Goal: Task Accomplishment & Management: Manage account settings

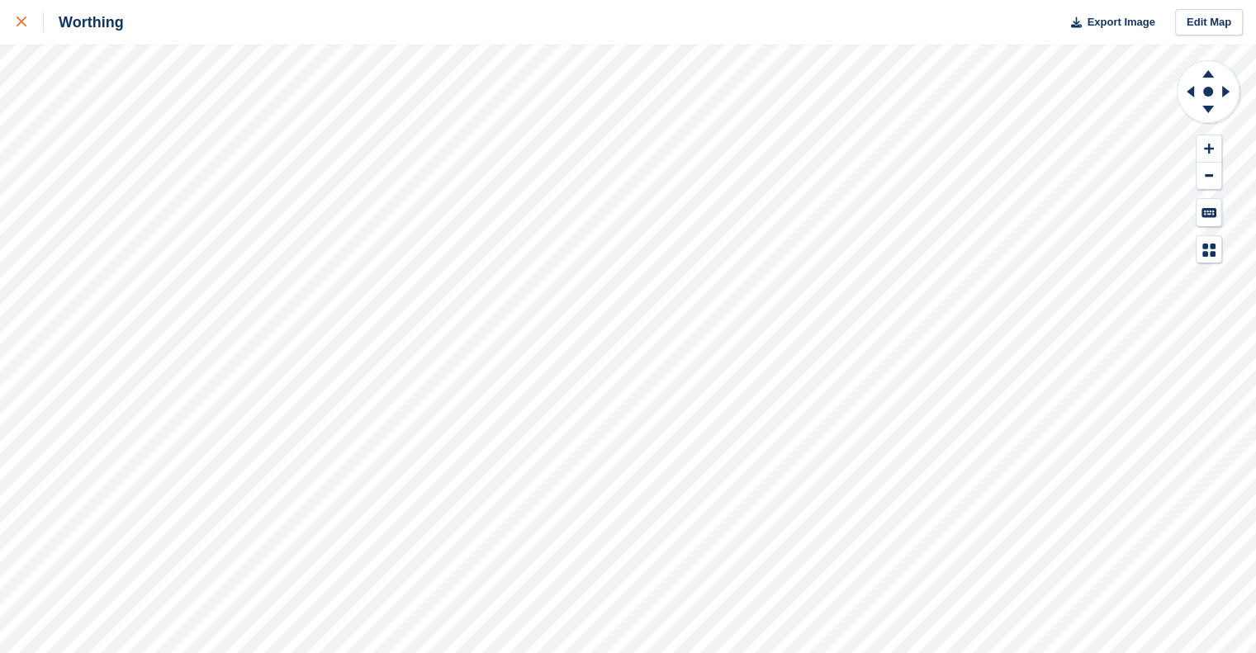
click at [13, 26] on link at bounding box center [22, 22] width 44 height 45
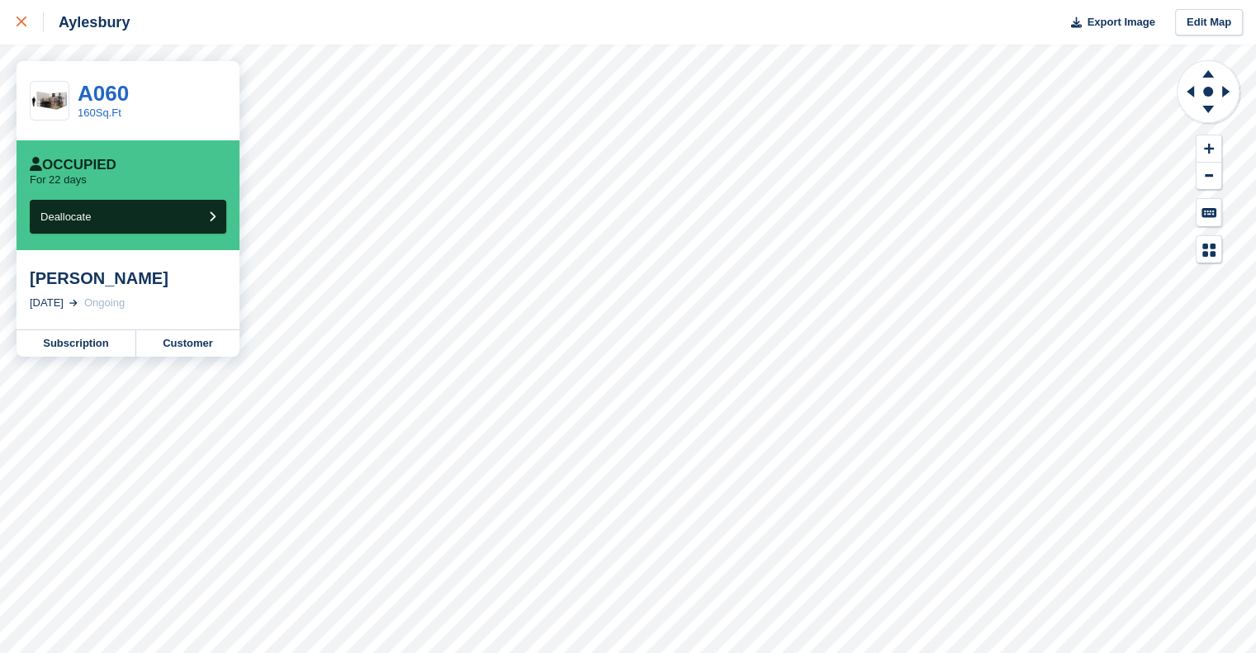
click at [20, 16] on div at bounding box center [30, 22] width 27 height 20
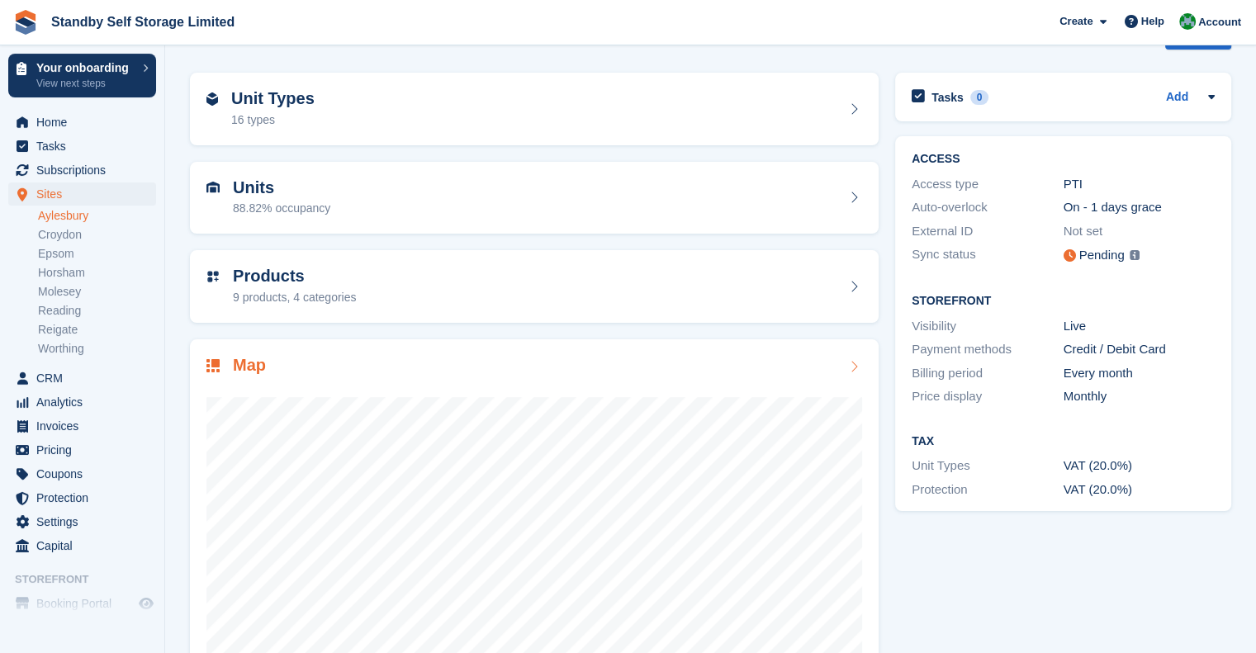
scroll to position [165, 0]
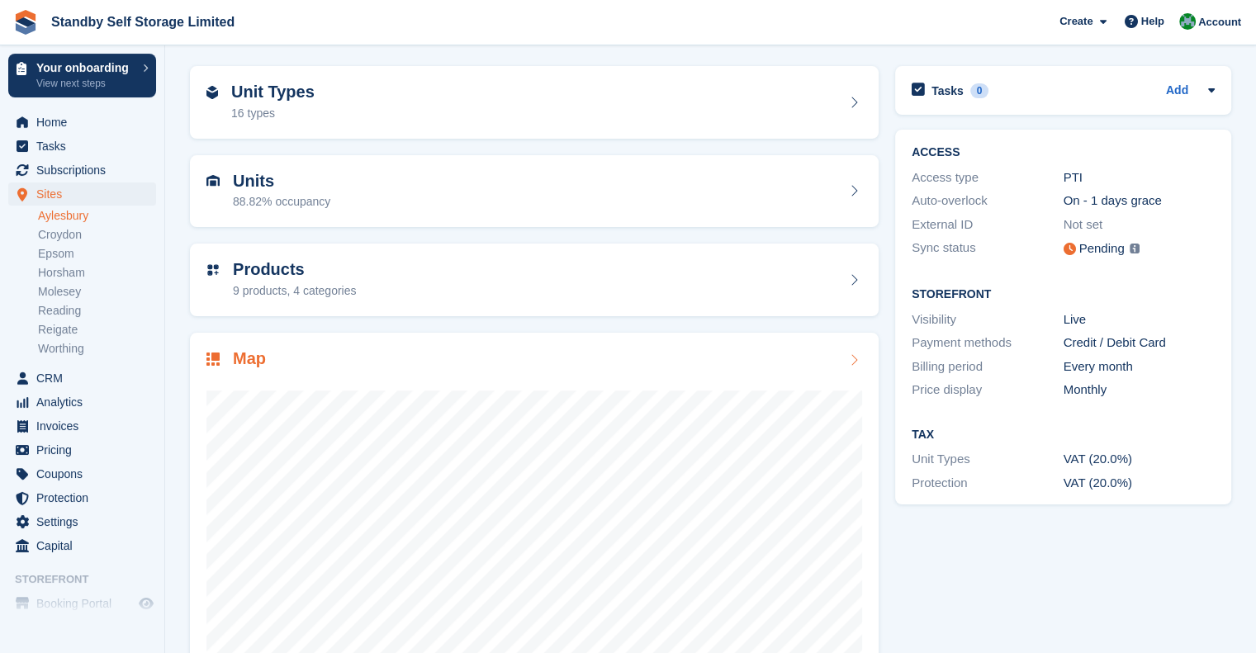
click at [382, 349] on div "Map" at bounding box center [534, 360] width 656 height 22
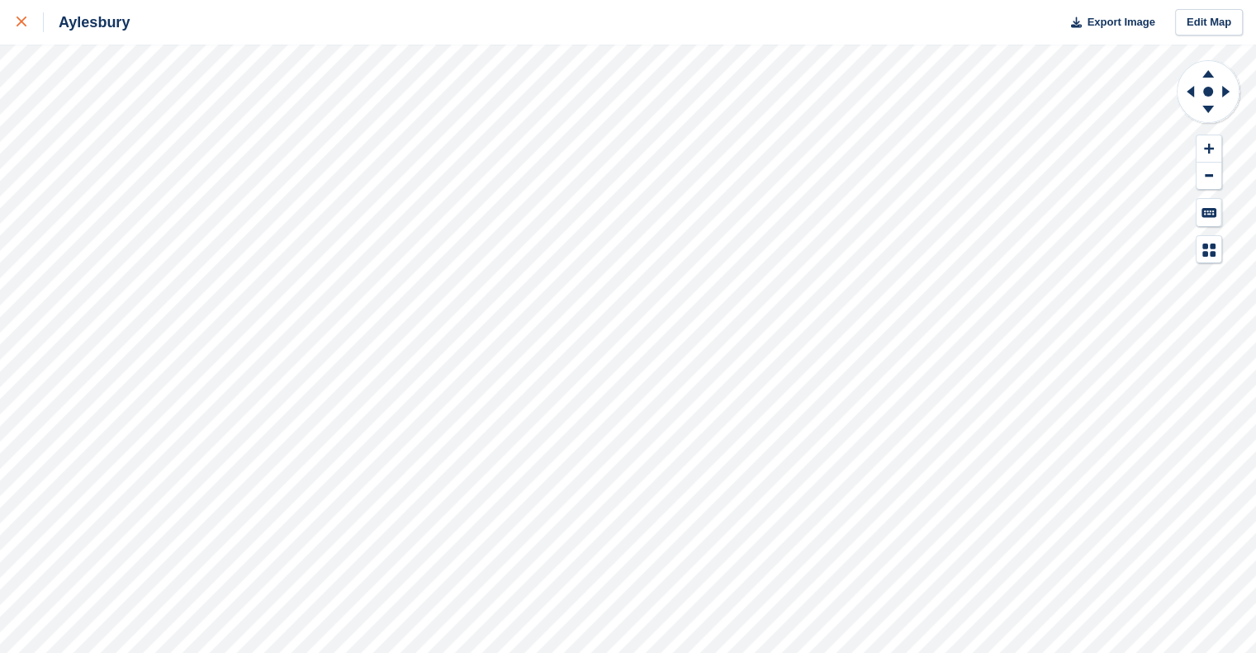
click at [12, 12] on link at bounding box center [22, 22] width 44 height 45
click at [20, 22] on icon at bounding box center [22, 22] width 10 height 10
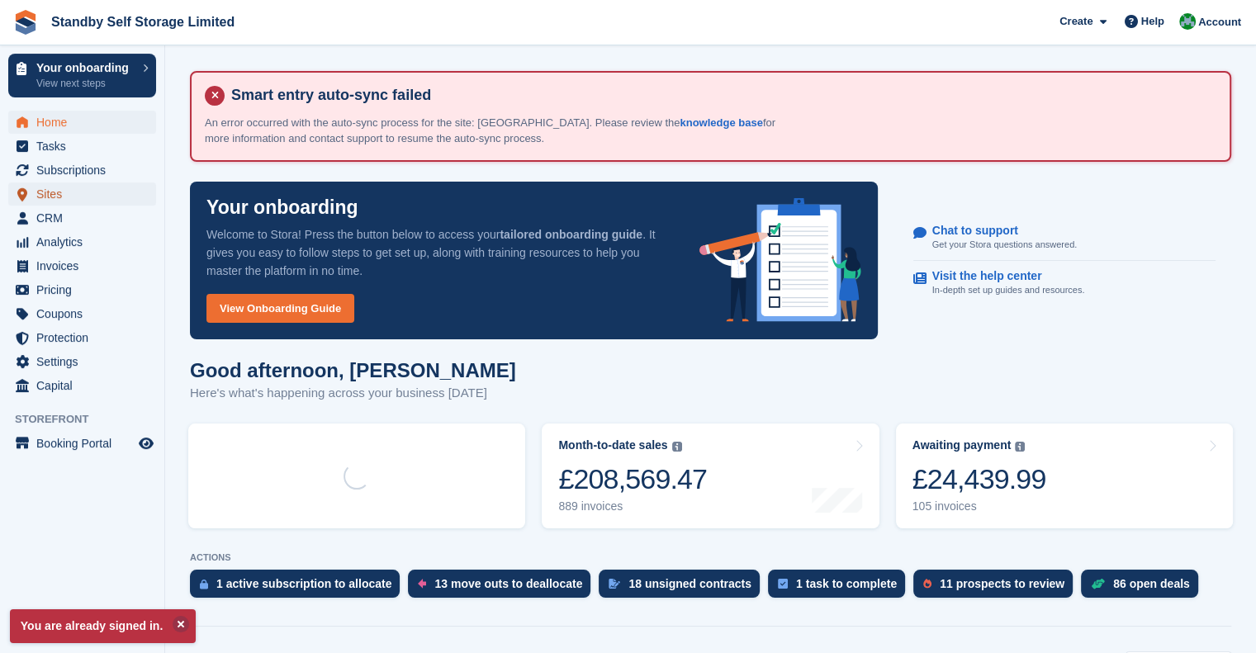
click at [72, 185] on span "Sites" at bounding box center [85, 193] width 99 height 23
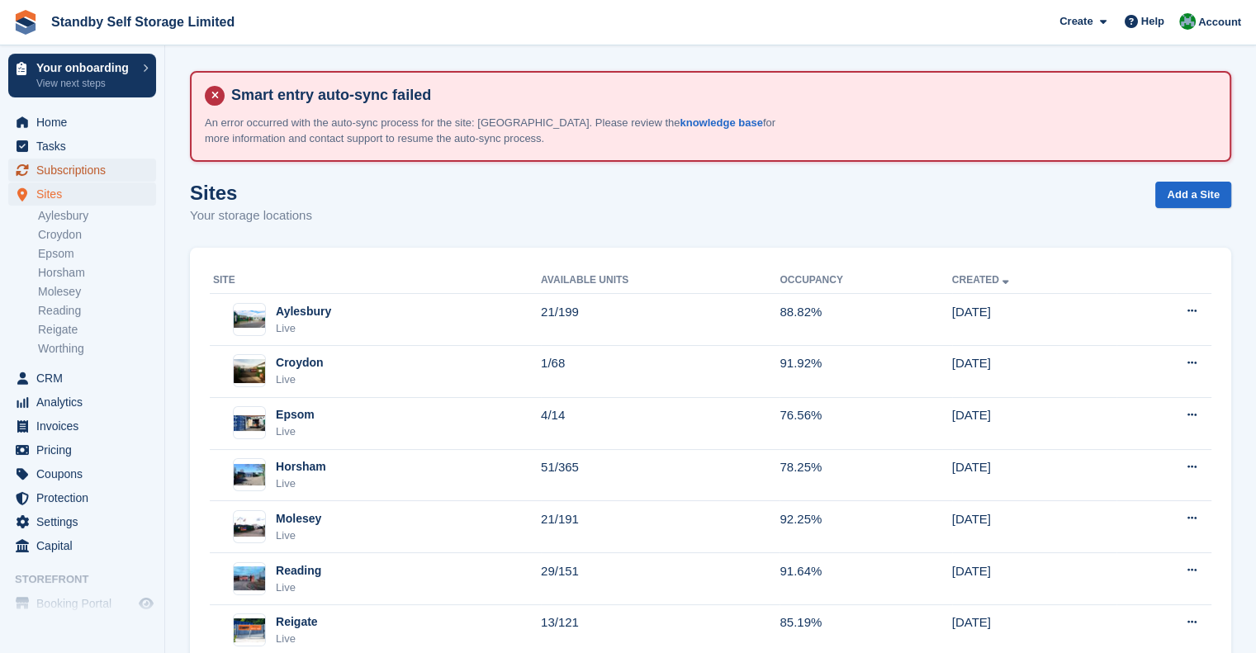
click at [72, 170] on span "Subscriptions" at bounding box center [85, 170] width 99 height 23
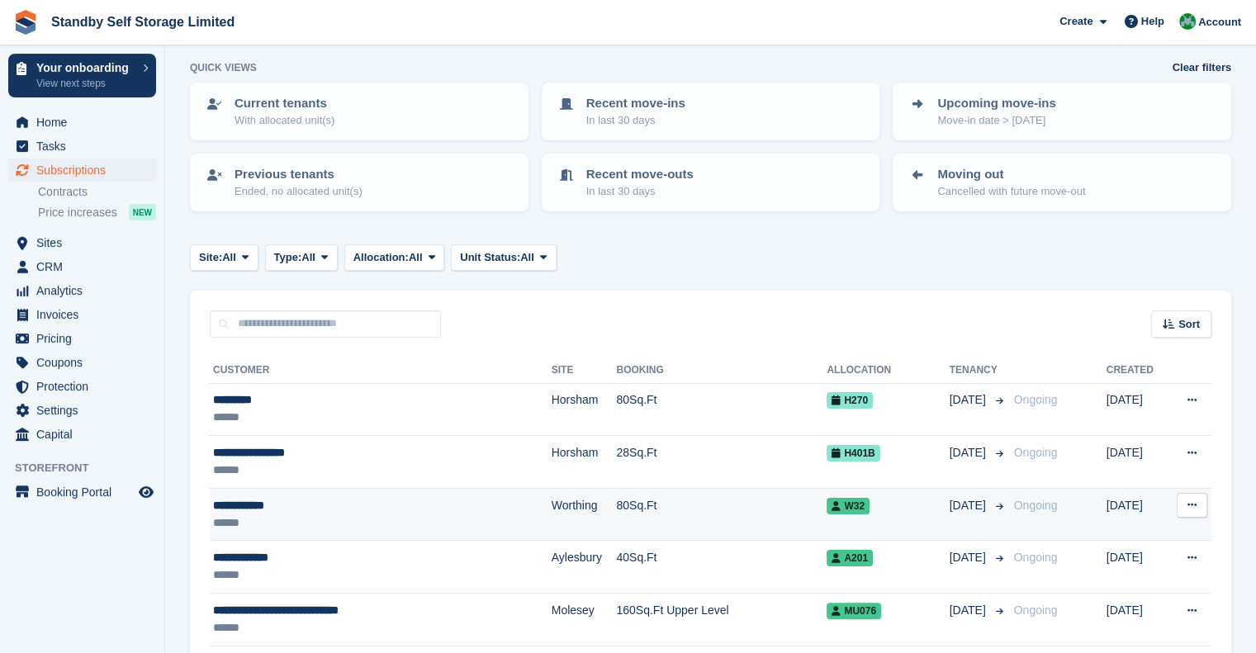
scroll to position [248, 0]
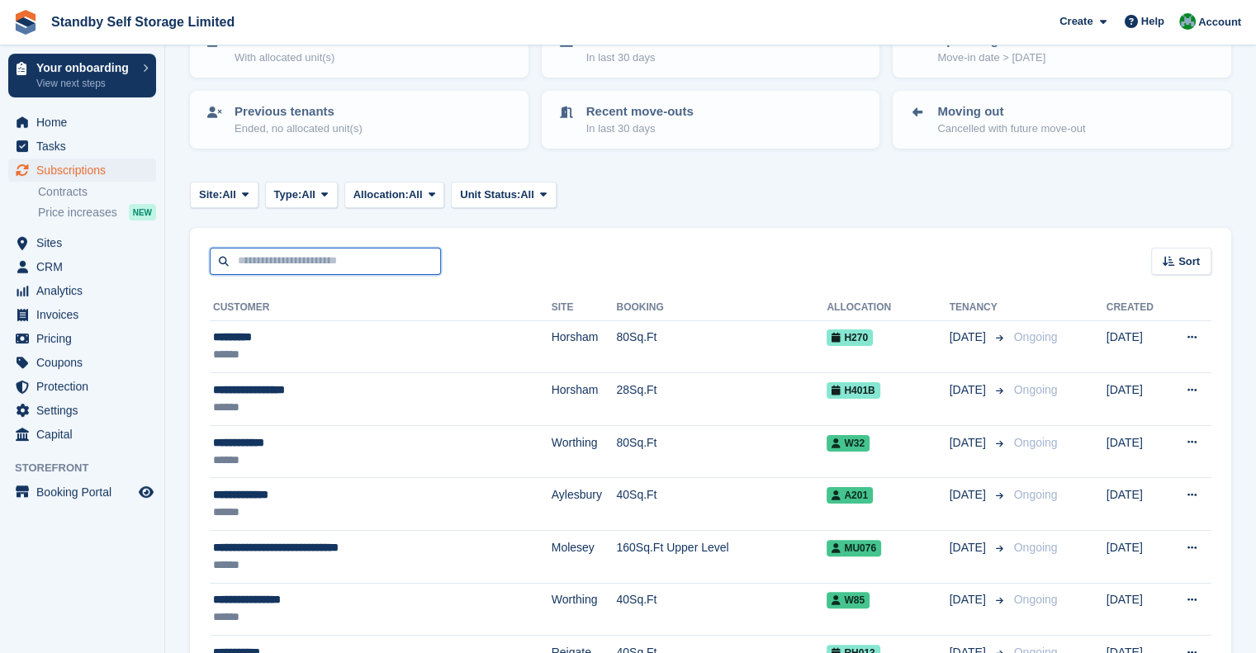
click at [246, 260] on input "text" at bounding box center [325, 261] width 231 height 27
type input "******"
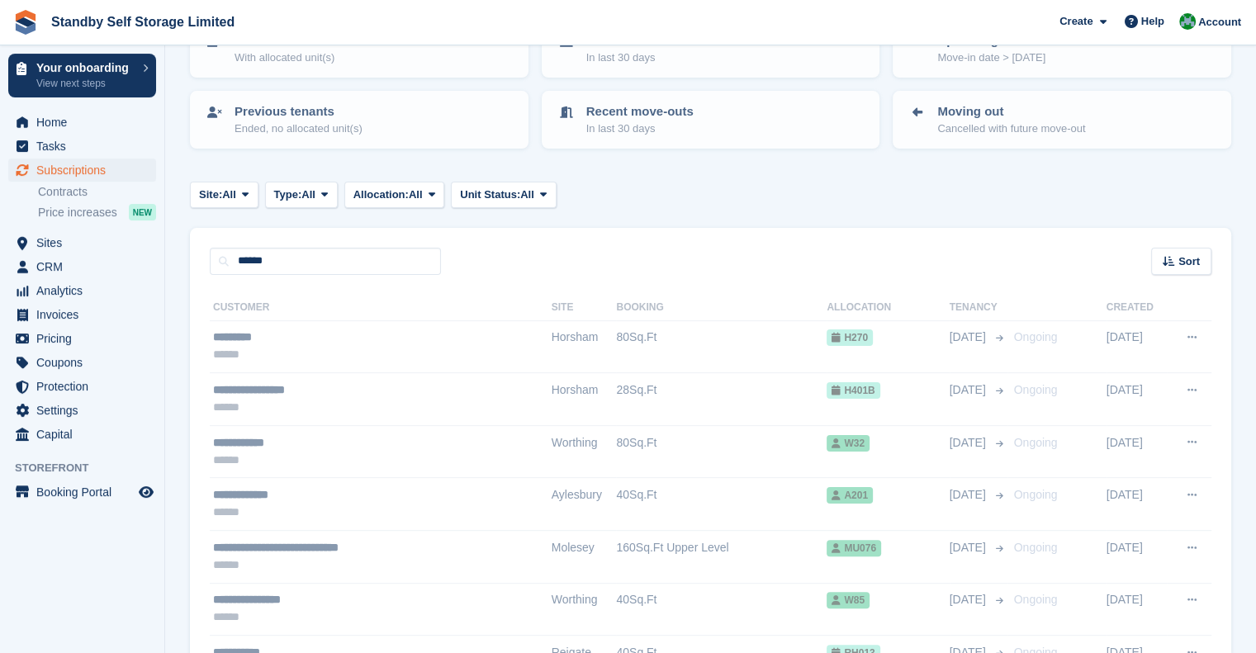
scroll to position [152, 0]
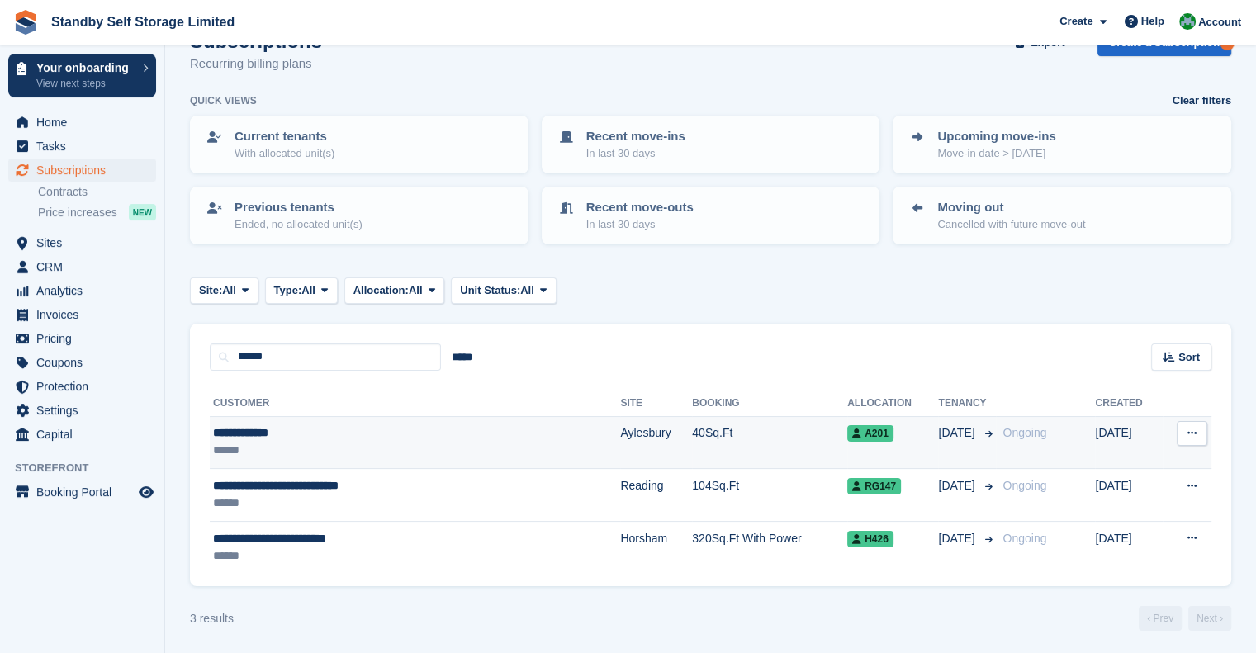
click at [320, 442] on div "******" at bounding box center [356, 450] width 286 height 17
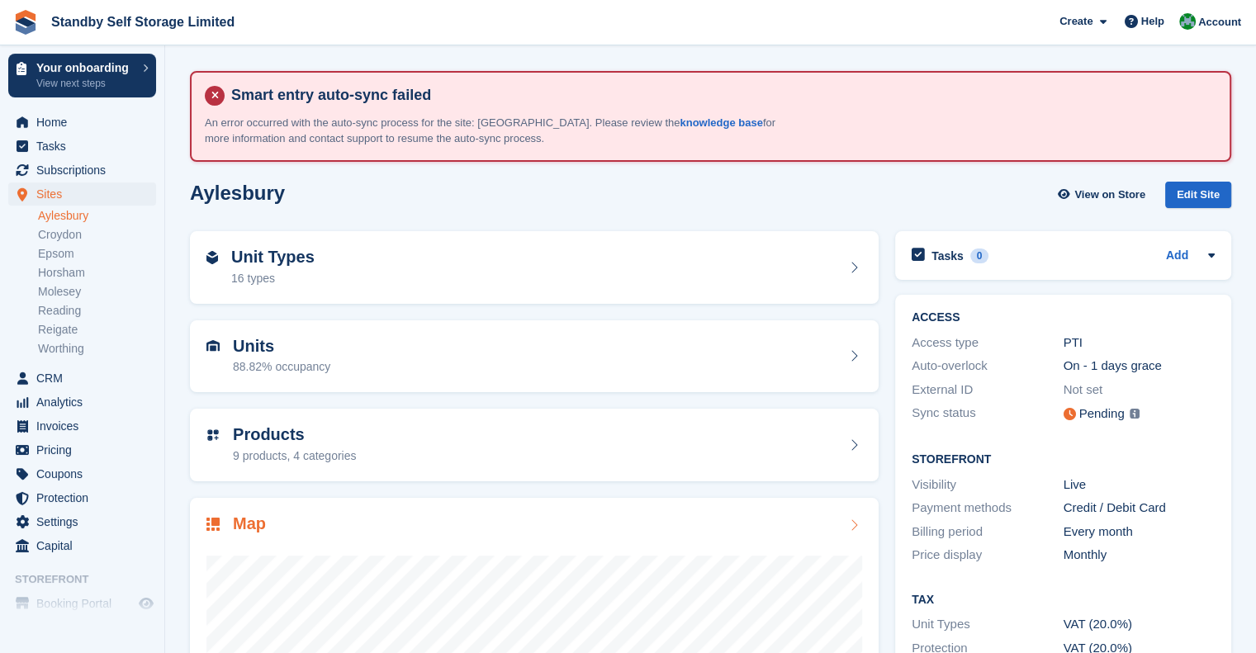
click at [318, 521] on div "Map" at bounding box center [534, 525] width 656 height 22
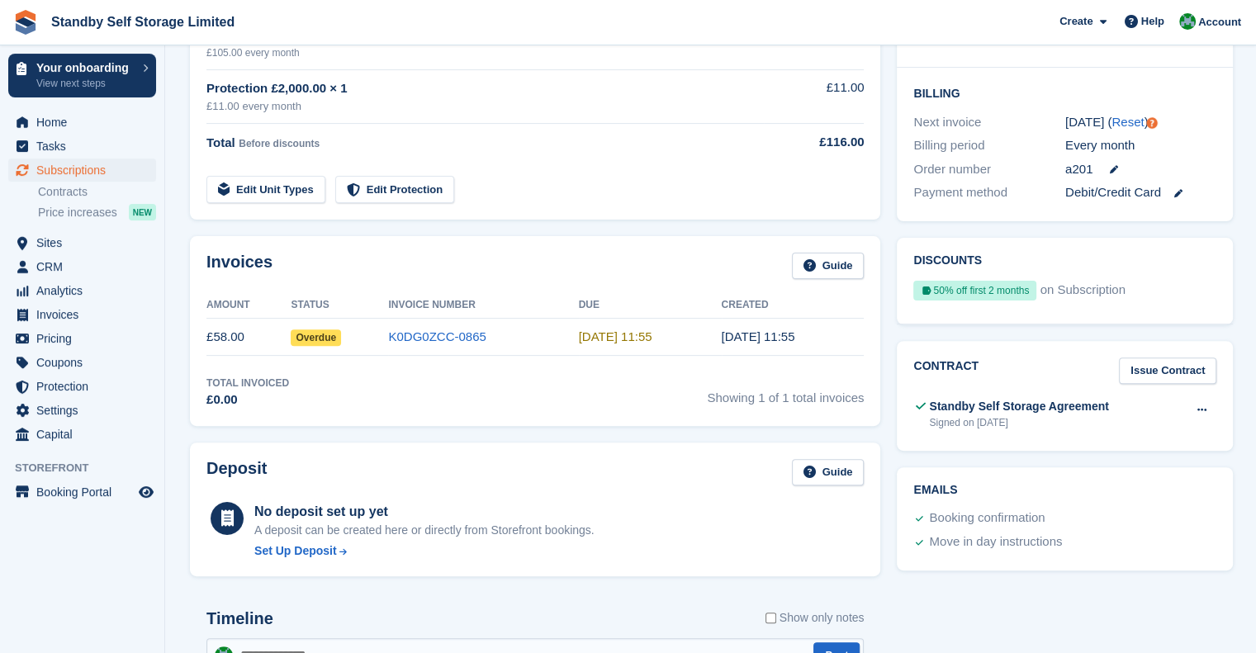
scroll to position [165, 0]
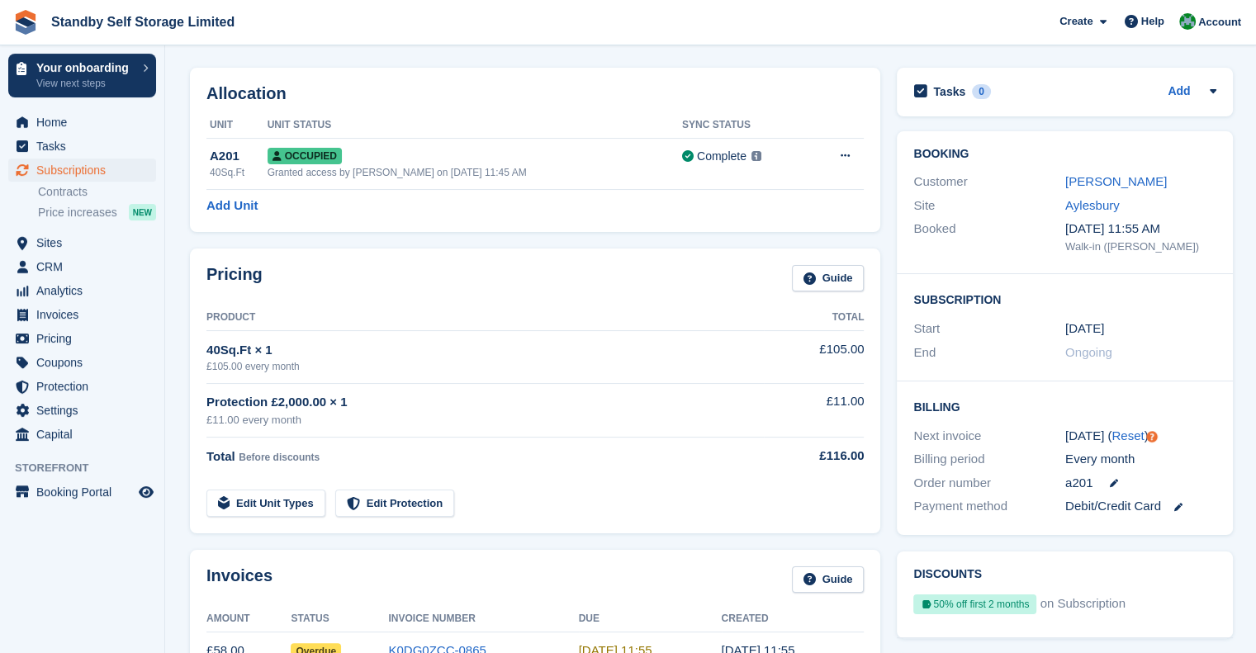
drag, startPoint x: 1112, startPoint y: 183, endPoint x: 1071, endPoint y: 250, distance: 78.2
click at [1111, 183] on link "Ashley Clarke" at bounding box center [1116, 181] width 102 height 14
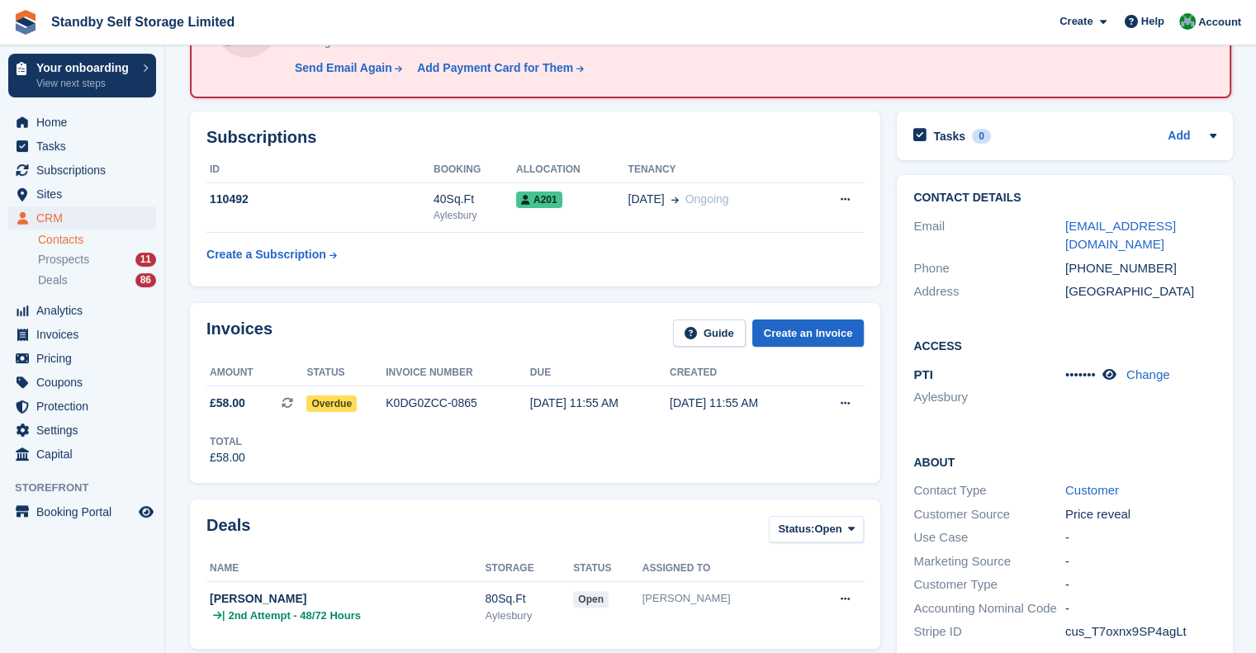
scroll to position [330, 0]
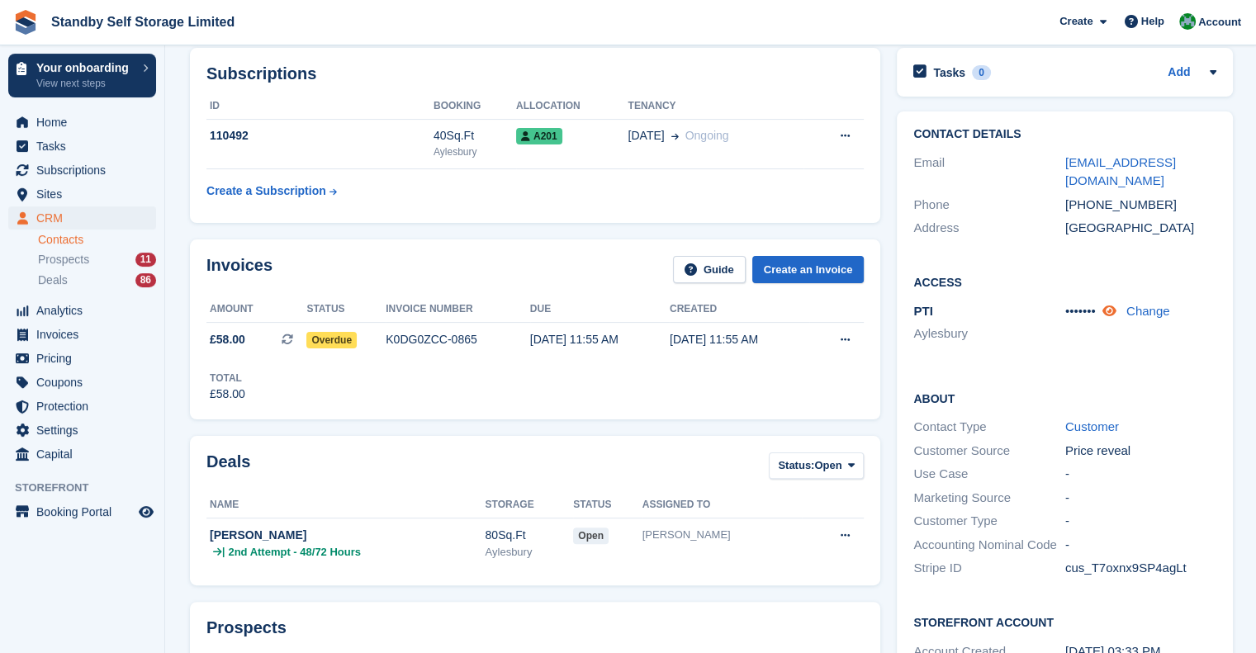
click at [1114, 310] on icon at bounding box center [1109, 311] width 14 height 12
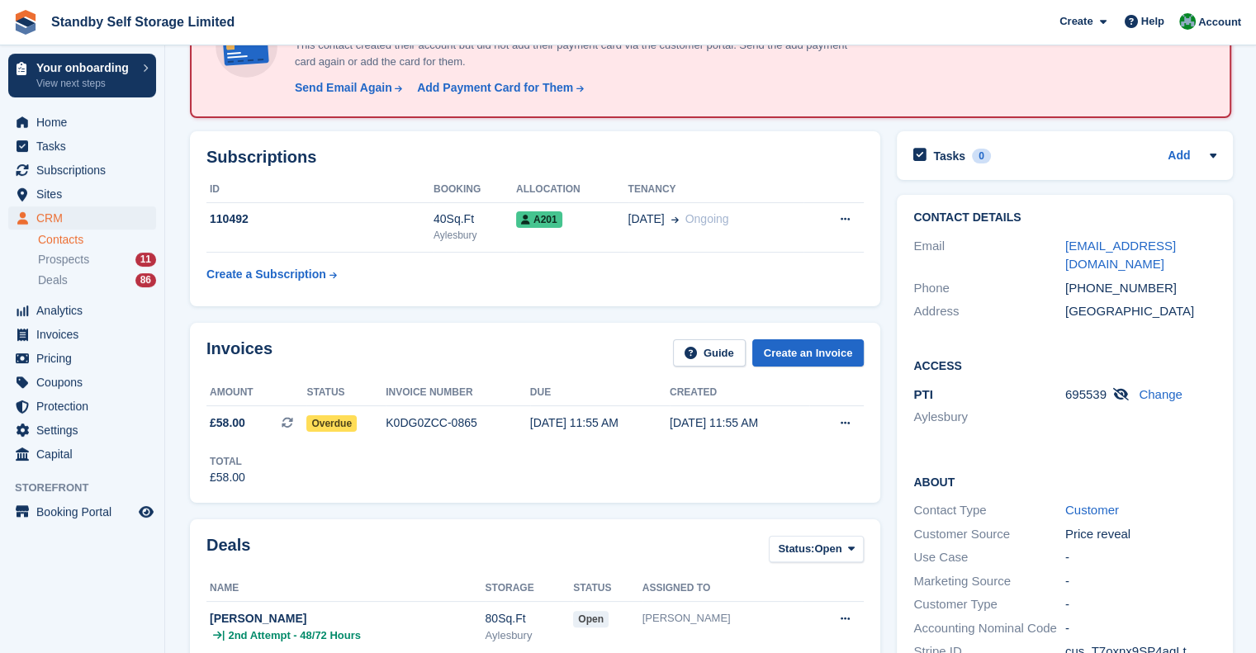
scroll to position [248, 0]
click at [505, 429] on div "K0DG0ZCC-0865" at bounding box center [458, 422] width 145 height 17
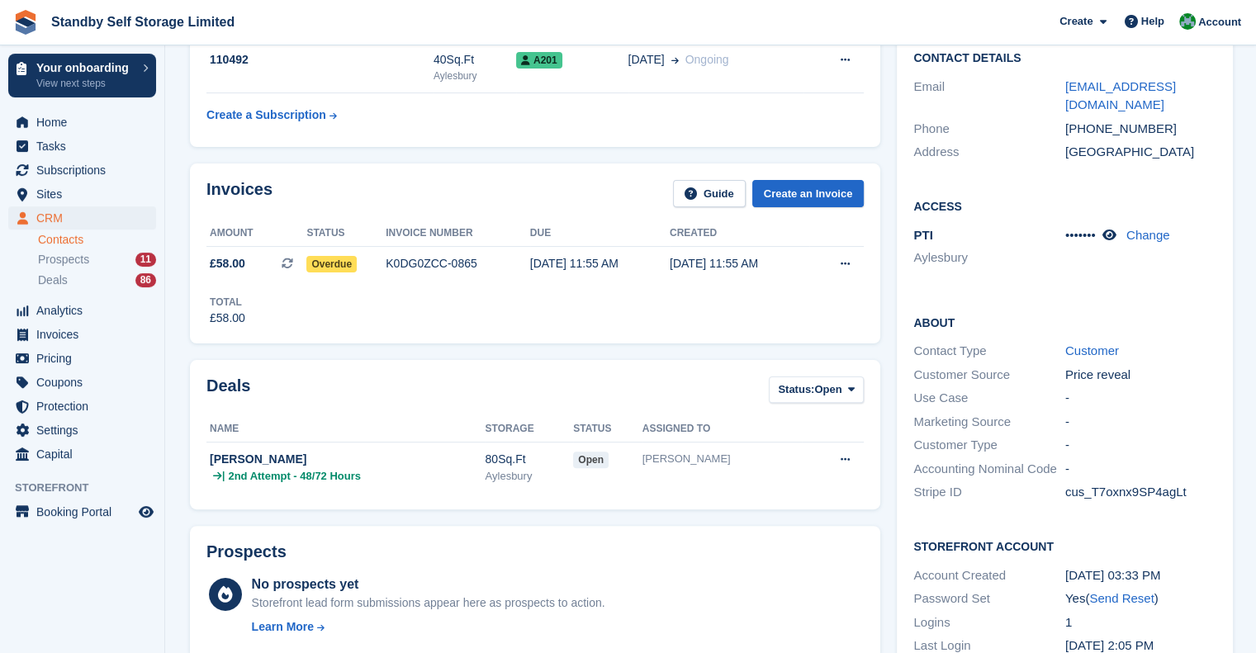
scroll to position [330, 0]
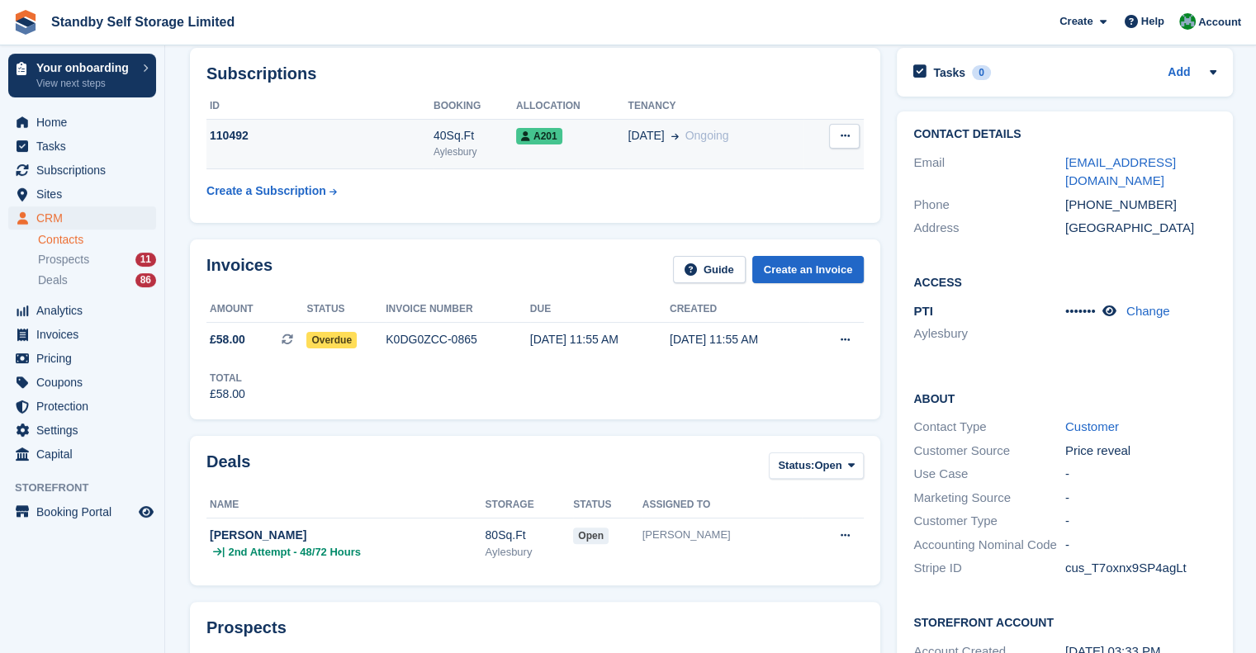
click at [327, 149] on td "110492" at bounding box center [319, 144] width 227 height 50
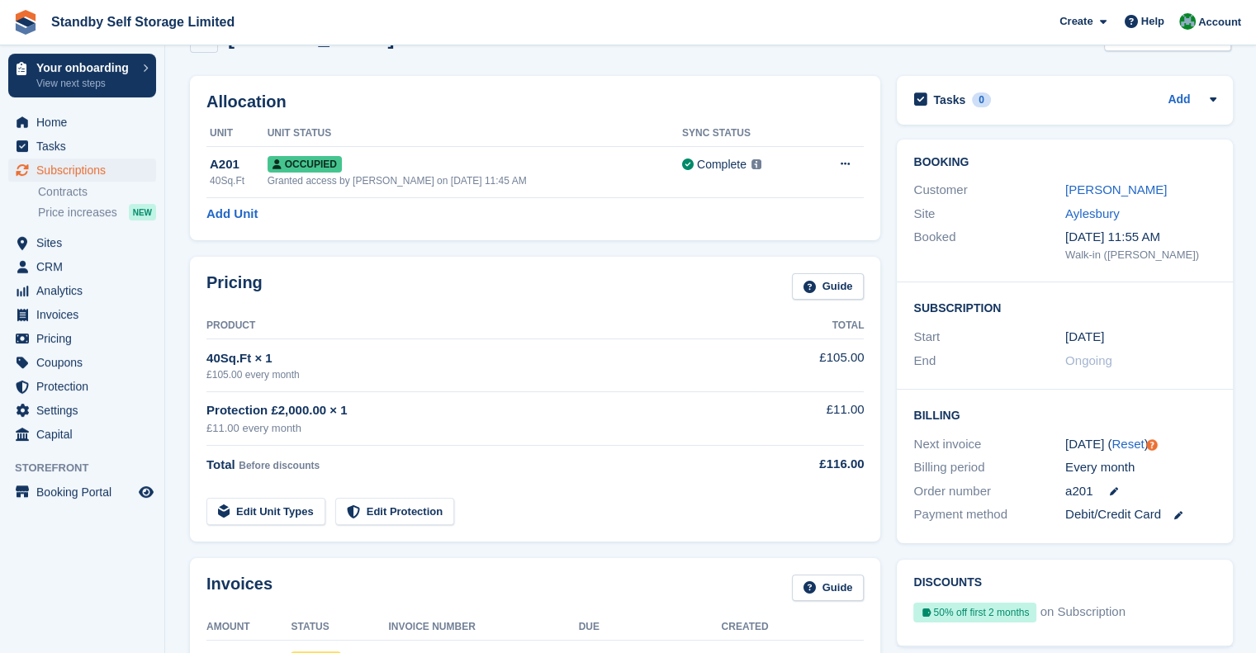
scroll to position [83, 0]
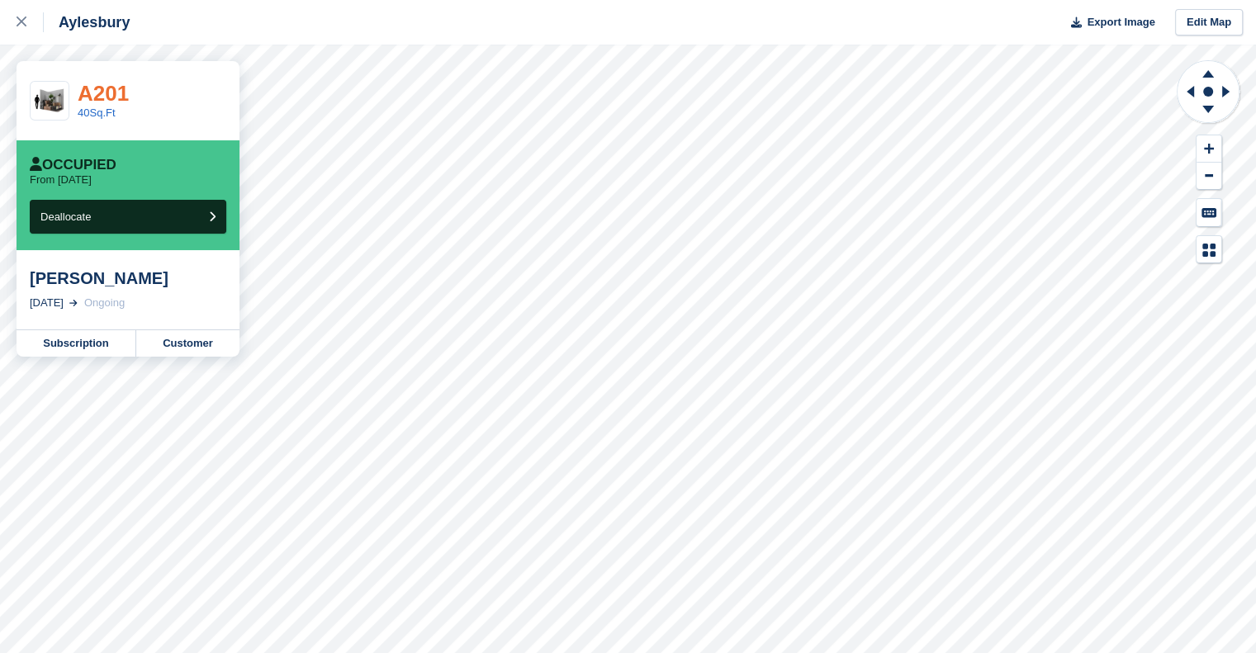
click at [103, 88] on link "A201" at bounding box center [103, 93] width 51 height 25
click at [18, 26] on icon at bounding box center [22, 22] width 10 height 10
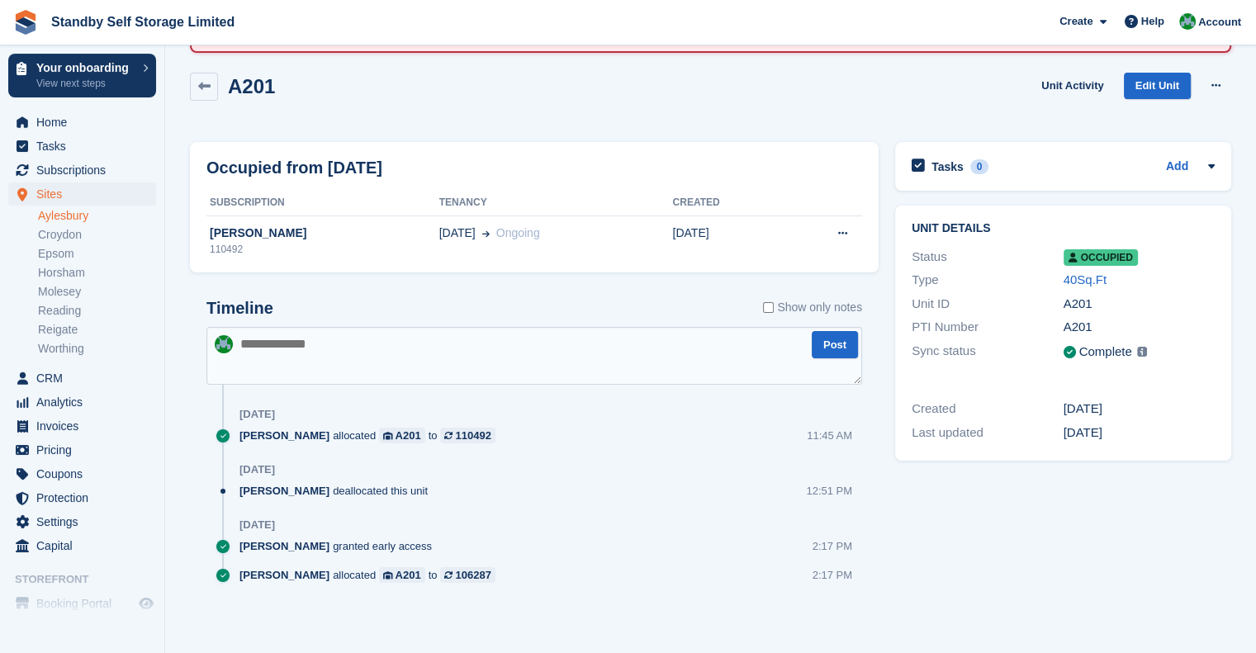
scroll to position [110, 0]
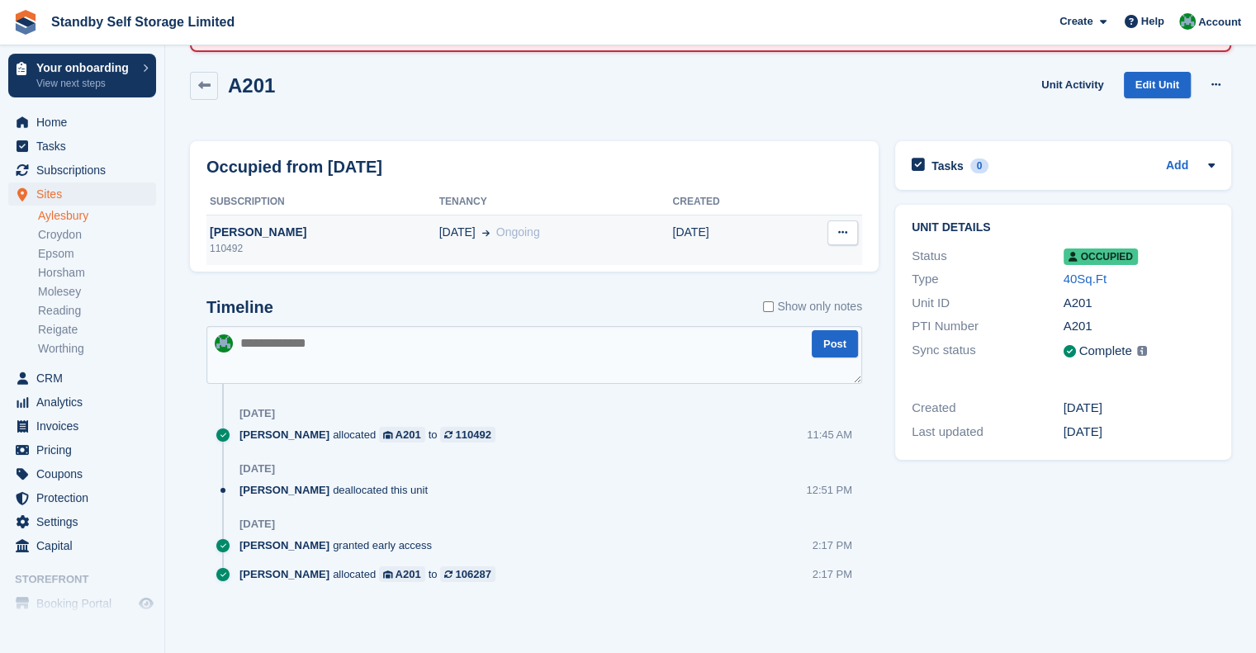
click at [650, 239] on div "26 Sep Ongoing" at bounding box center [556, 232] width 234 height 17
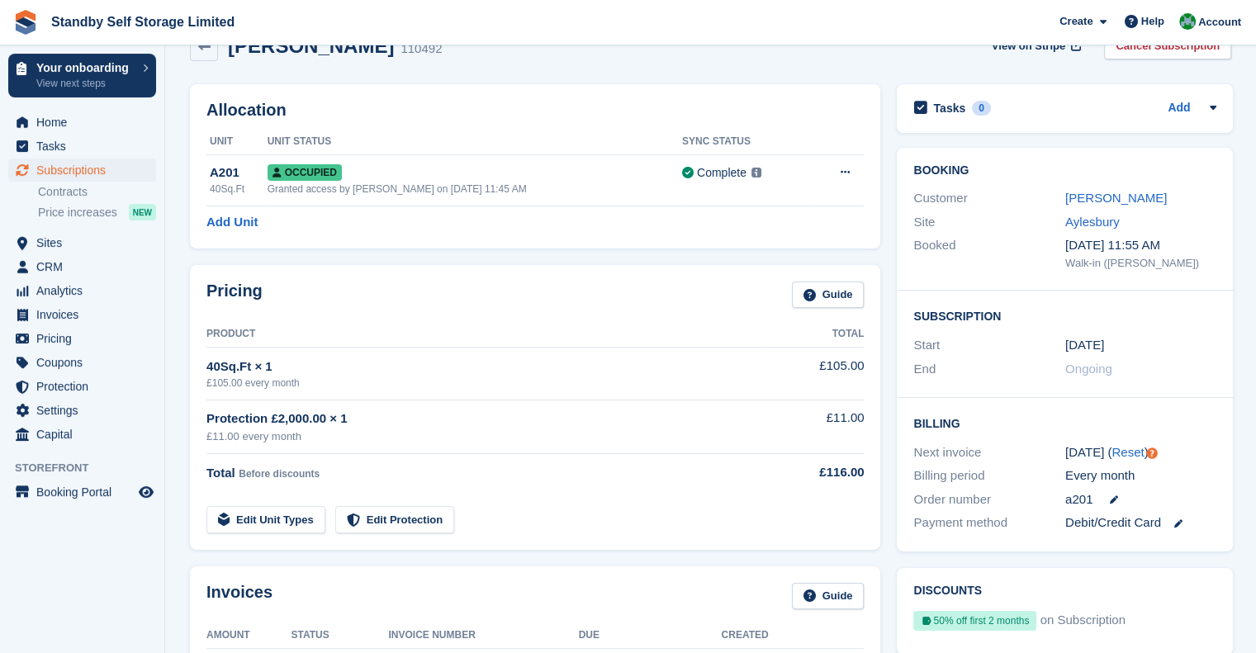
scroll to position [165, 0]
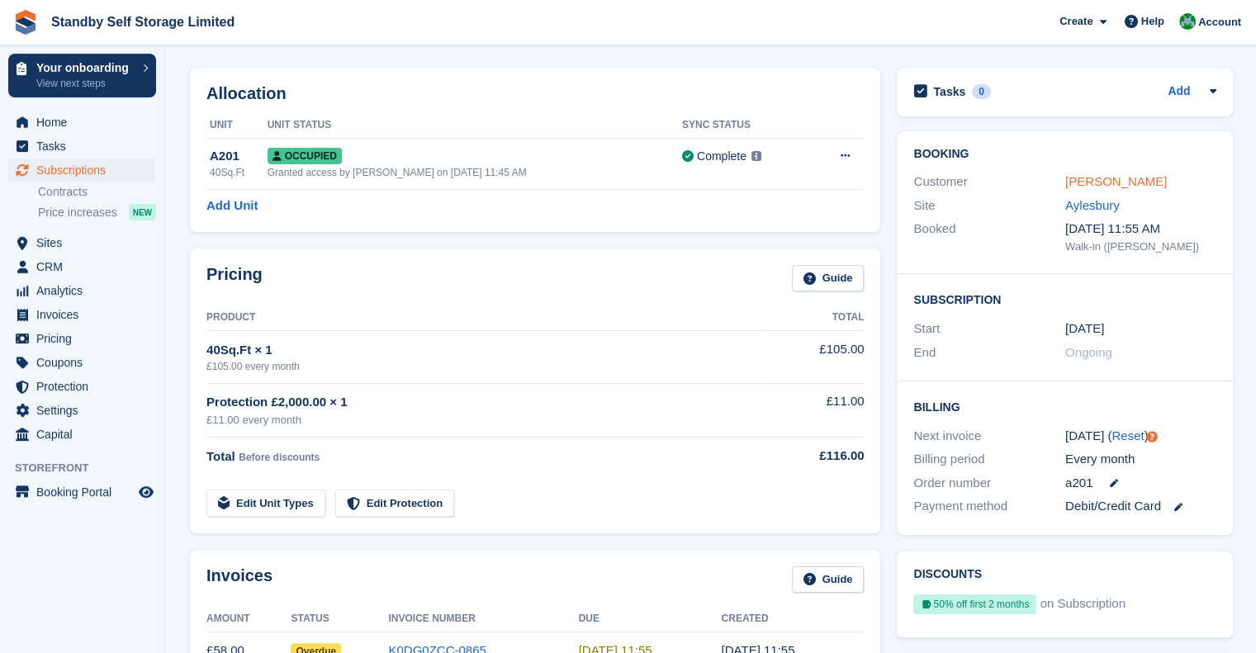
click at [1098, 179] on link "[PERSON_NAME]" at bounding box center [1116, 181] width 102 height 14
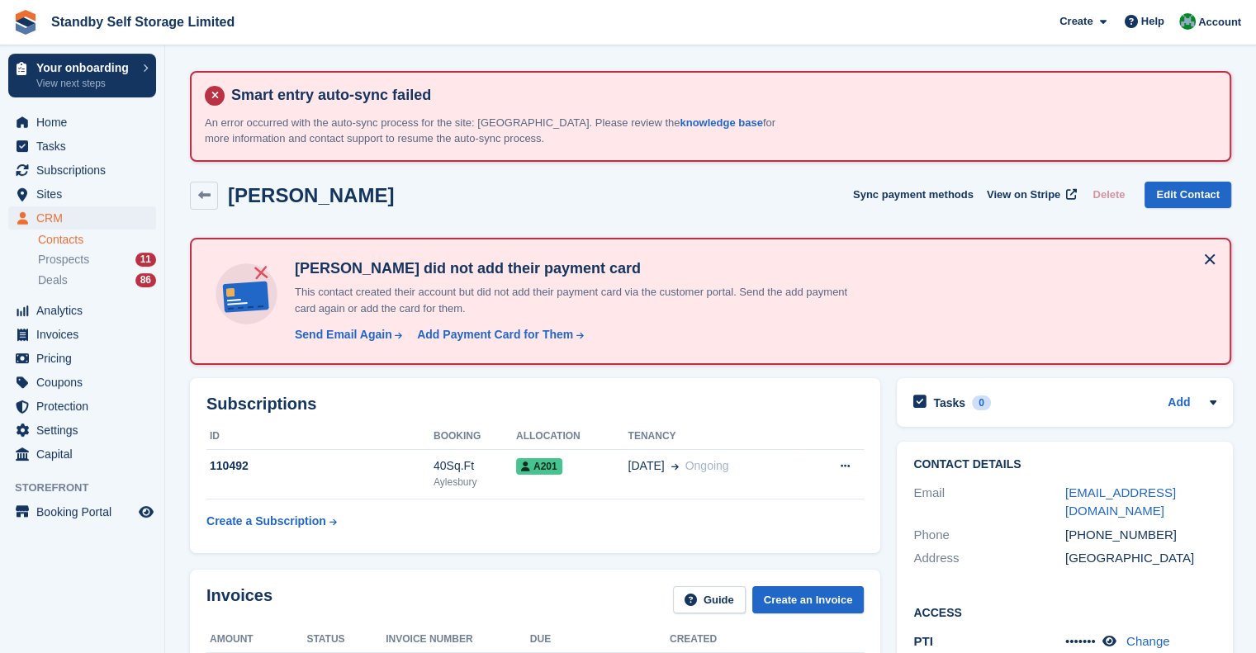
click at [1218, 256] on button at bounding box center [1210, 259] width 26 height 26
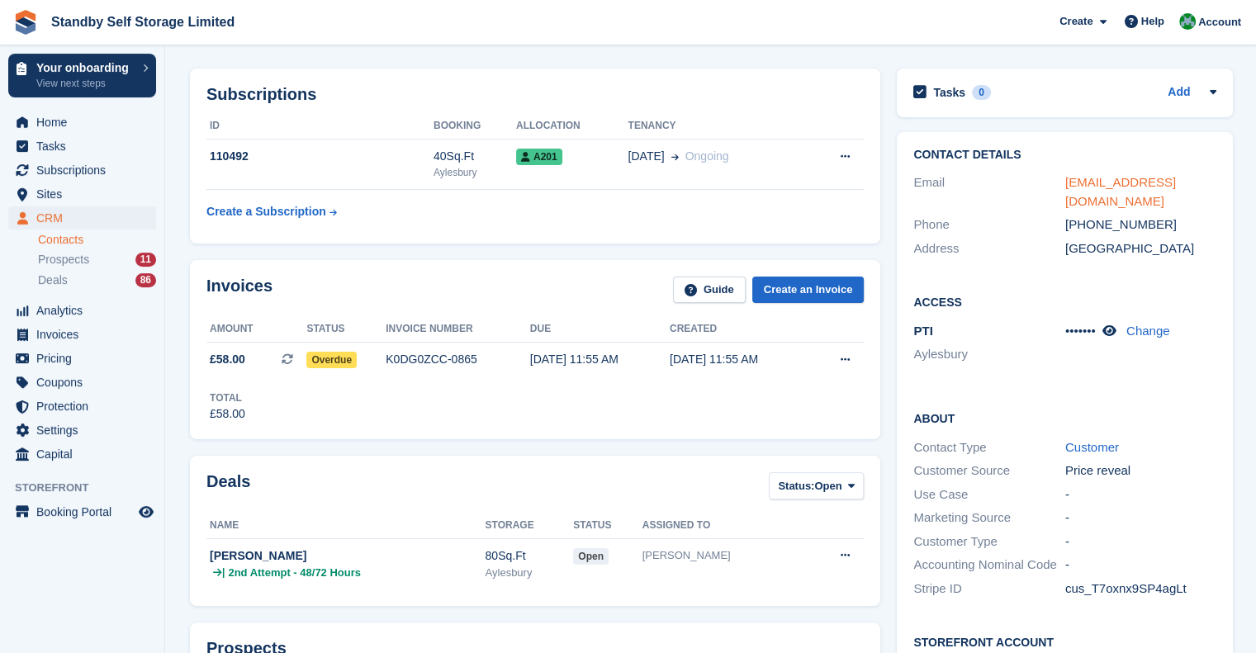
scroll to position [165, 0]
click at [1110, 327] on icon at bounding box center [1109, 330] width 14 height 12
click at [1116, 332] on icon at bounding box center [1121, 330] width 16 height 12
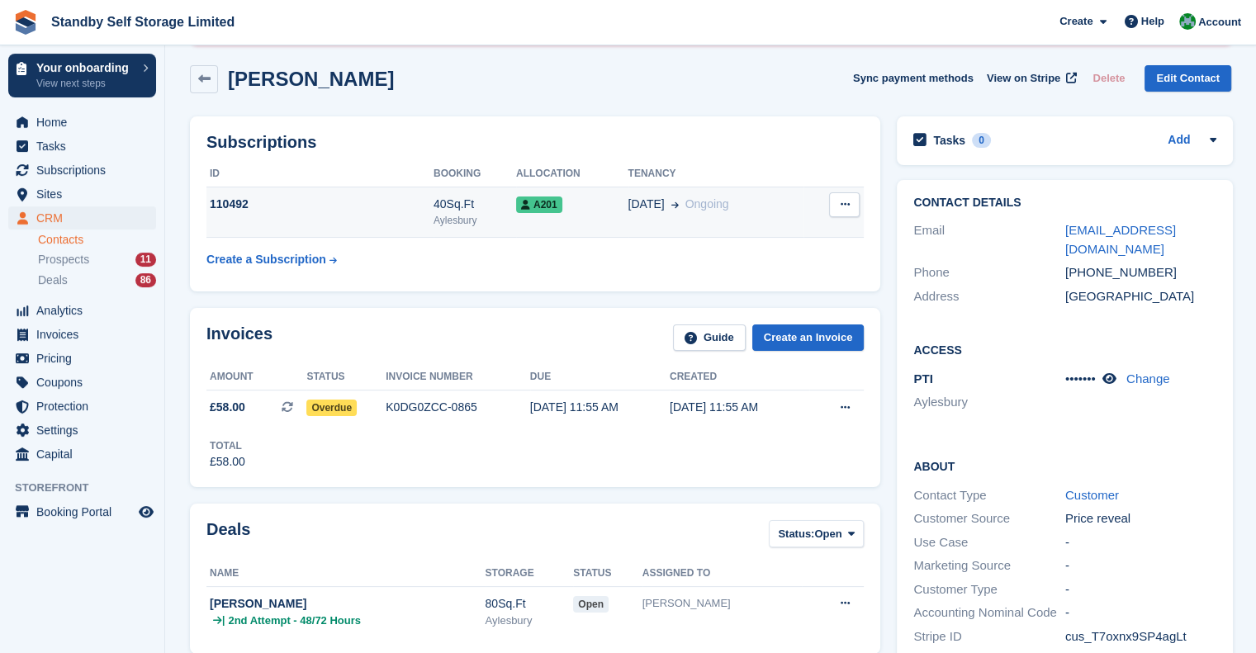
scroll to position [83, 0]
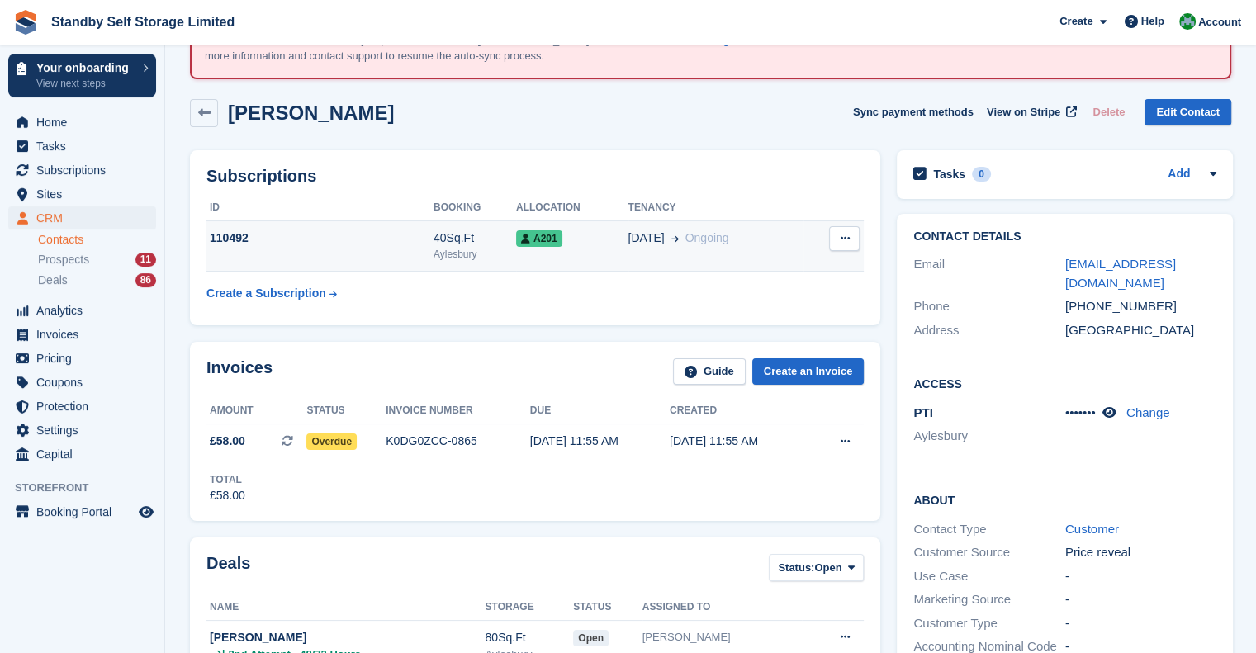
click at [403, 238] on div "110492" at bounding box center [319, 238] width 227 height 17
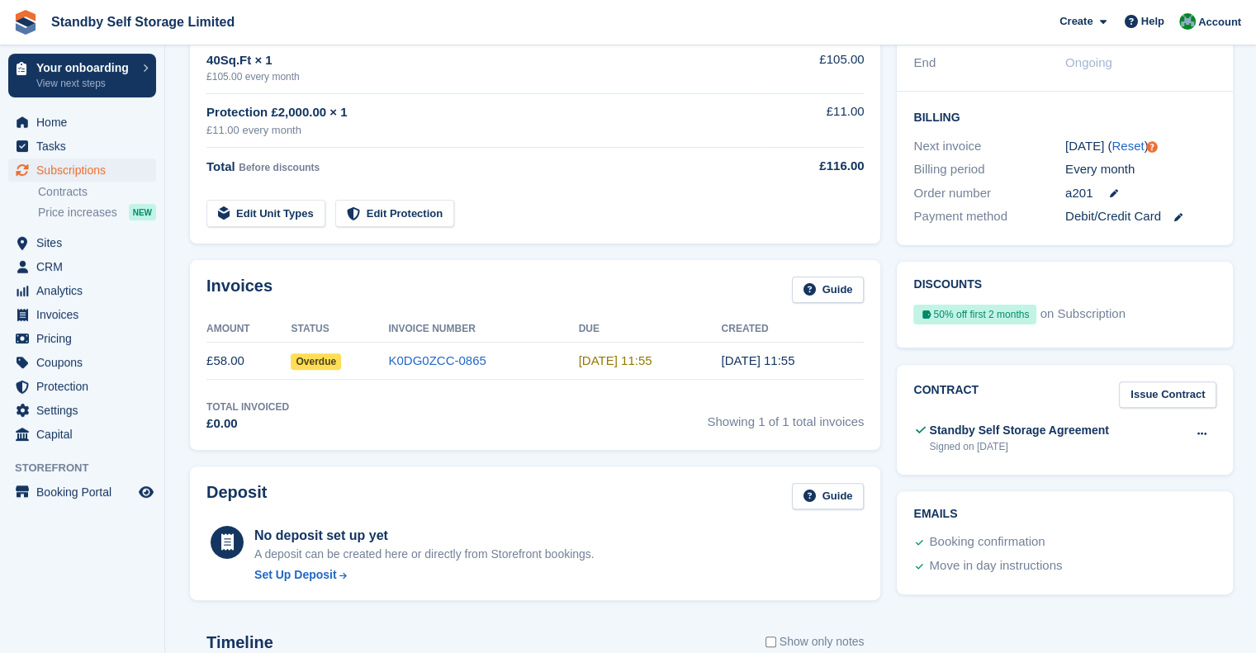
scroll to position [495, 0]
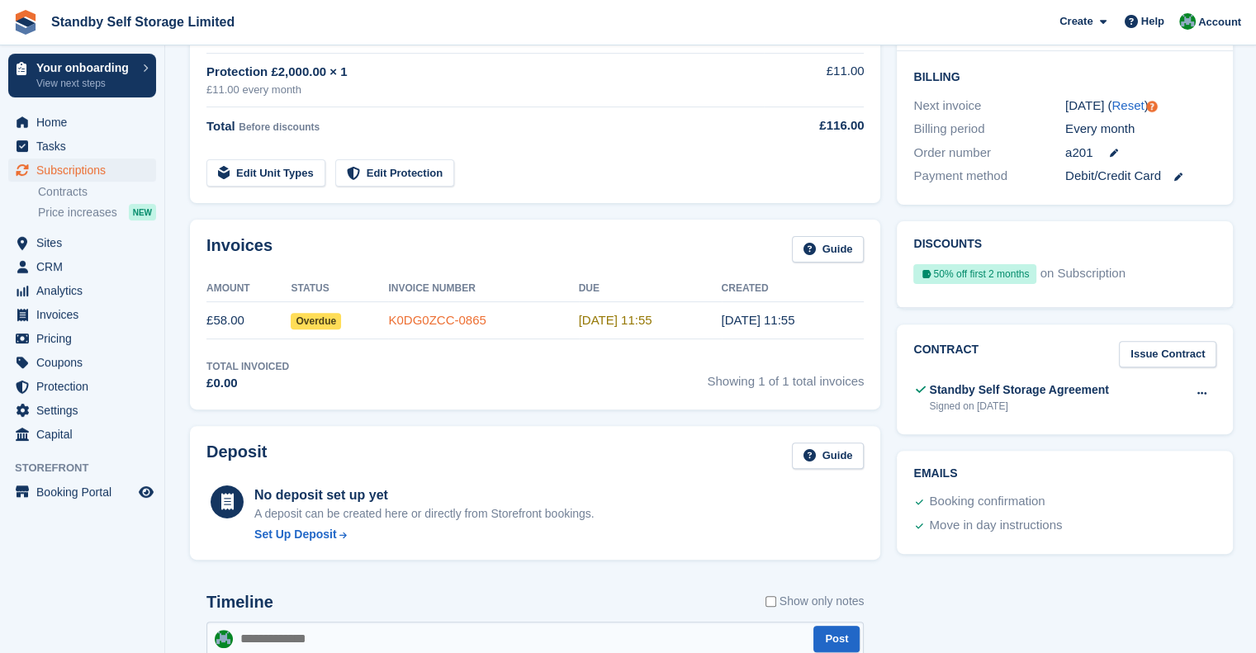
click at [459, 320] on link "K0DG0ZCC-0865" at bounding box center [436, 320] width 97 height 14
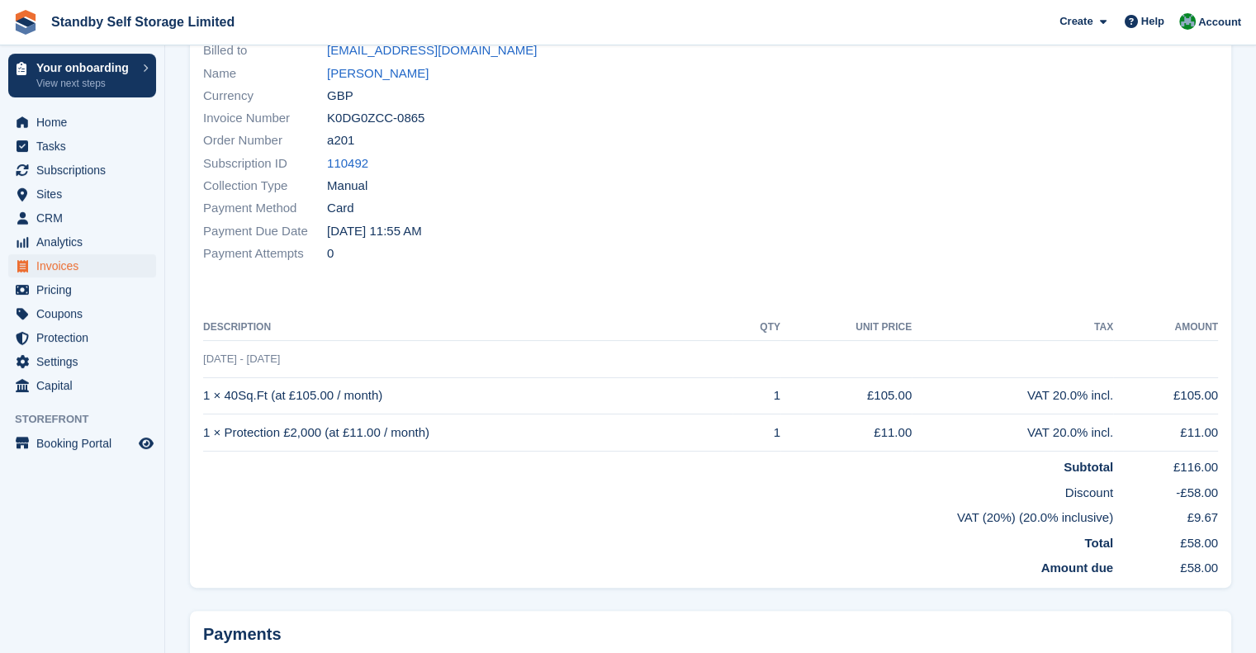
scroll to position [170, 0]
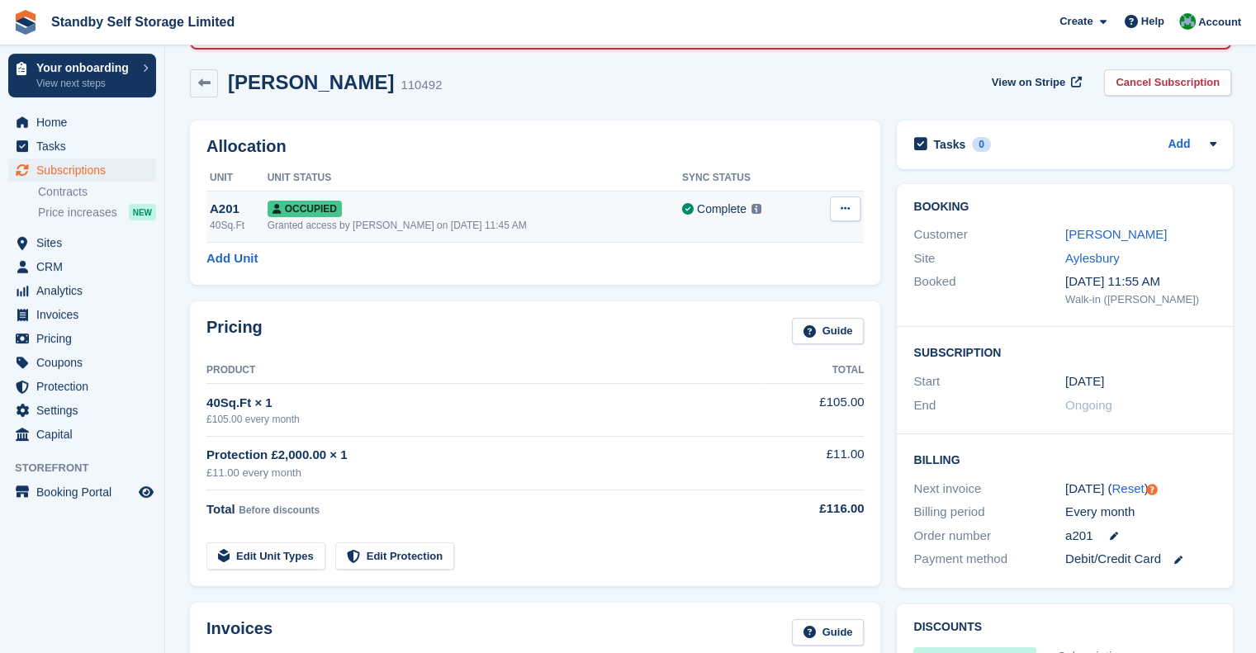
scroll to position [83, 0]
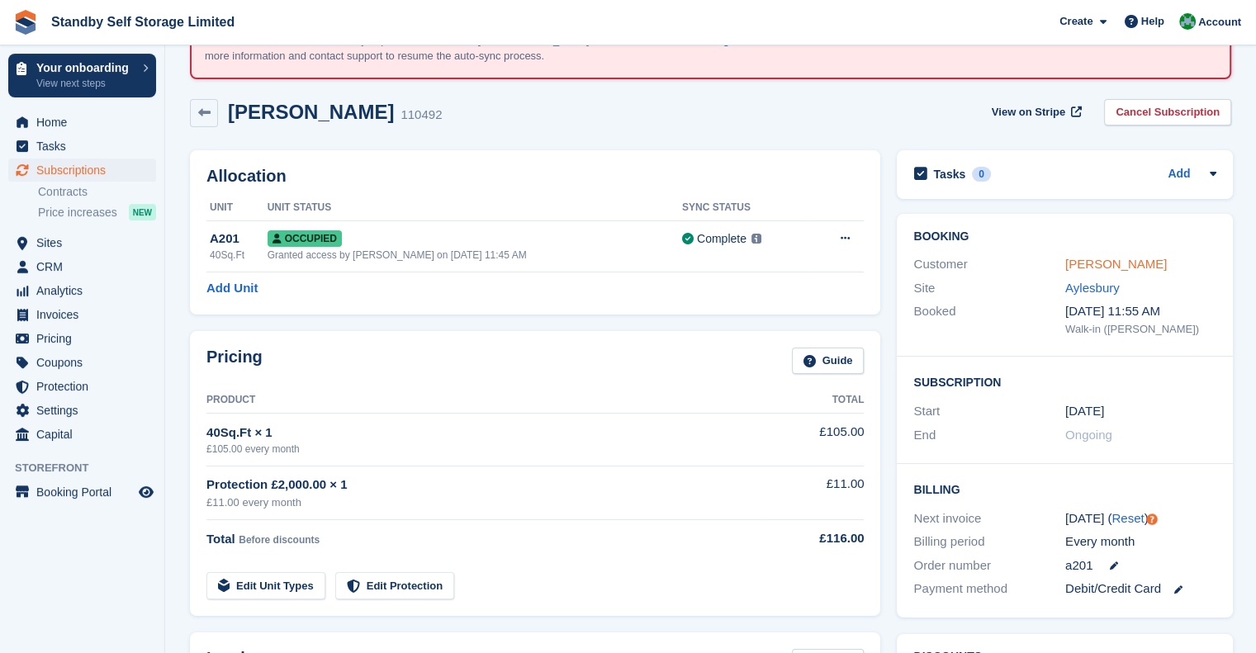
click at [1093, 257] on link "[PERSON_NAME]" at bounding box center [1116, 264] width 102 height 14
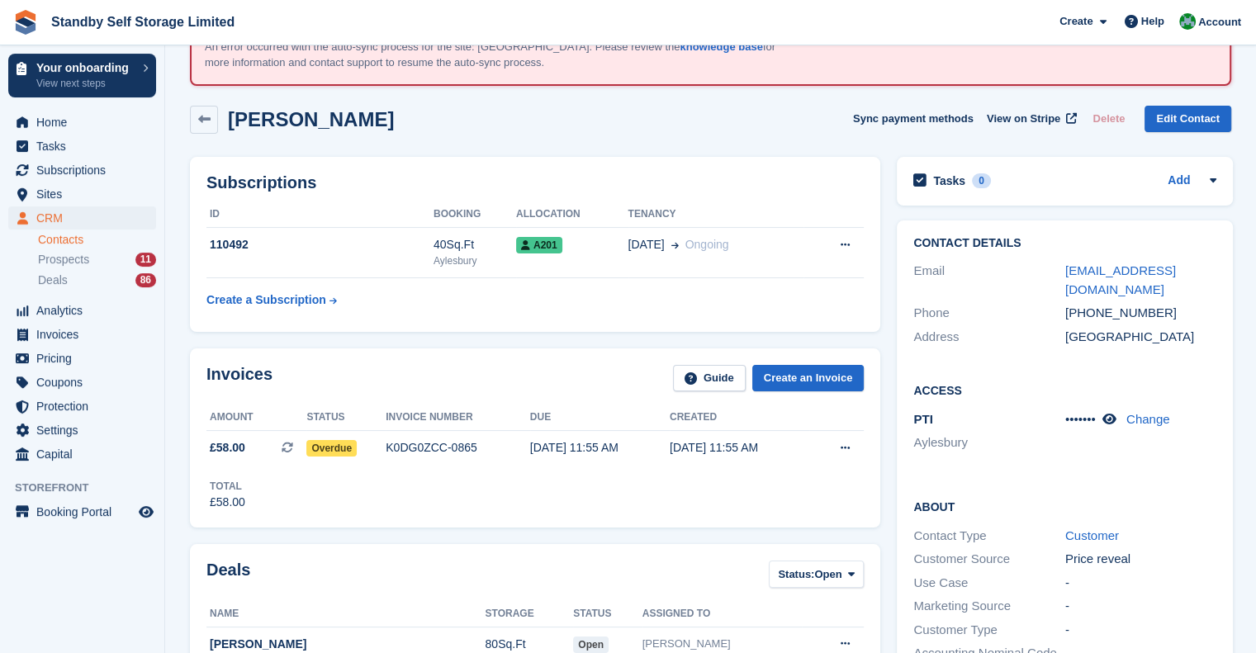
scroll to position [83, 0]
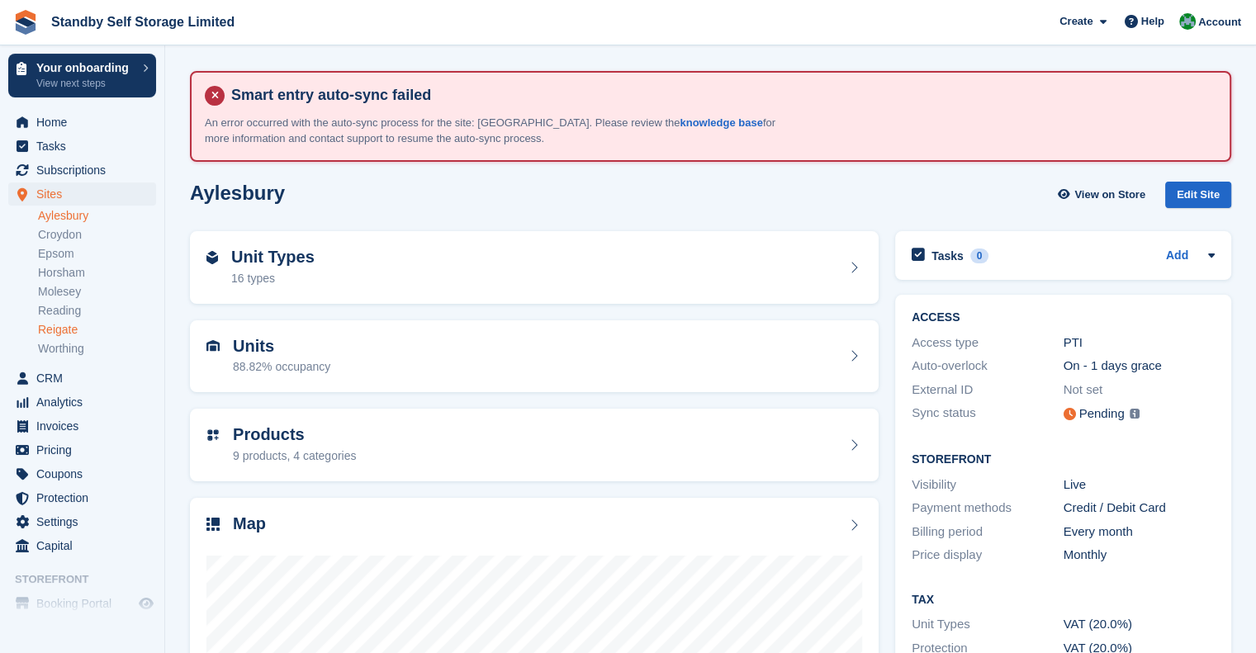
click at [75, 329] on link "Reigate" at bounding box center [97, 330] width 118 height 16
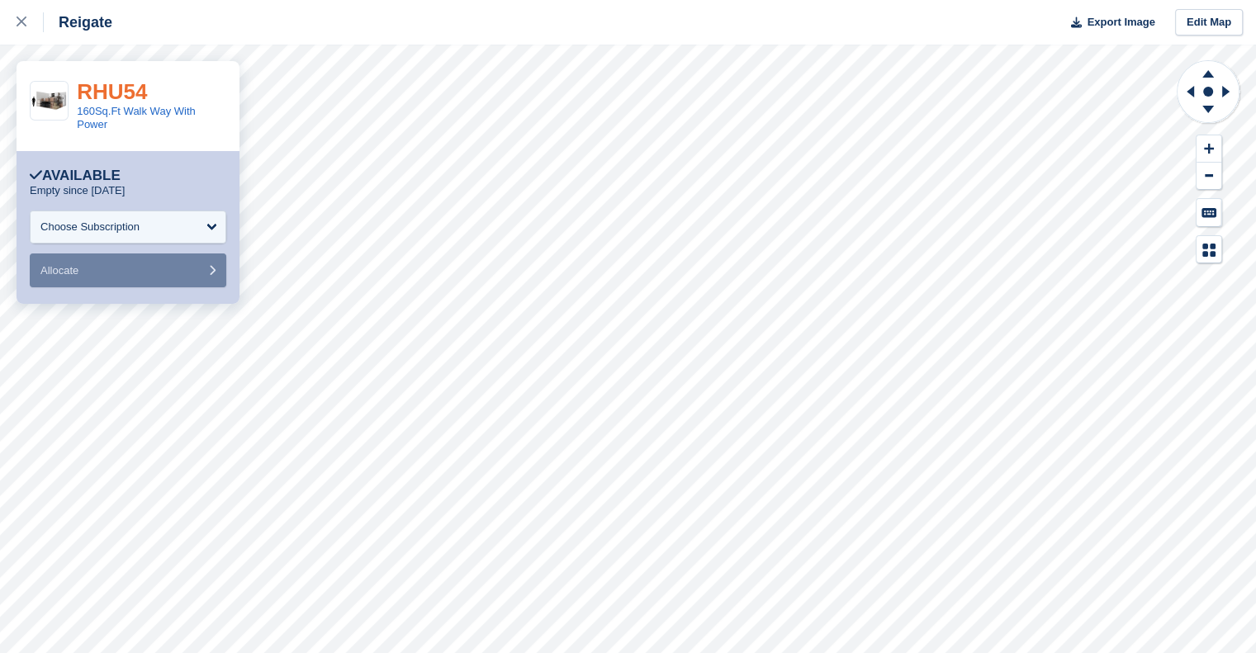
click at [116, 97] on link "RHU54" at bounding box center [112, 91] width 70 height 25
click at [17, 22] on link at bounding box center [22, 22] width 44 height 45
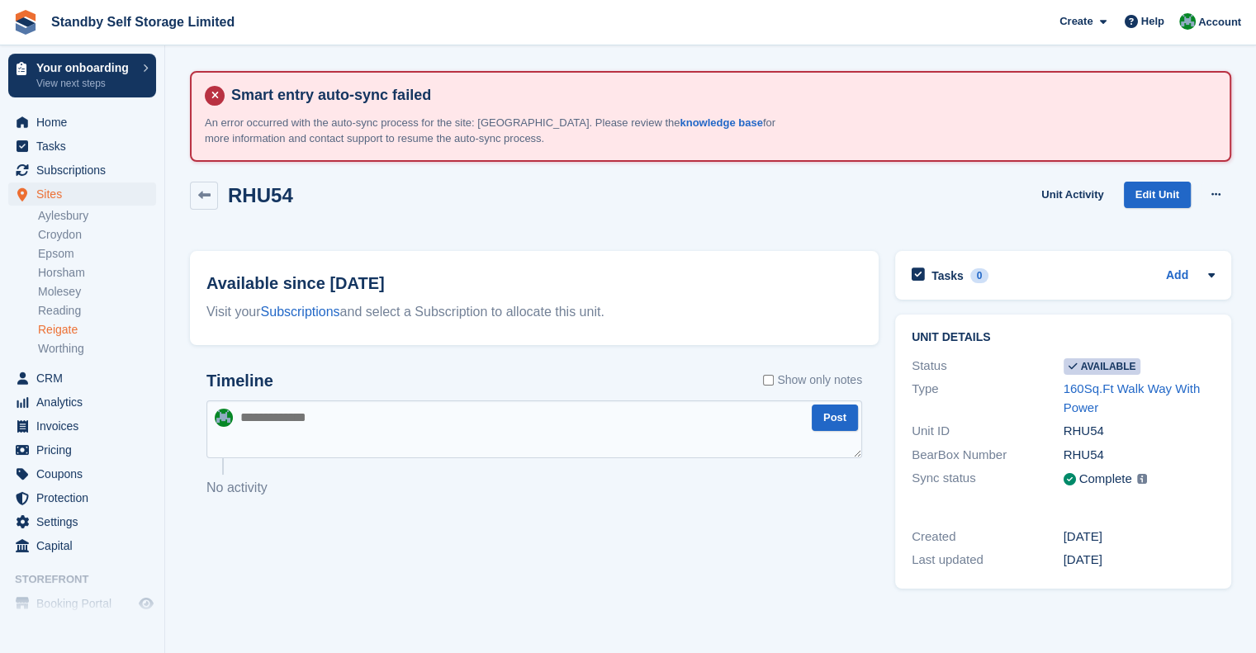
click at [312, 413] on textarea at bounding box center [534, 430] width 656 height 58
click at [295, 422] on textarea "**********" at bounding box center [534, 430] width 656 height 58
drag, startPoint x: 294, startPoint y: 418, endPoint x: 537, endPoint y: 426, distance: 242.9
click at [538, 426] on textarea "**********" at bounding box center [534, 430] width 656 height 58
drag, startPoint x: 268, startPoint y: 10, endPoint x: 364, endPoint y: 426, distance: 427.3
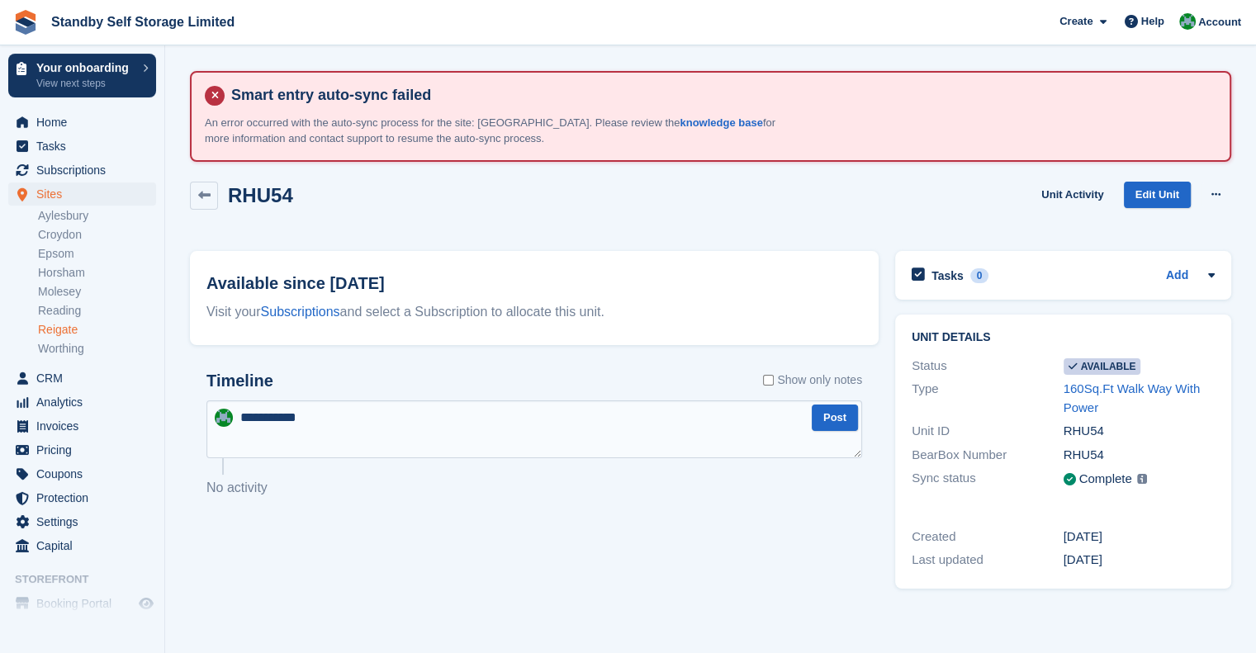
click at [364, 426] on textarea "**********" at bounding box center [534, 430] width 656 height 58
click at [289, 415] on textarea "**********" at bounding box center [534, 430] width 656 height 58
drag, startPoint x: 289, startPoint y: 419, endPoint x: 334, endPoint y: 428, distance: 45.5
click at [330, 429] on textarea "**********" at bounding box center [534, 430] width 656 height 58
click at [341, 442] on textarea "**********" at bounding box center [534, 430] width 656 height 58
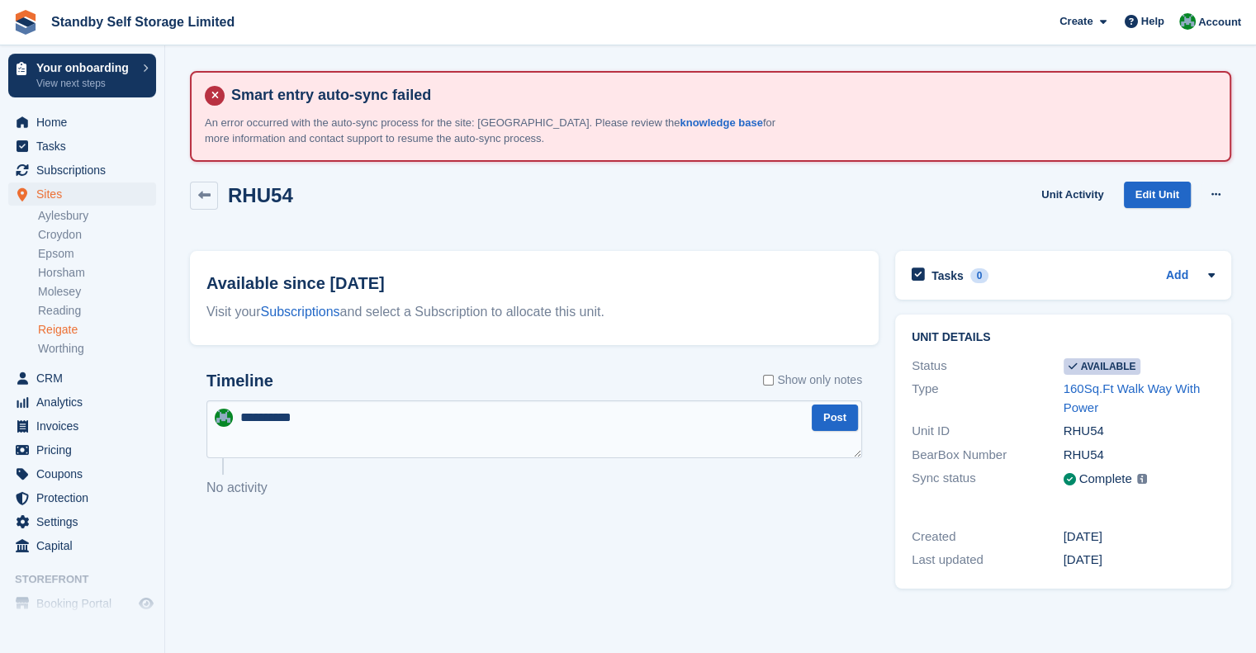
drag, startPoint x: 334, startPoint y: 479, endPoint x: 292, endPoint y: 429, distance: 65.7
click at [334, 479] on p "No activity" at bounding box center [534, 488] width 656 height 20
click at [287, 424] on textarea "**********" at bounding box center [534, 430] width 656 height 58
drag, startPoint x: 294, startPoint y: 420, endPoint x: 269, endPoint y: 424, distance: 25.1
click at [269, 425] on textarea "**********" at bounding box center [534, 430] width 656 height 58
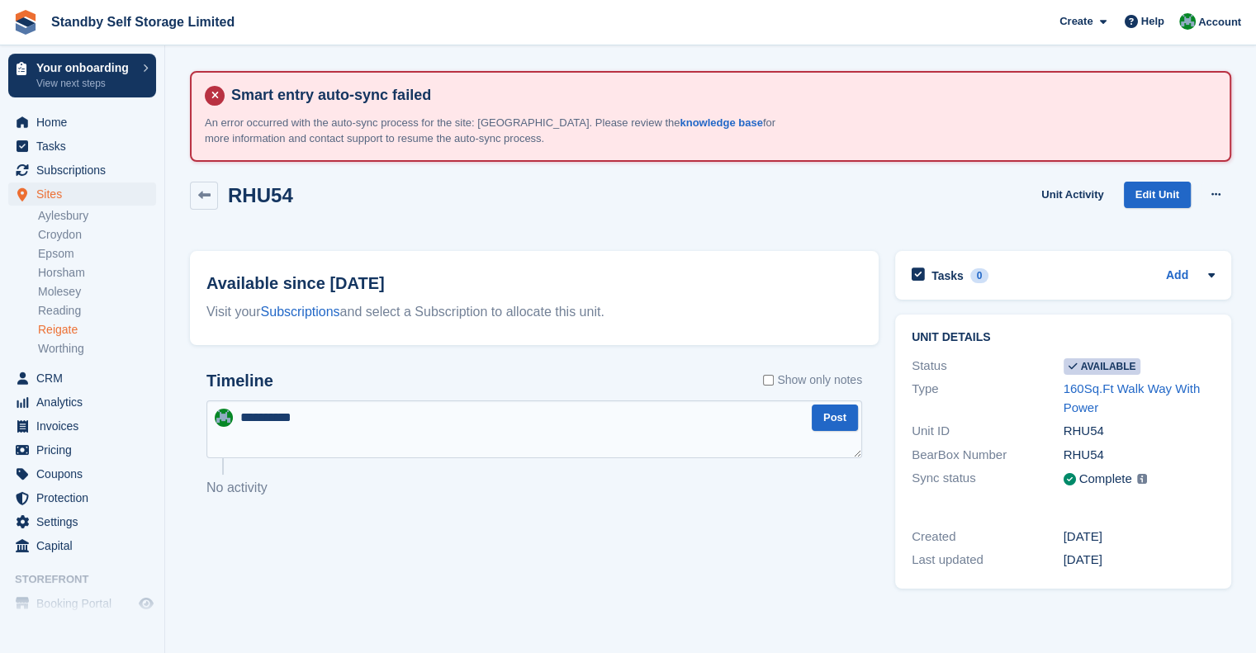
paste textarea "******"
type textarea "**********"
drag, startPoint x: 363, startPoint y: 420, endPoint x: 218, endPoint y: 414, distance: 145.5
click at [218, 414] on div "**********" at bounding box center [534, 430] width 656 height 58
click at [267, 425] on textarea "**********" at bounding box center [534, 430] width 656 height 58
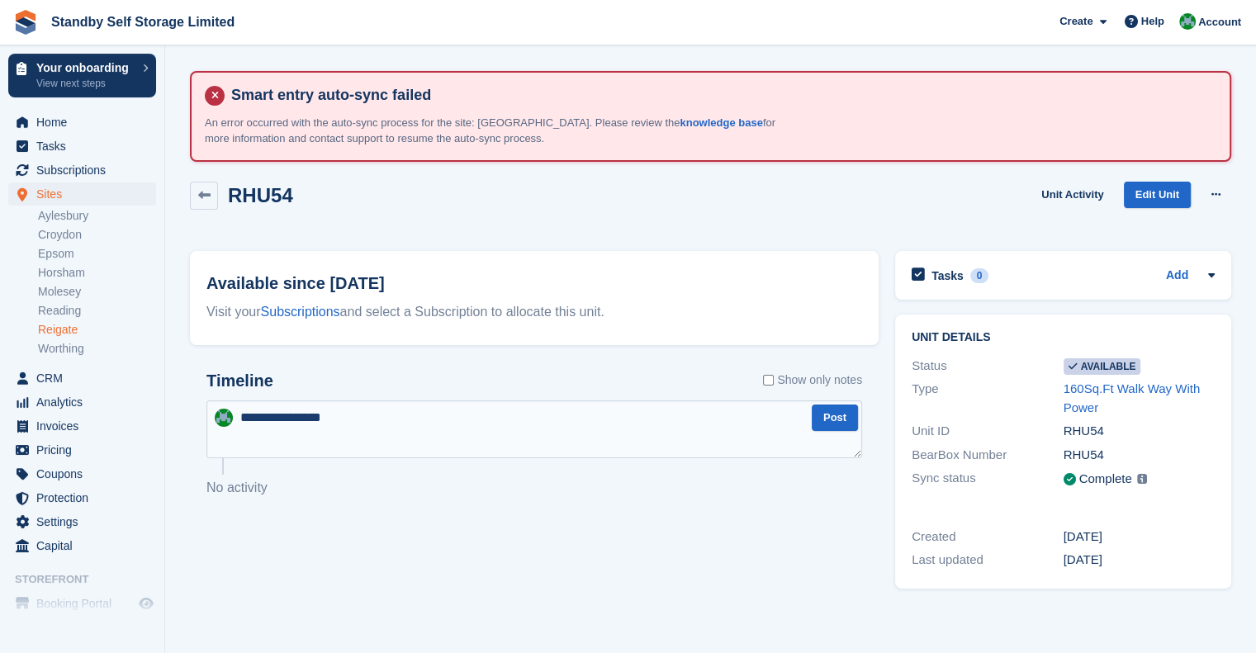
drag, startPoint x: 274, startPoint y: 415, endPoint x: 353, endPoint y: 419, distance: 79.4
click at [358, 422] on textarea "**********" at bounding box center [534, 430] width 656 height 58
drag, startPoint x: 324, startPoint y: 424, endPoint x: 344, endPoint y: 419, distance: 20.6
click at [325, 424] on textarea "**********" at bounding box center [534, 430] width 656 height 58
click at [346, 418] on textarea "**********" at bounding box center [534, 430] width 656 height 58
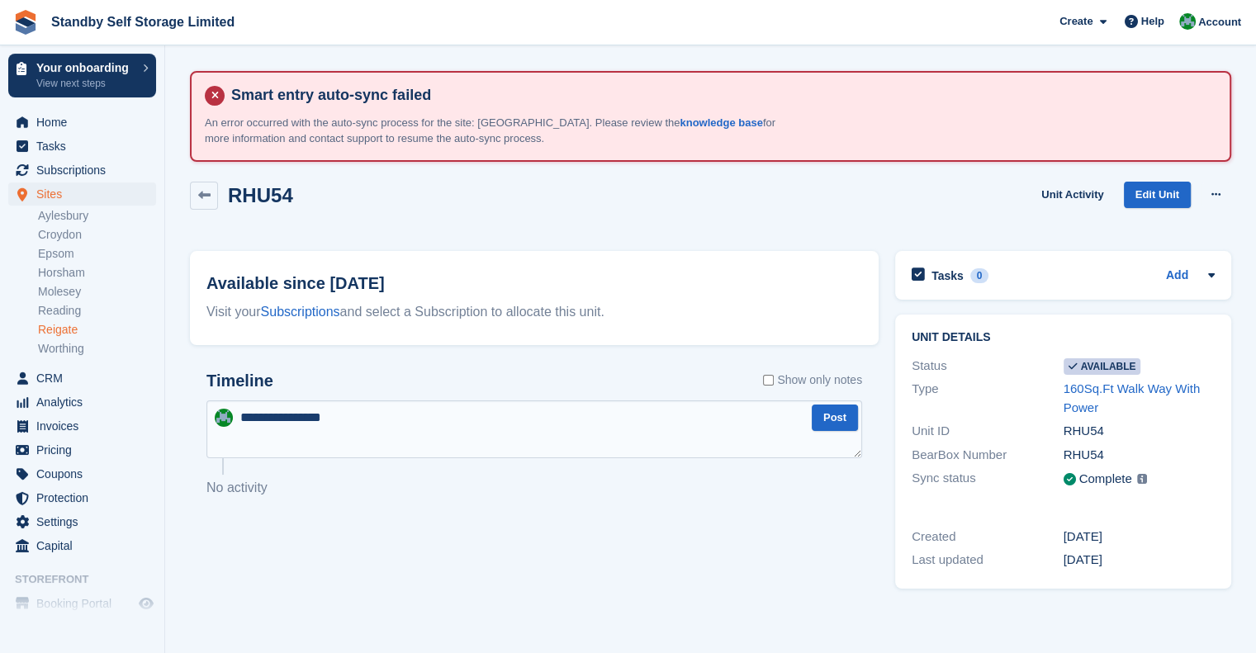
drag, startPoint x: 361, startPoint y: 420, endPoint x: 229, endPoint y: 409, distance: 132.6
click at [231, 410] on div "**********" at bounding box center [534, 430] width 656 height 58
click at [81, 334] on link "Reigate" at bounding box center [97, 330] width 118 height 16
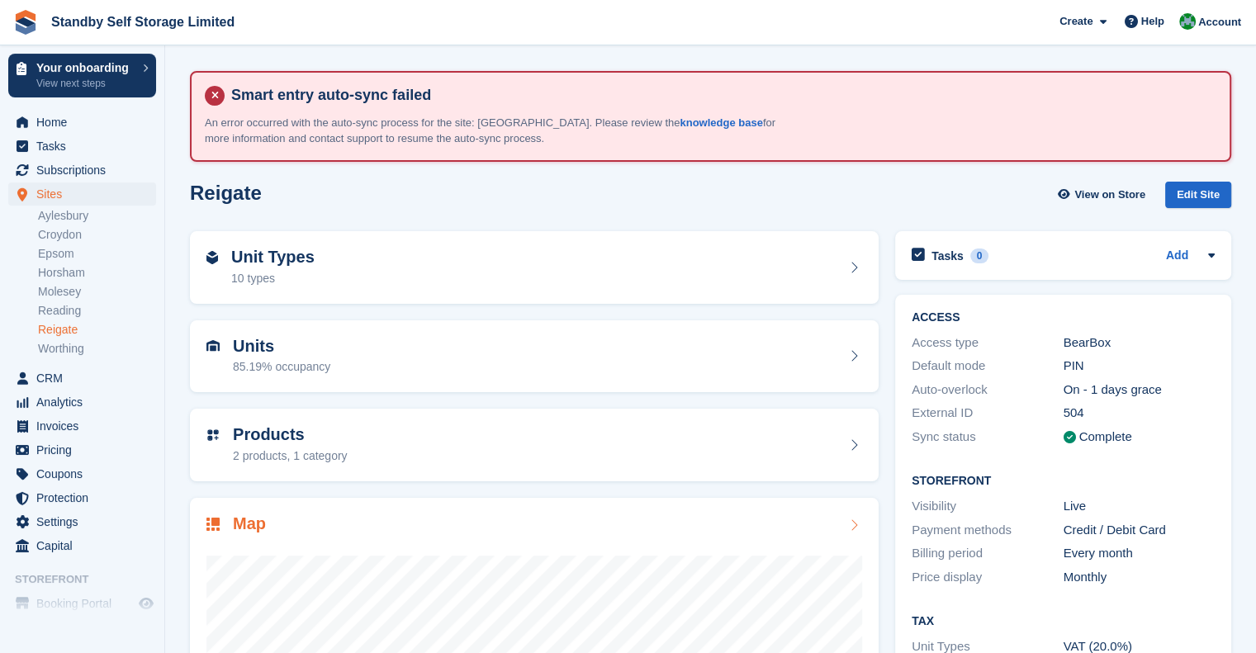
click at [301, 521] on div "Map" at bounding box center [534, 525] width 656 height 22
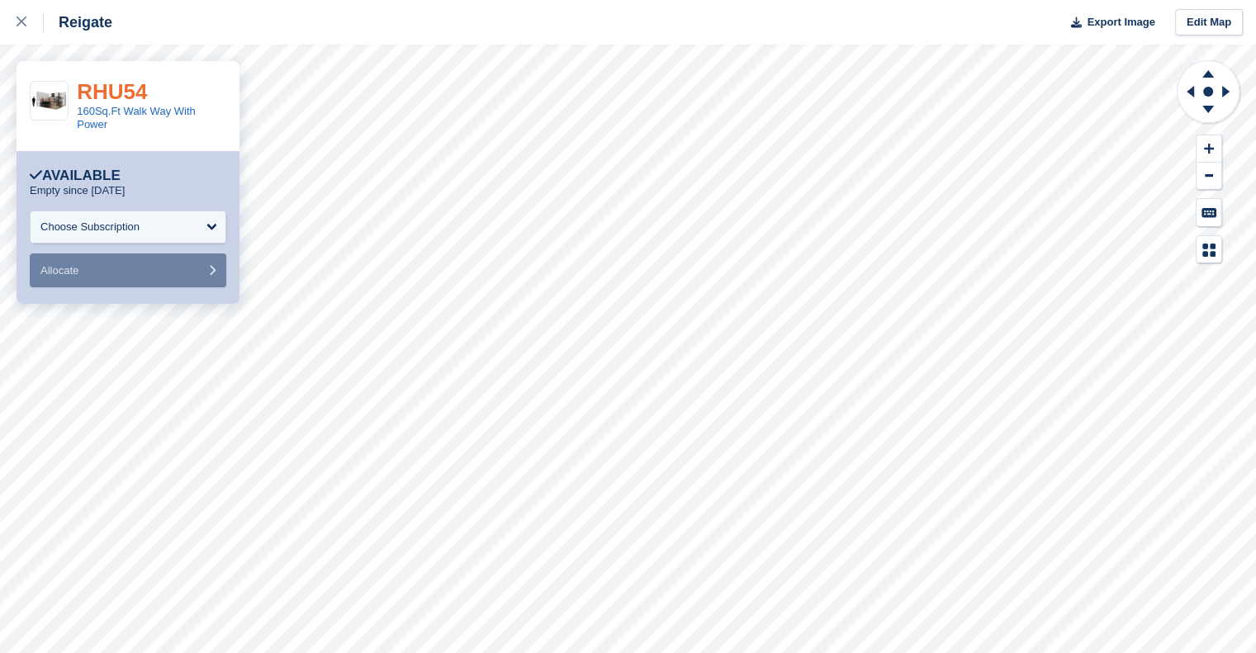
click at [111, 94] on link "RHU54" at bounding box center [112, 91] width 70 height 25
click at [17, 23] on icon at bounding box center [22, 22] width 10 height 10
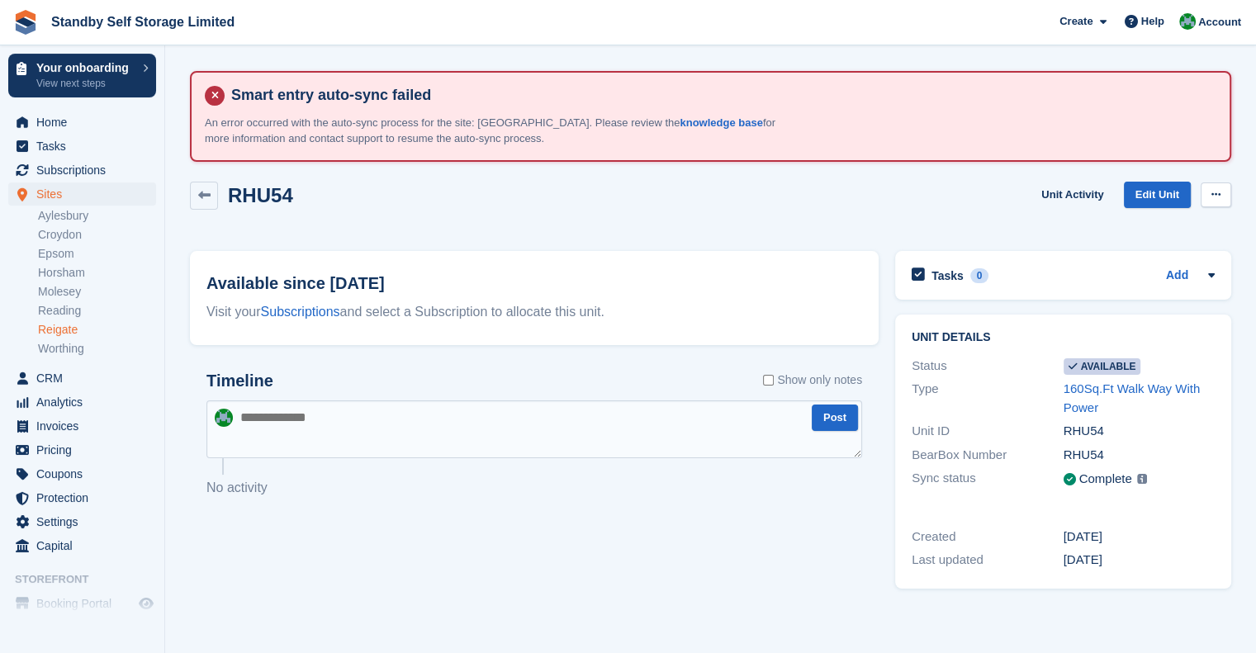
click at [1206, 192] on button at bounding box center [1216, 194] width 31 height 25
click at [1178, 219] on p "Make unavailable" at bounding box center [1152, 226] width 144 height 21
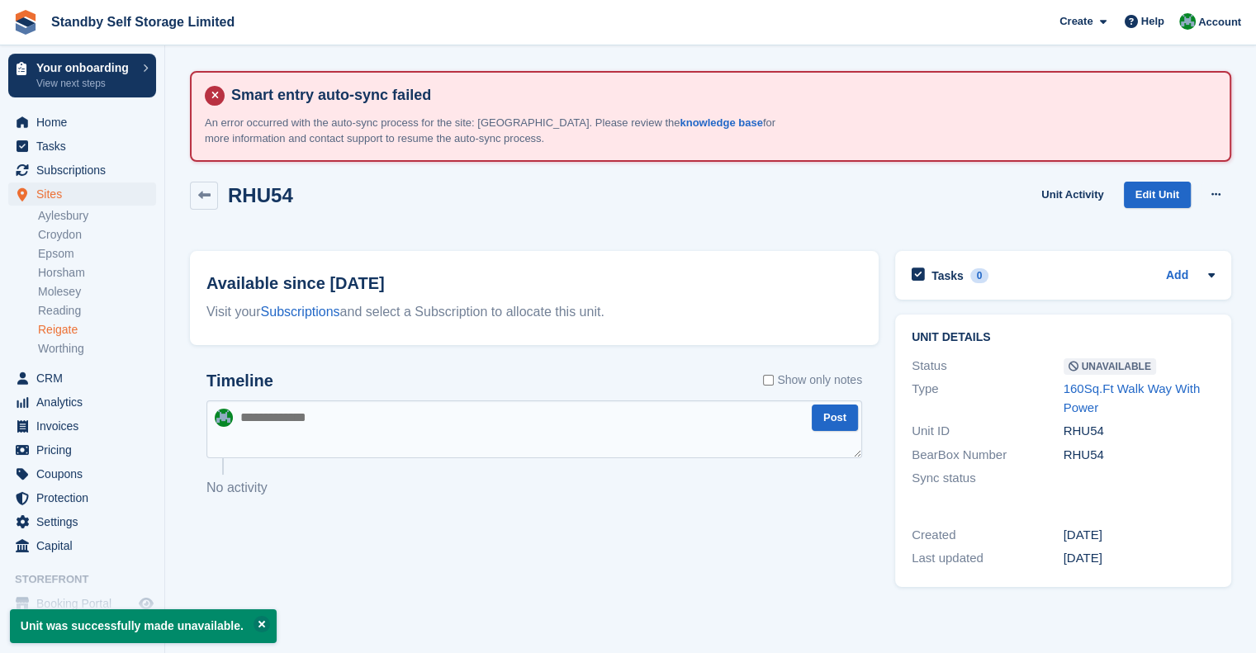
click at [347, 414] on textarea at bounding box center [534, 430] width 656 height 58
paste textarea "**********"
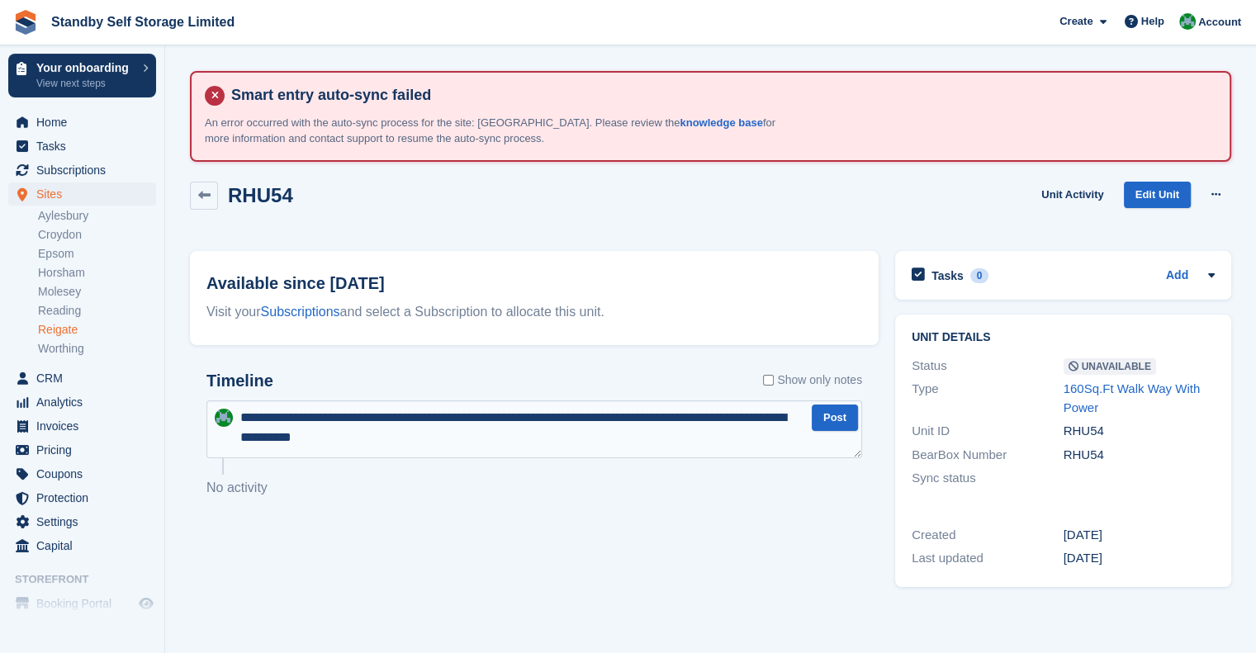
type textarea "**********"
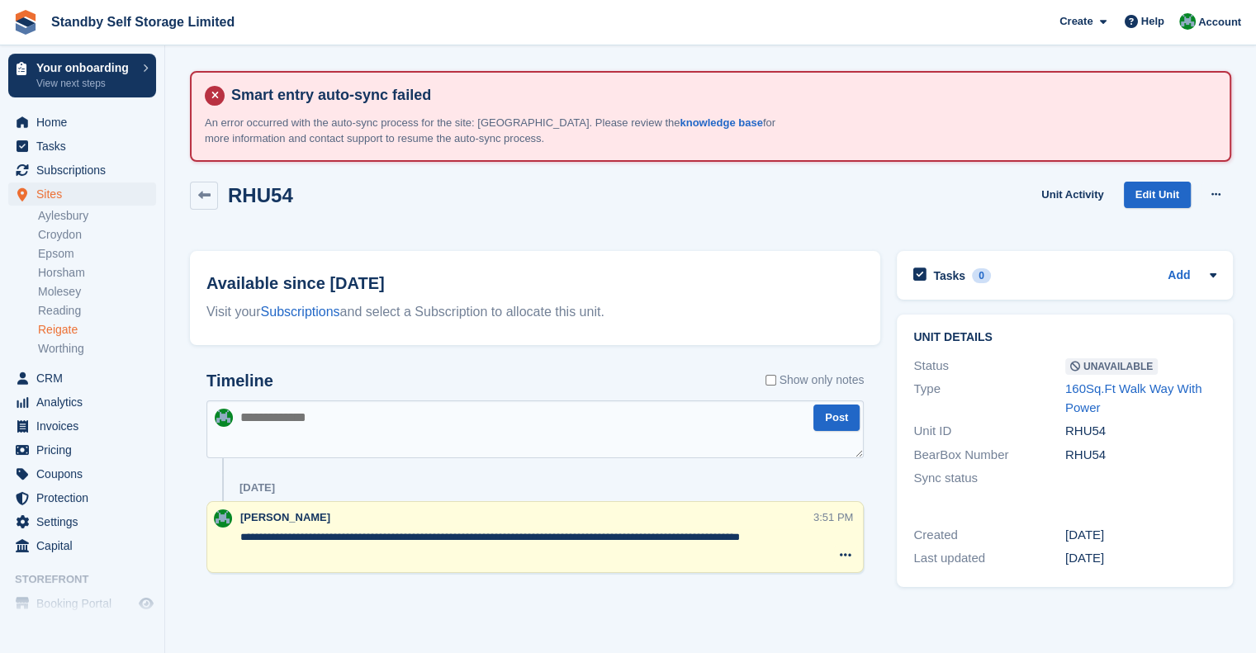
click at [66, 325] on link "Reigate" at bounding box center [97, 330] width 118 height 16
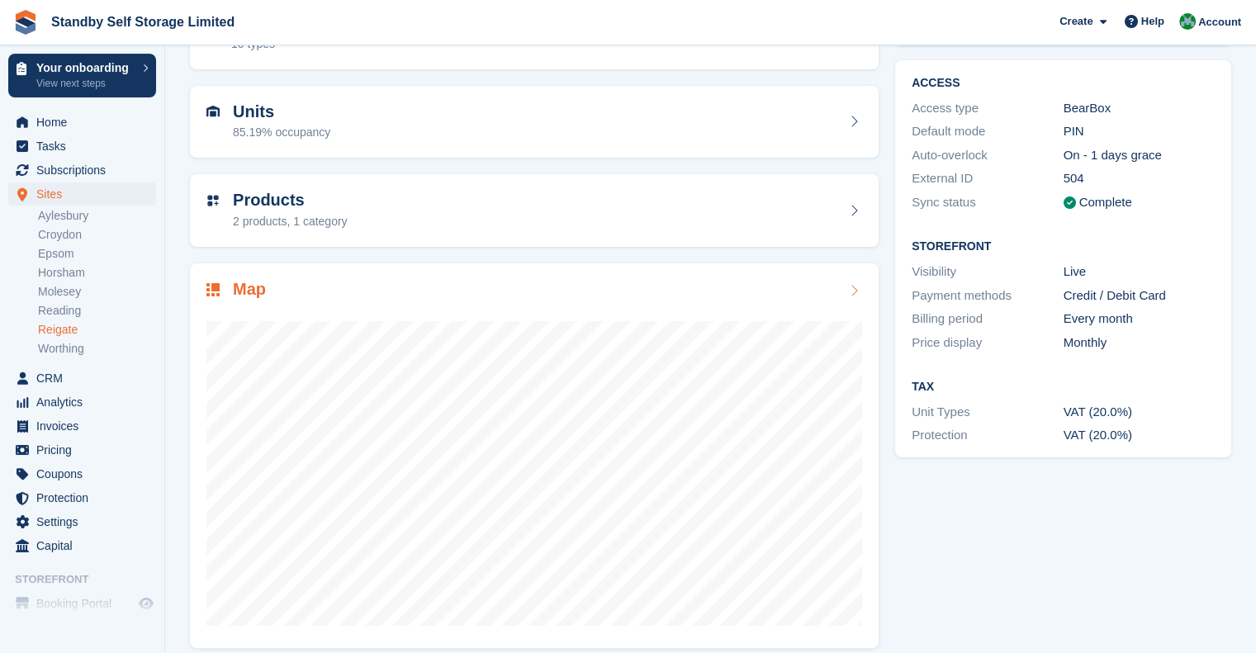
scroll to position [248, 0]
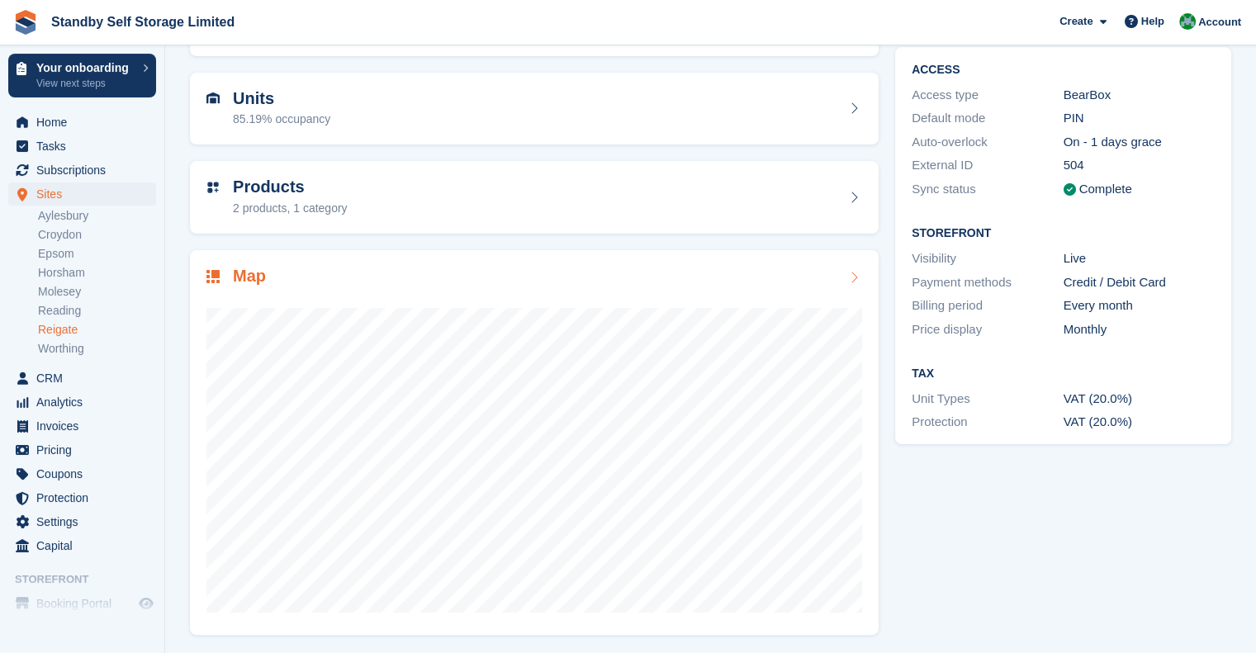
click at [373, 269] on div "Map" at bounding box center [534, 278] width 656 height 22
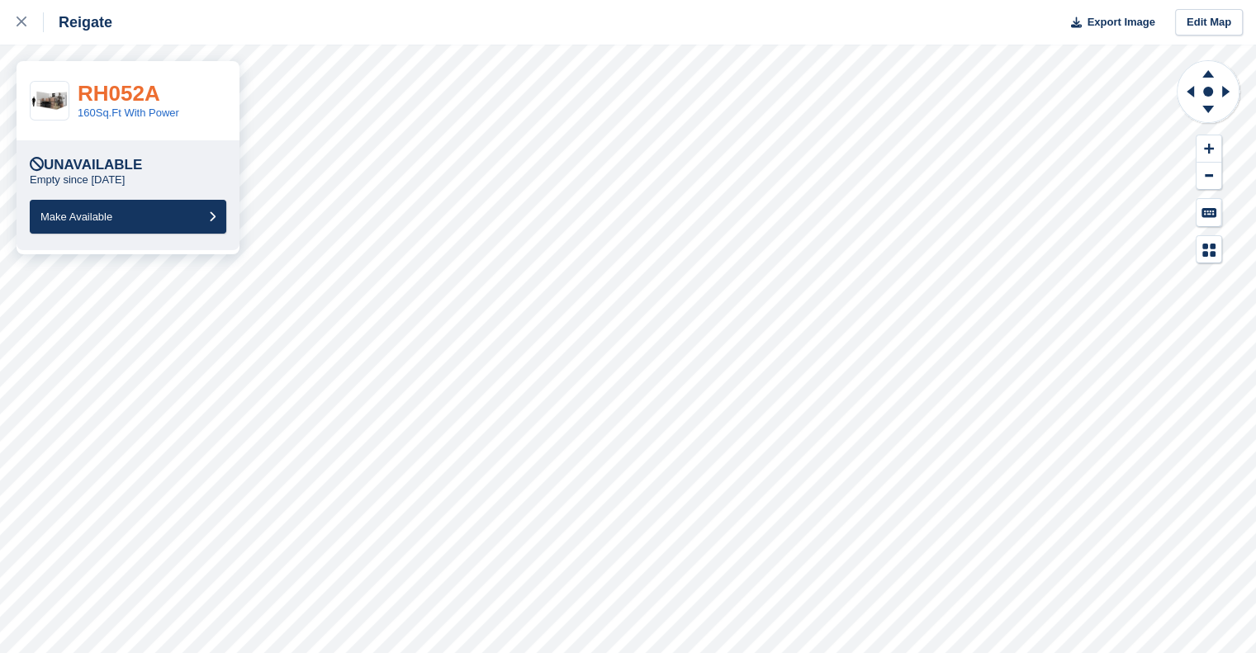
click at [139, 89] on link "RH052A" at bounding box center [119, 93] width 83 height 25
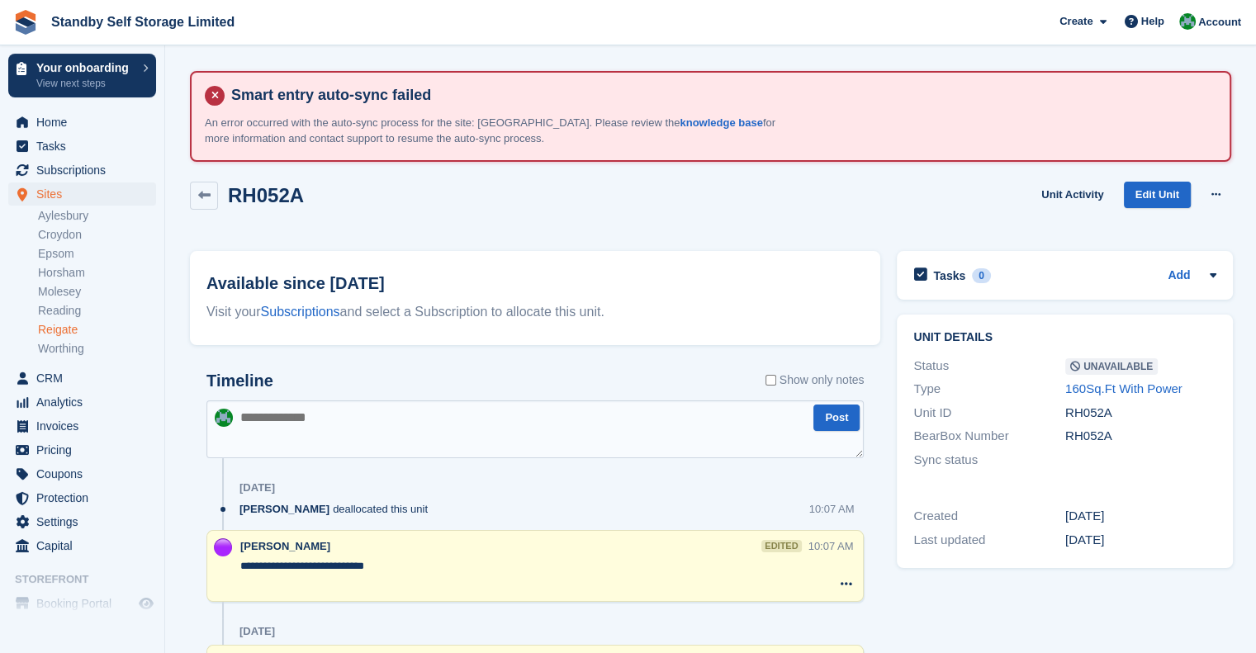
click at [70, 331] on link "Reigate" at bounding box center [97, 330] width 118 height 16
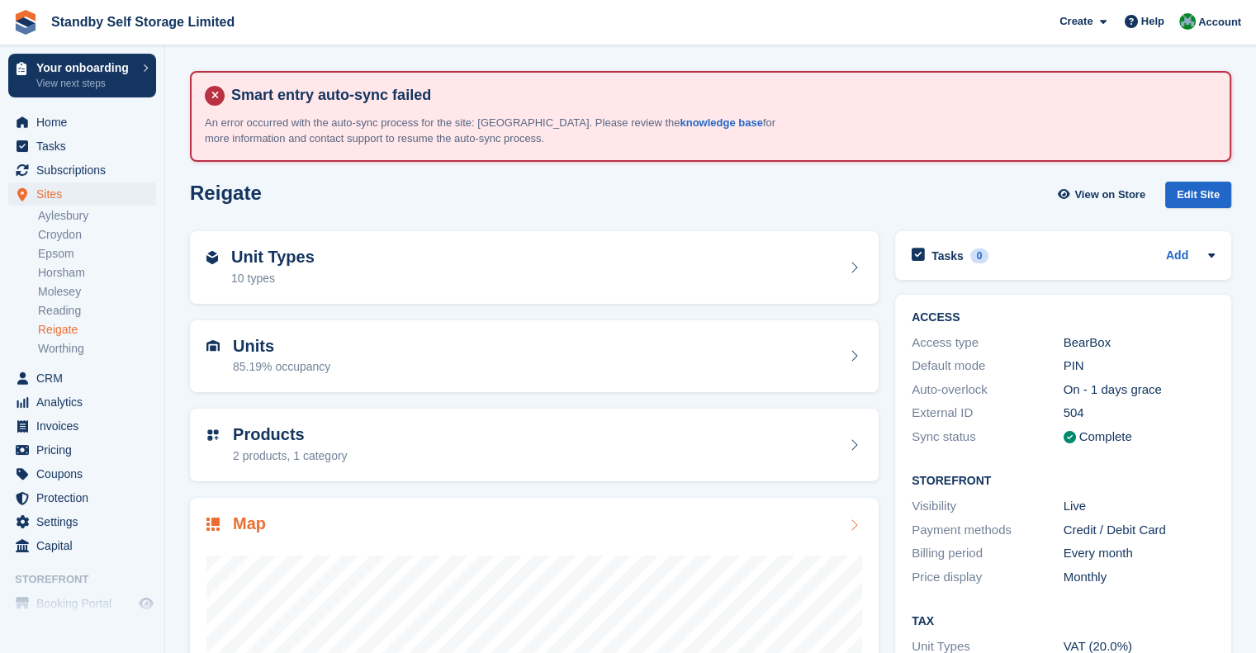
click at [453, 517] on div "Map" at bounding box center [534, 525] width 656 height 22
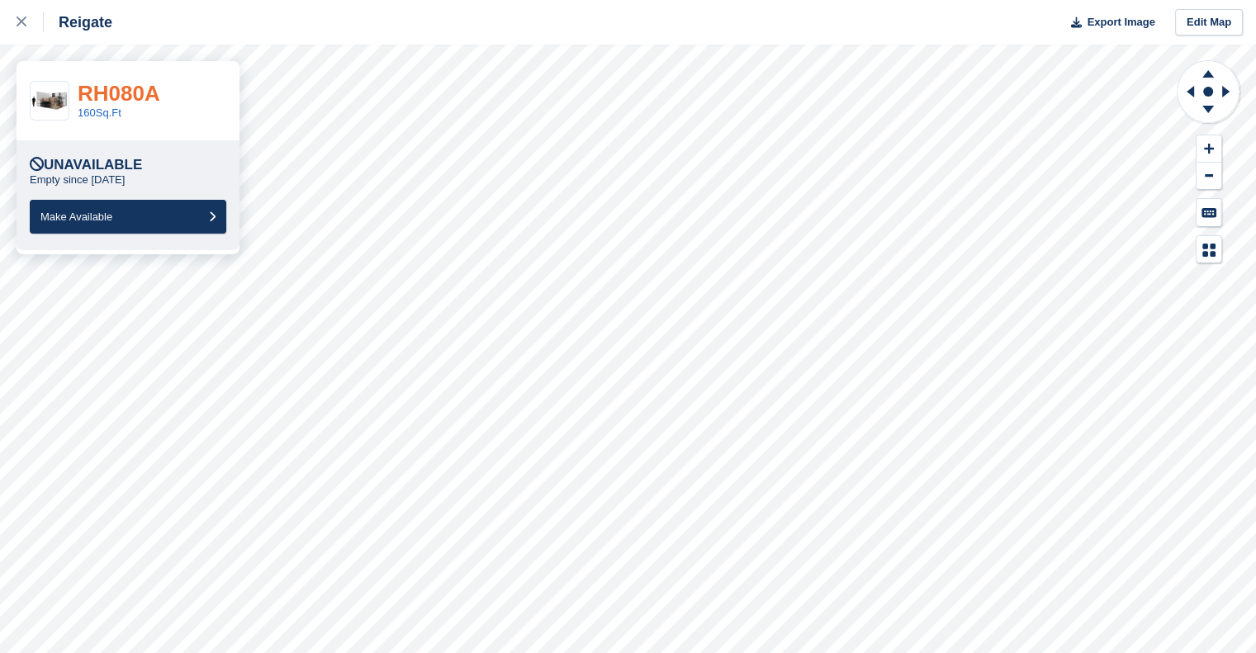
click at [143, 93] on link "RH080A" at bounding box center [119, 93] width 83 height 25
click at [22, 26] on icon at bounding box center [22, 22] width 10 height 10
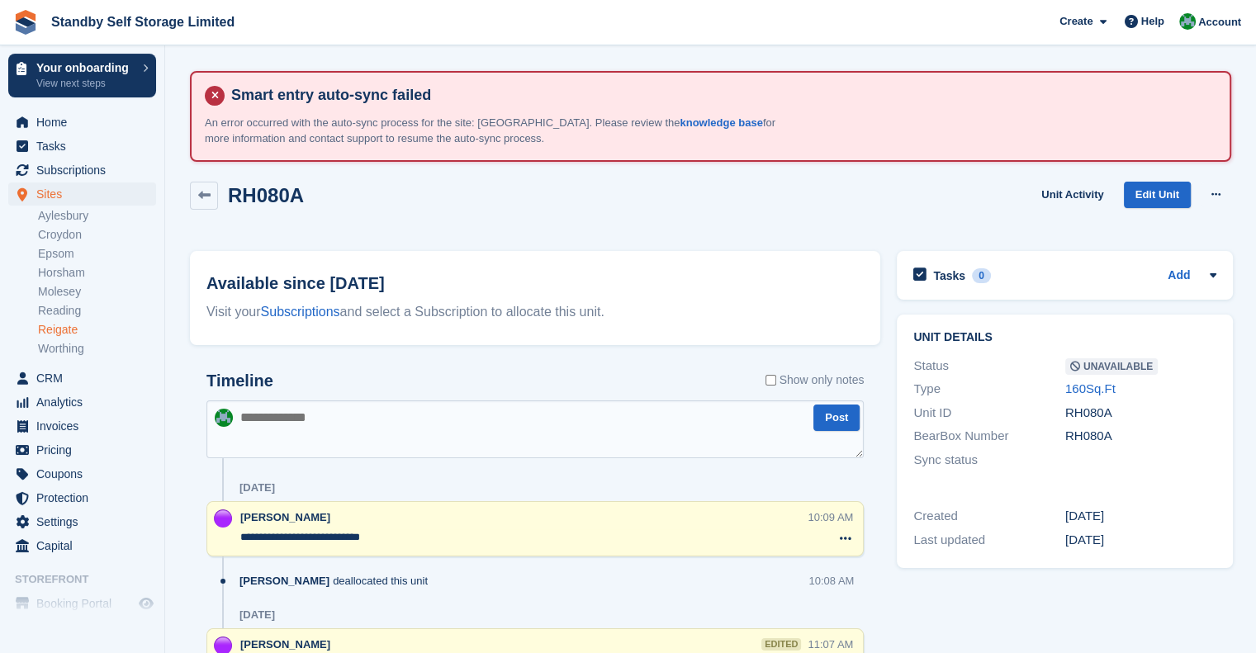
click at [88, 331] on link "Reigate" at bounding box center [97, 330] width 118 height 16
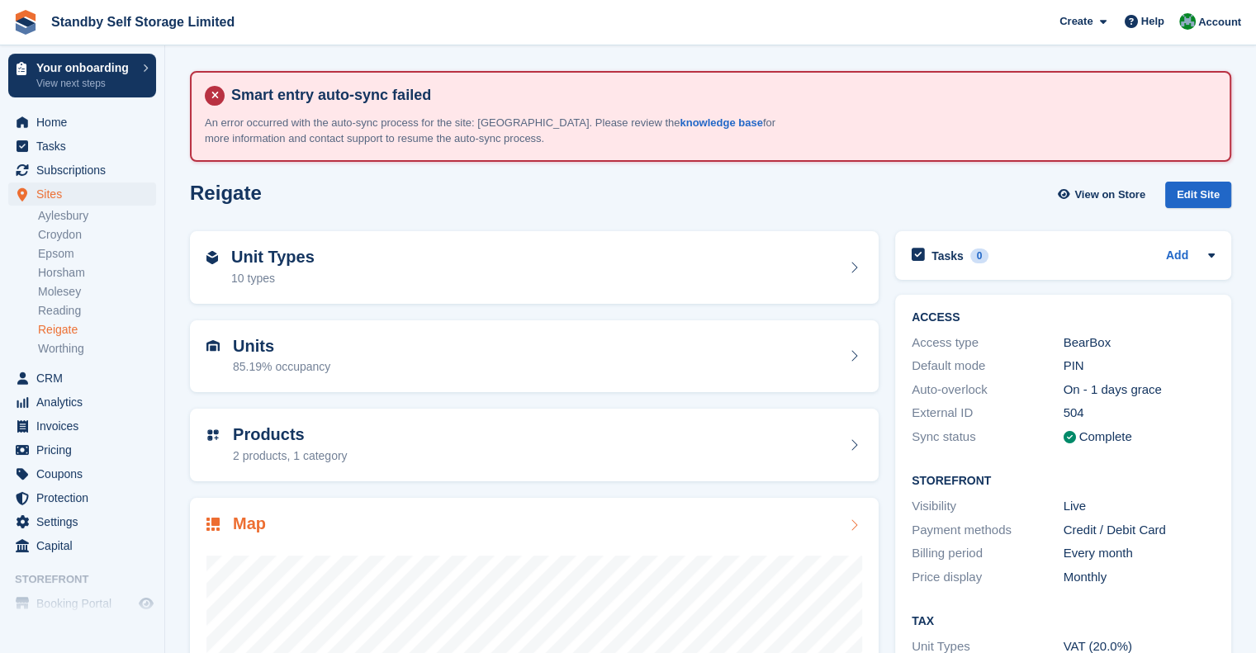
click at [355, 515] on div "Map" at bounding box center [534, 525] width 656 height 22
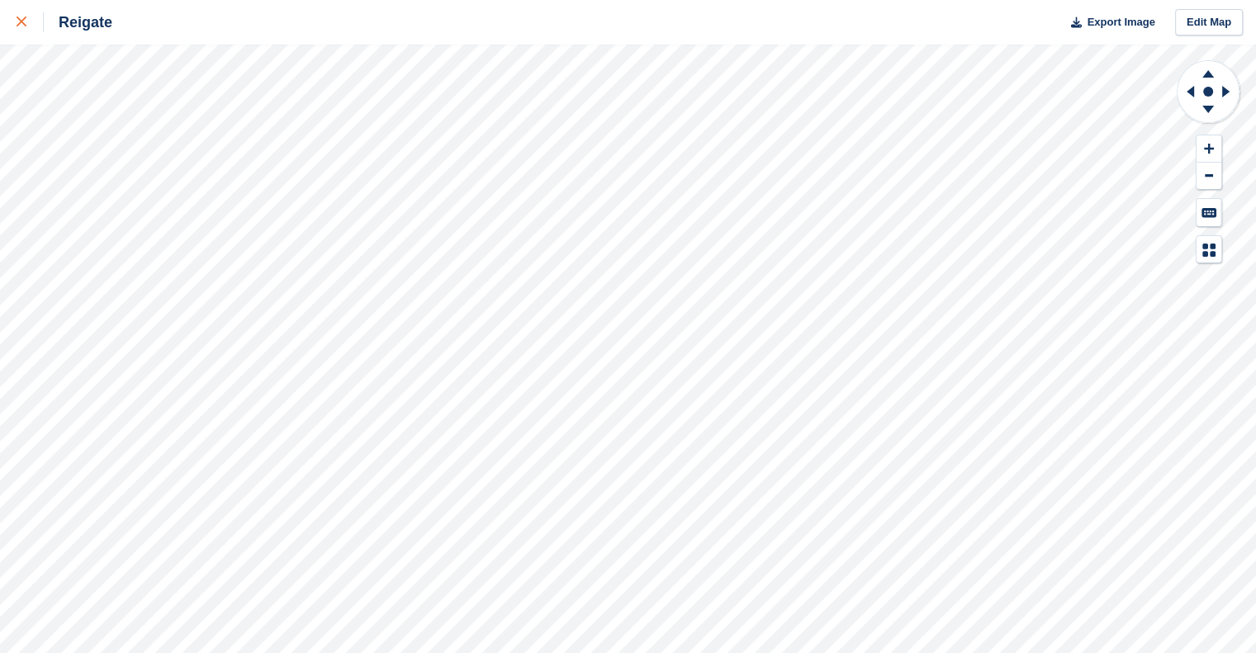
click at [24, 26] on icon at bounding box center [22, 22] width 10 height 10
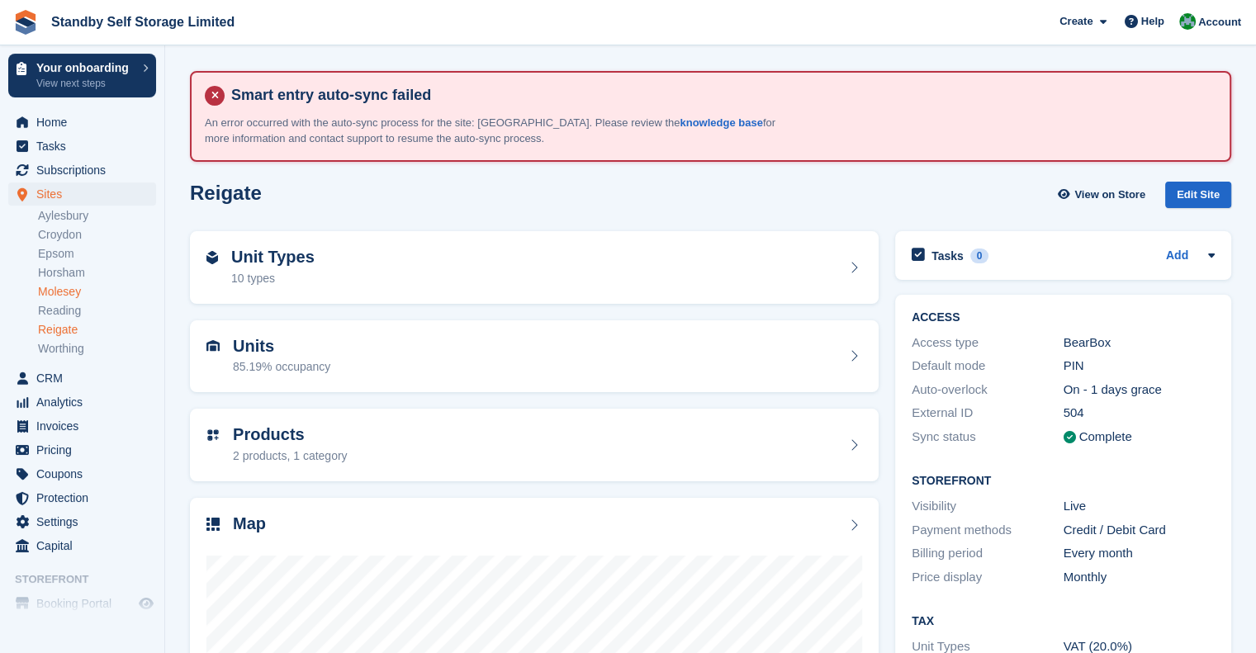
click at [83, 289] on link "Molesey" at bounding box center [97, 292] width 118 height 16
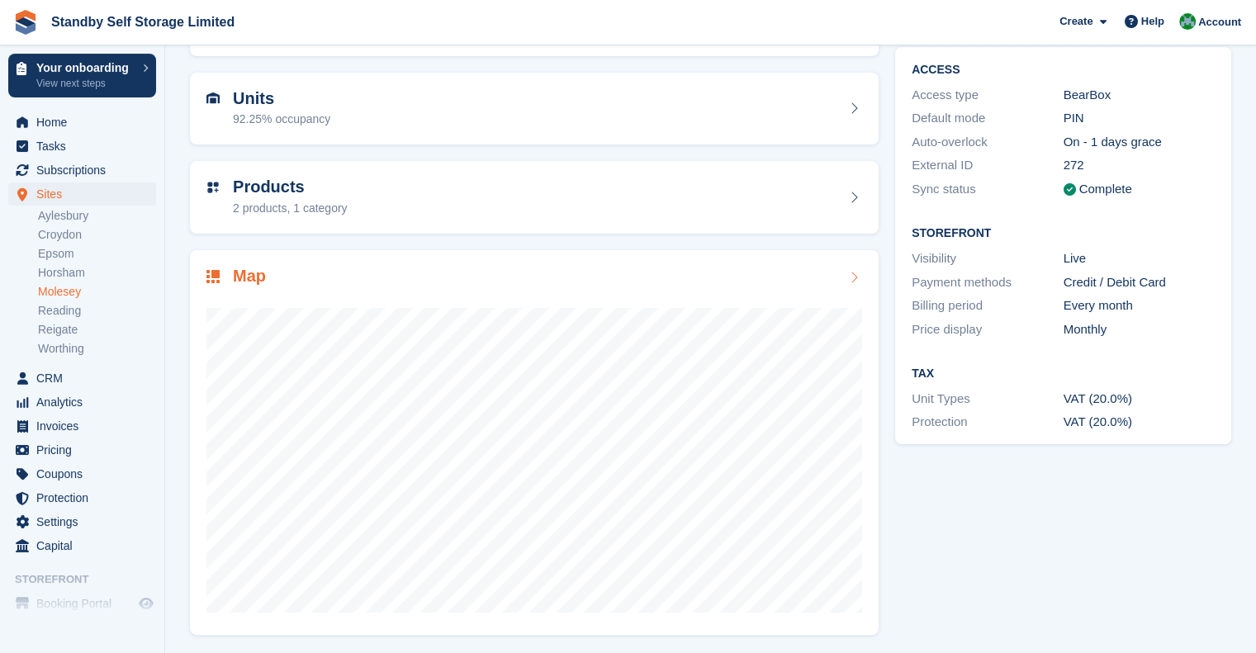
scroll to position [249, 0]
click at [92, 16] on link "Standby Self Storage Limited" at bounding box center [143, 21] width 197 height 27
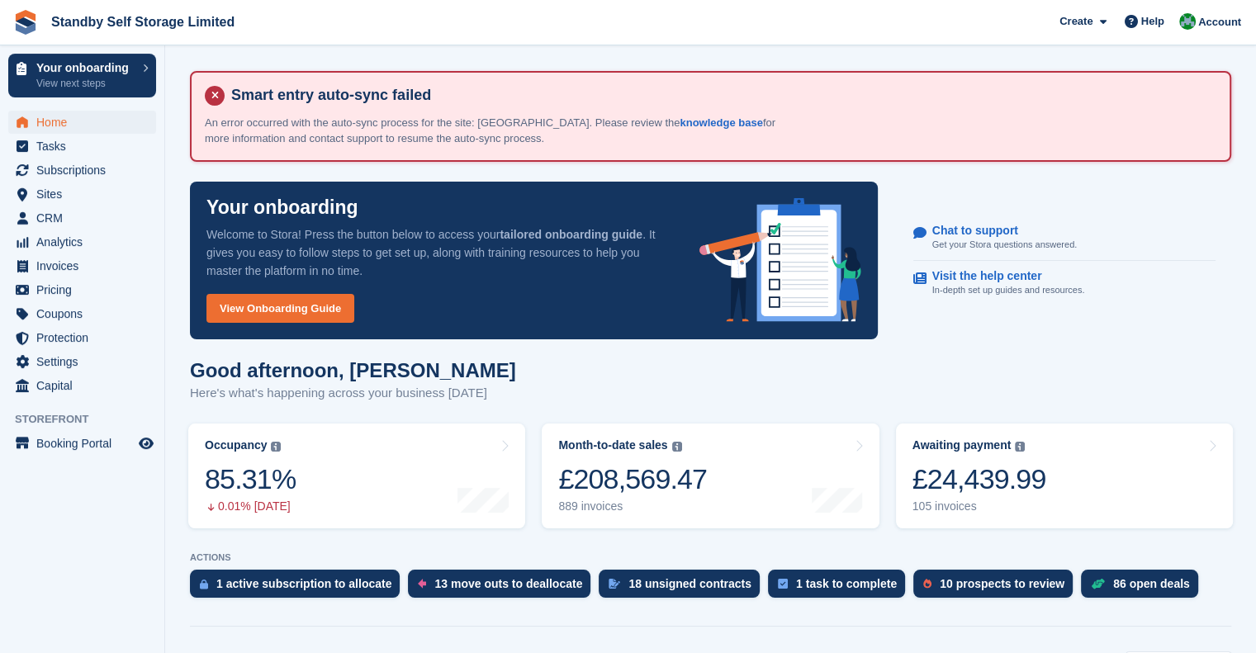
click at [96, 13] on link "Standby Self Storage Limited" at bounding box center [143, 21] width 197 height 27
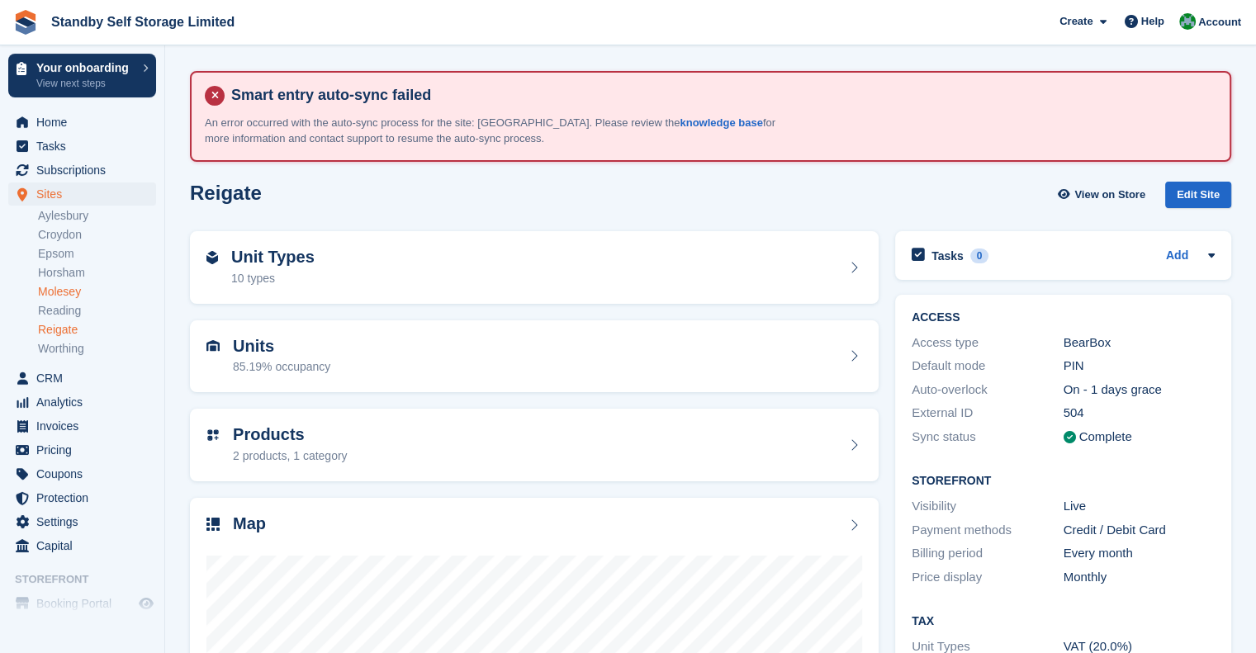
click at [79, 296] on link "Molesey" at bounding box center [97, 292] width 118 height 16
click at [295, 340] on h2 "Units" at bounding box center [281, 346] width 97 height 19
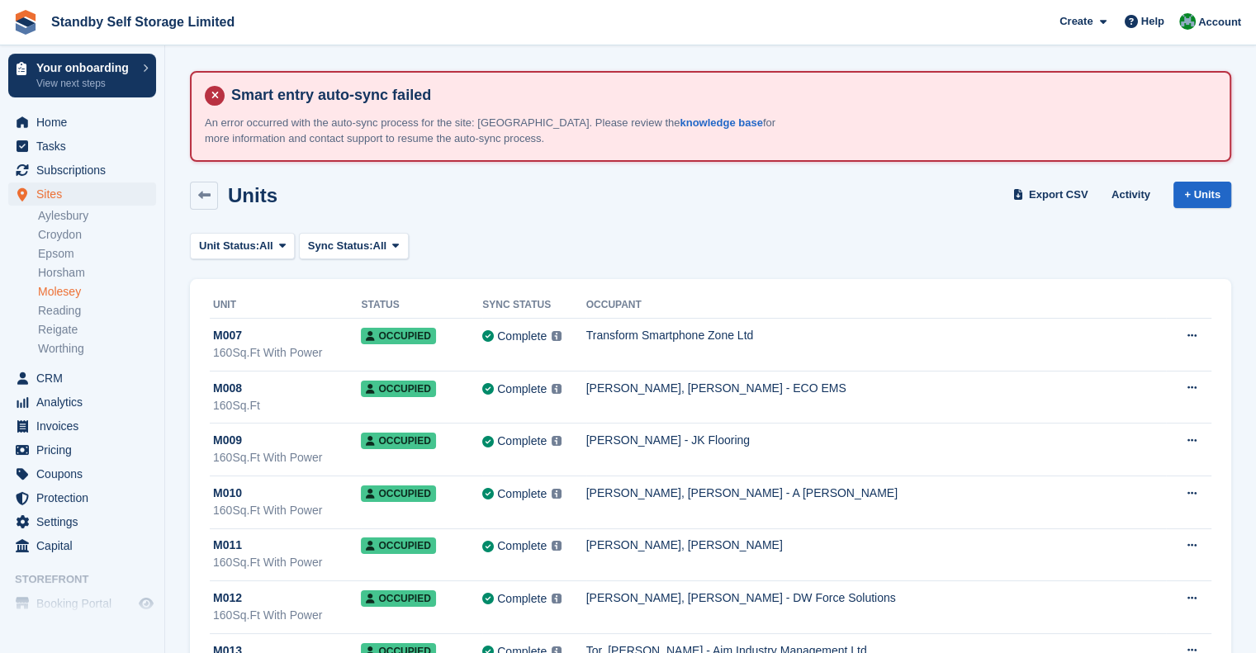
click at [71, 294] on link "Molesey" at bounding box center [97, 292] width 118 height 16
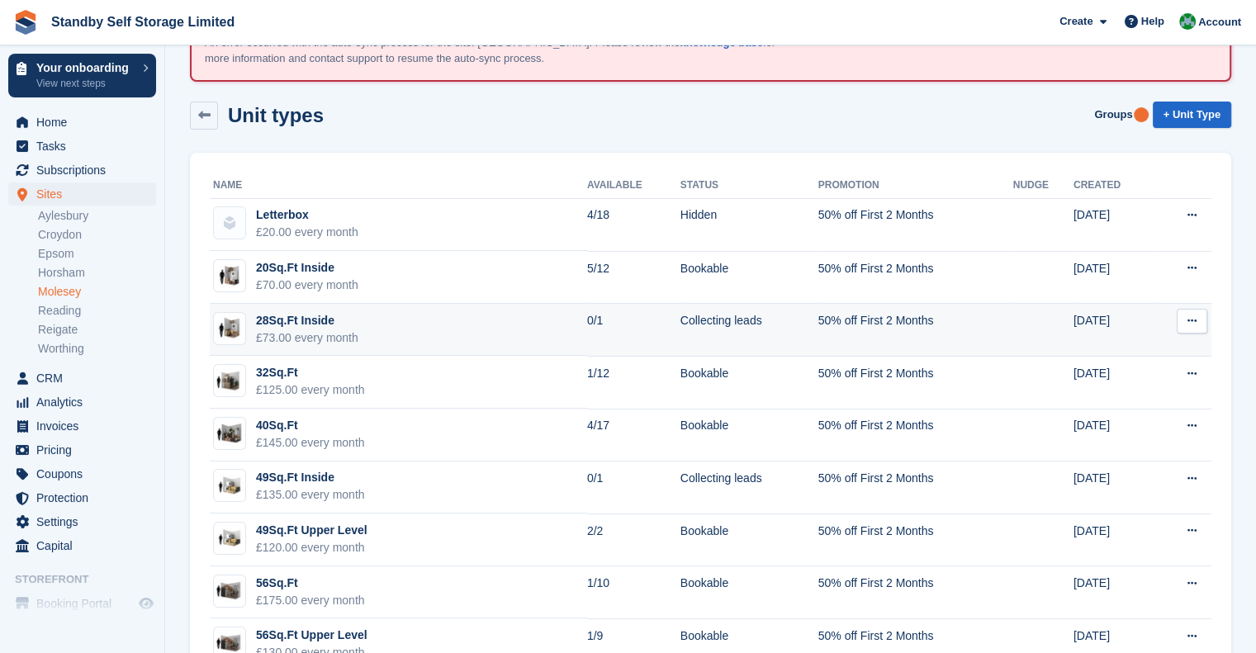
scroll to position [83, 0]
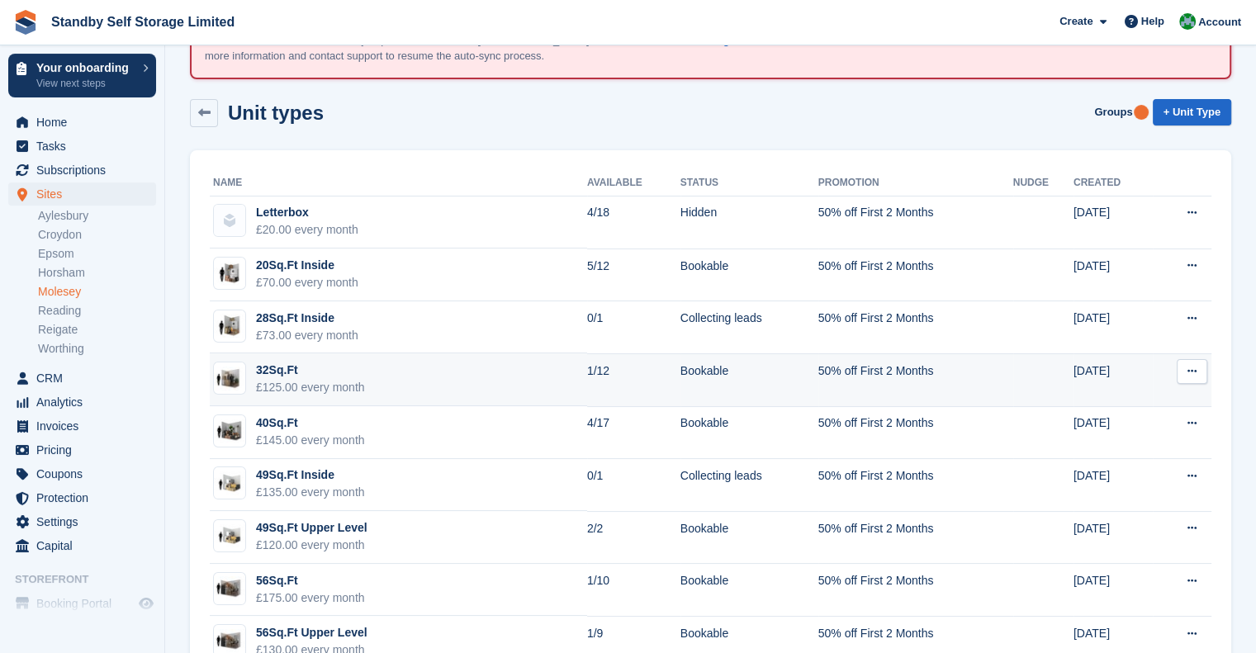
click at [380, 376] on td "32Sq.Ft £125.00 every month" at bounding box center [398, 379] width 377 height 53
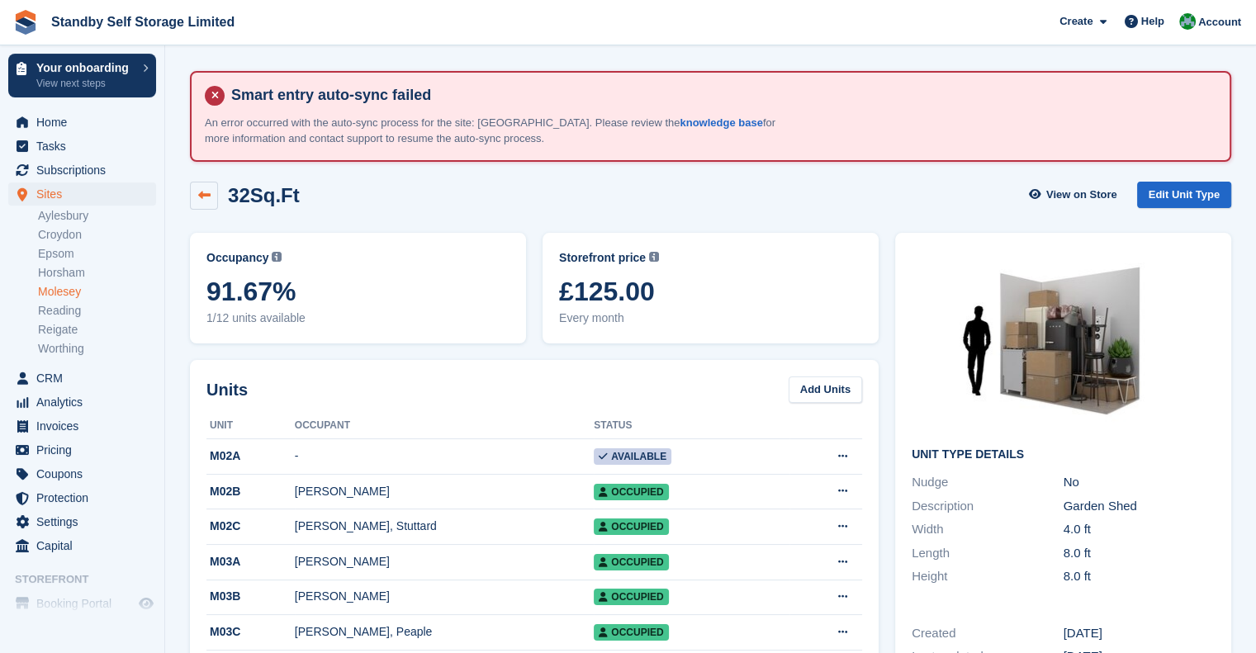
click at [200, 192] on icon at bounding box center [204, 195] width 12 height 12
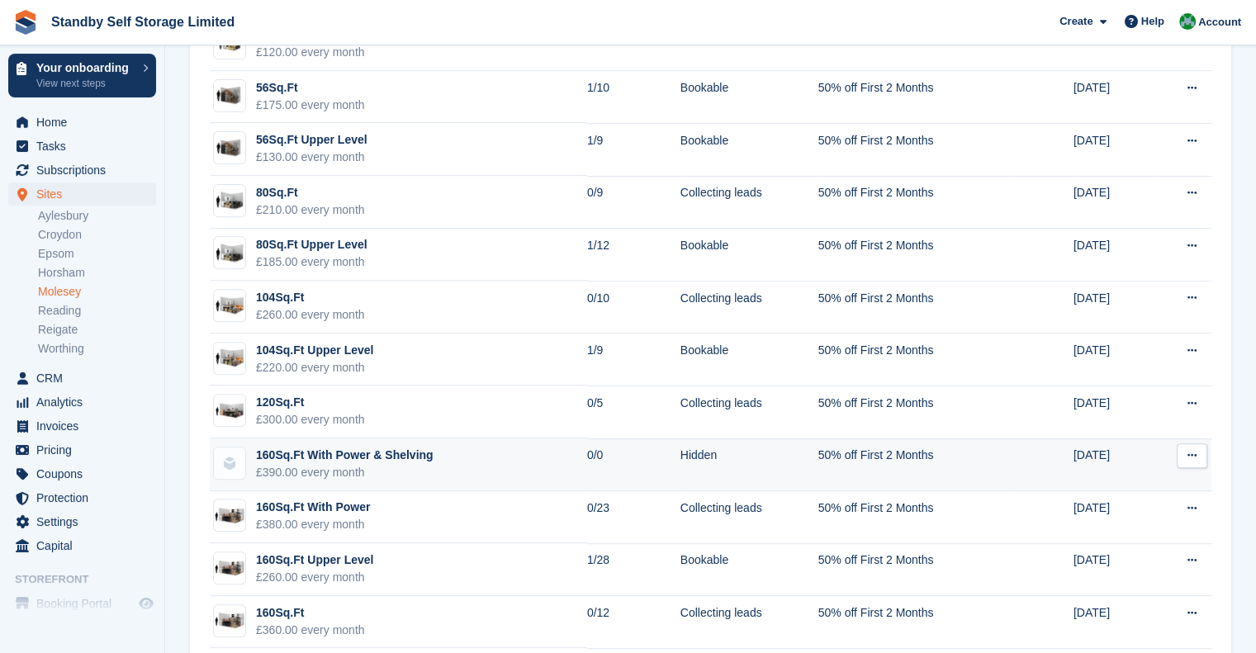
scroll to position [578, 0]
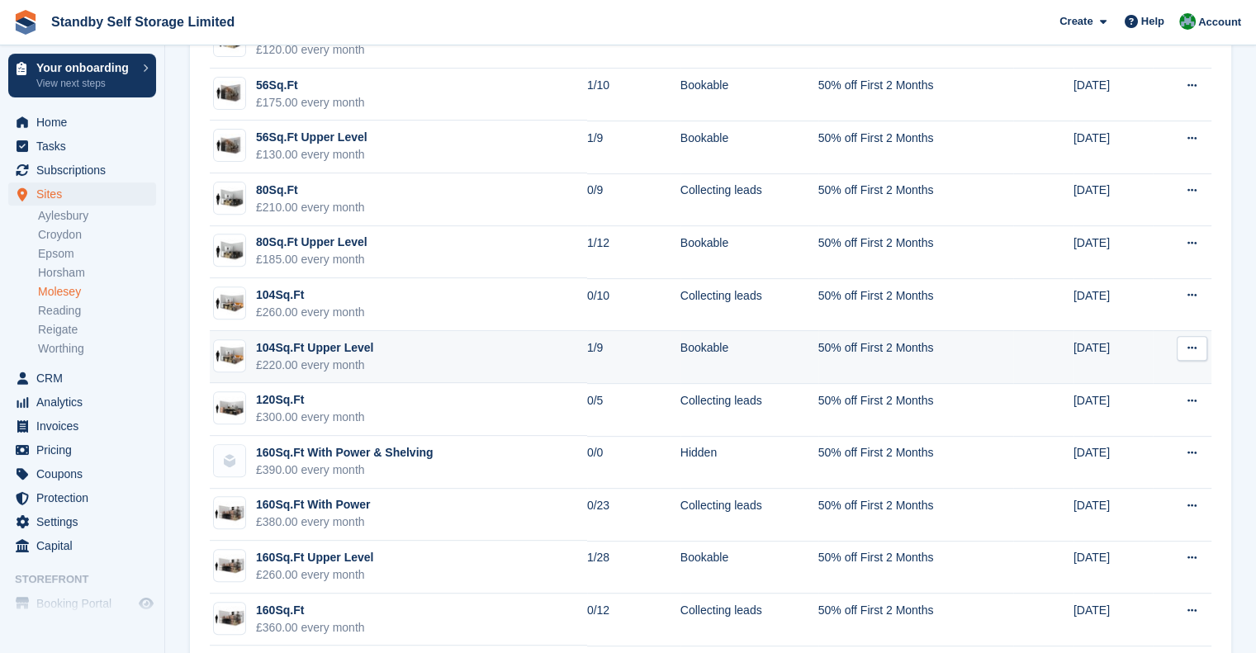
click at [439, 353] on td "104Sq.Ft Upper Level £220.00 every month" at bounding box center [398, 357] width 377 height 53
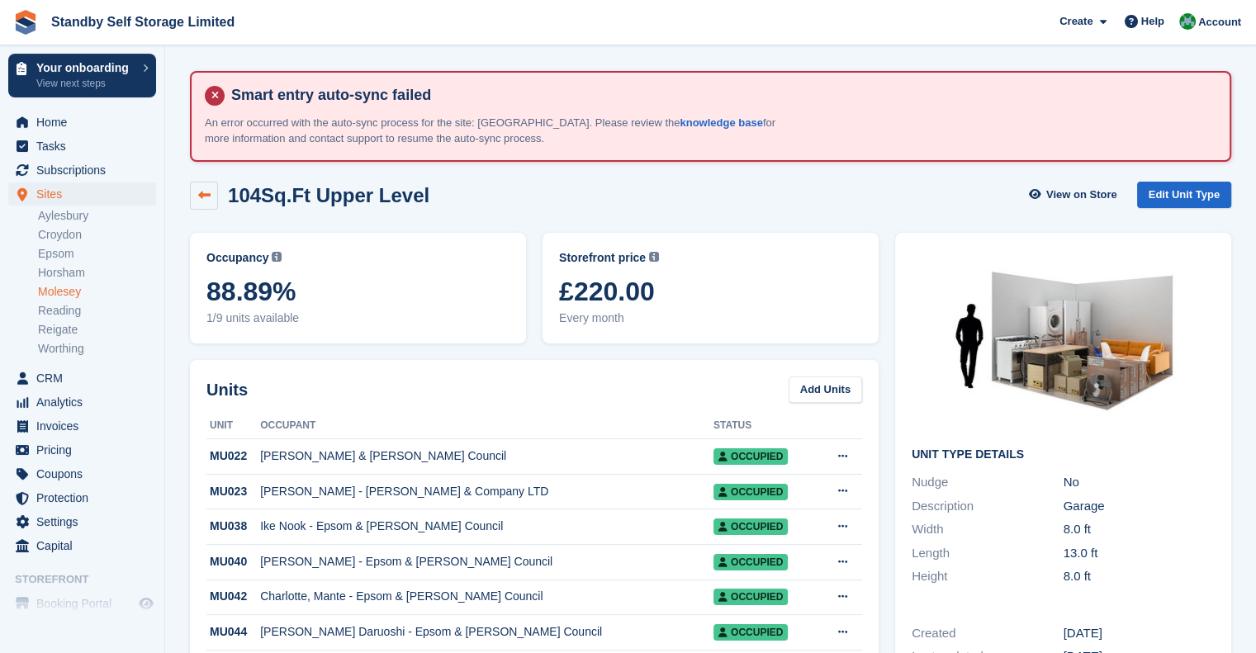
click at [202, 192] on icon at bounding box center [204, 195] width 12 height 12
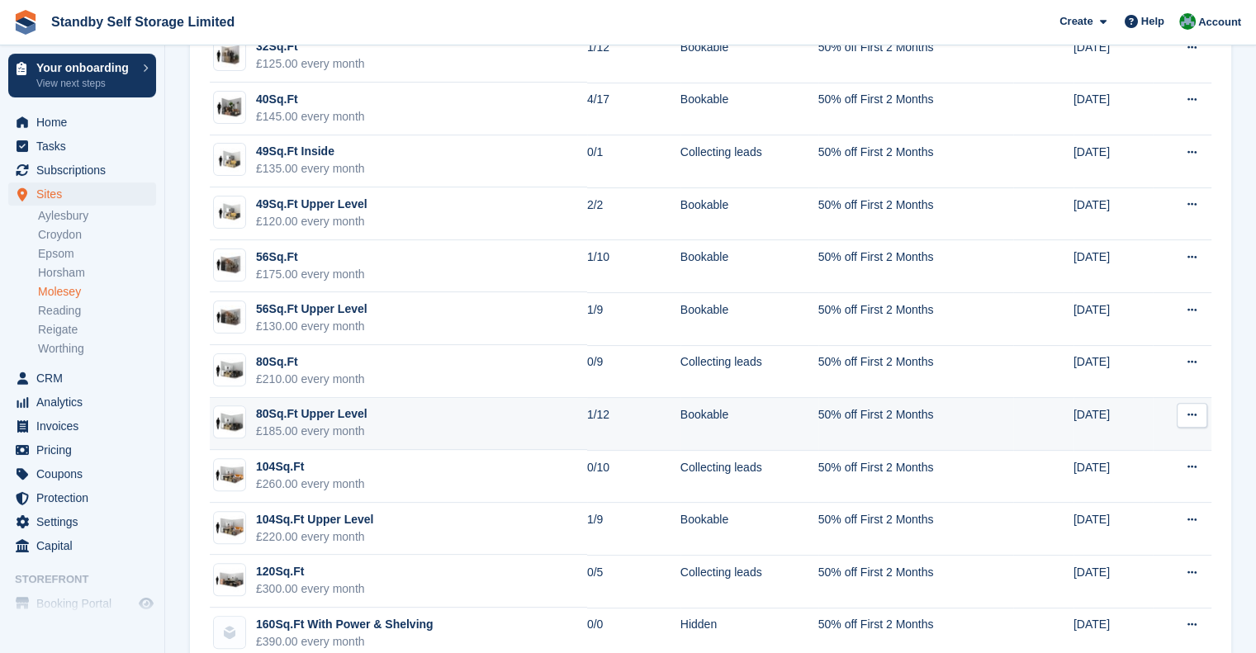
scroll to position [413, 0]
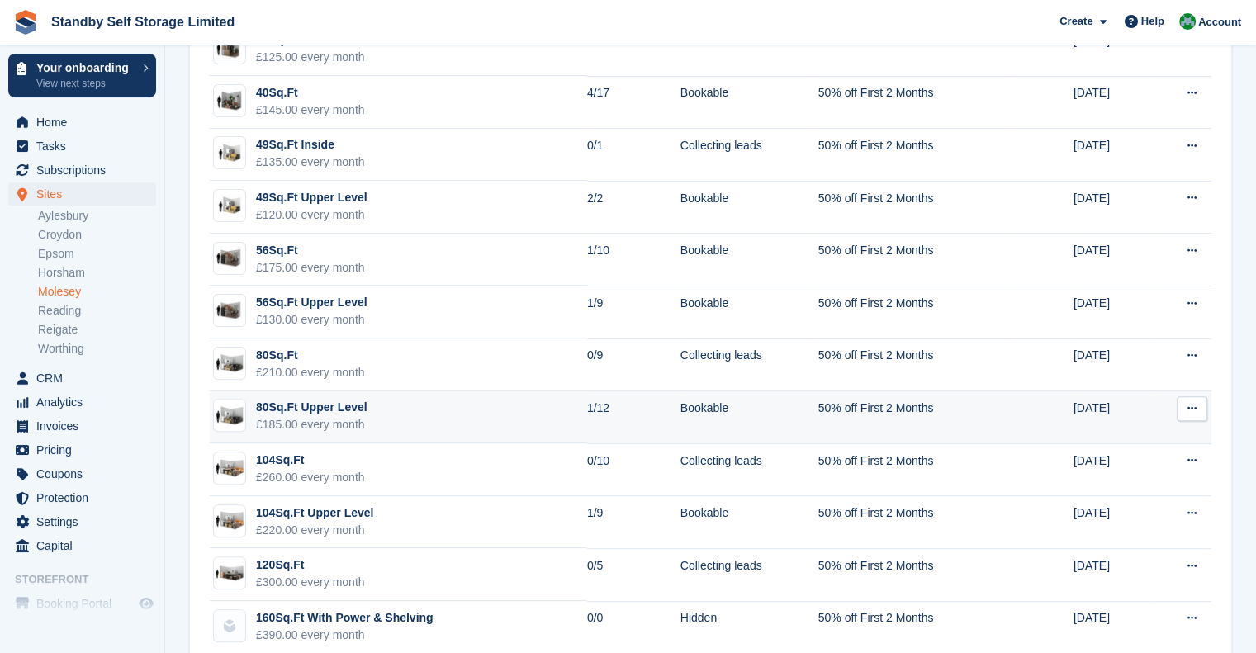
click at [409, 432] on td "80Sq.Ft Upper Level £185.00 every month" at bounding box center [398, 417] width 377 height 53
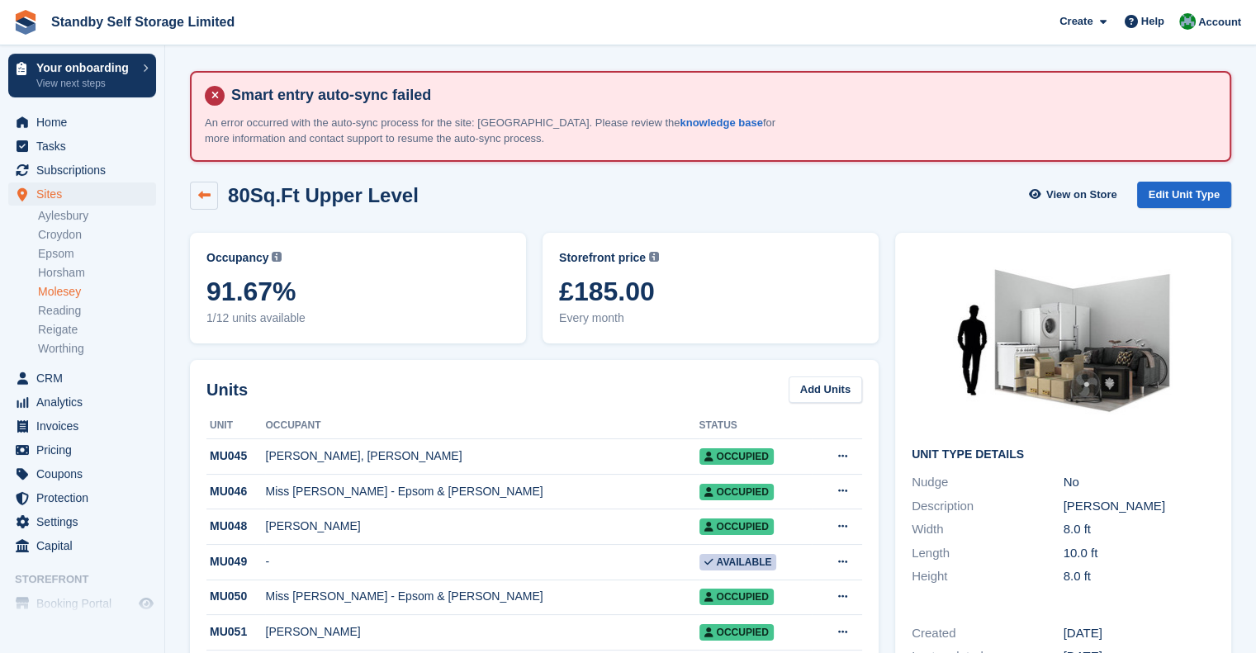
click at [213, 192] on link at bounding box center [204, 196] width 28 height 28
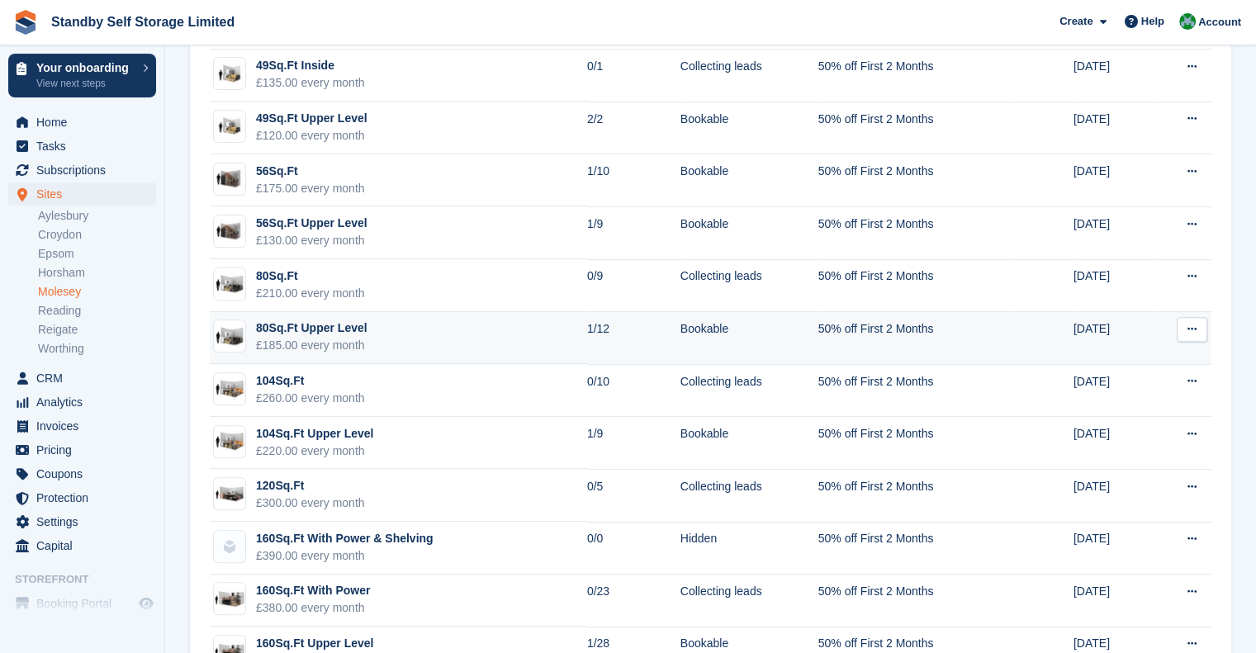
scroll to position [495, 0]
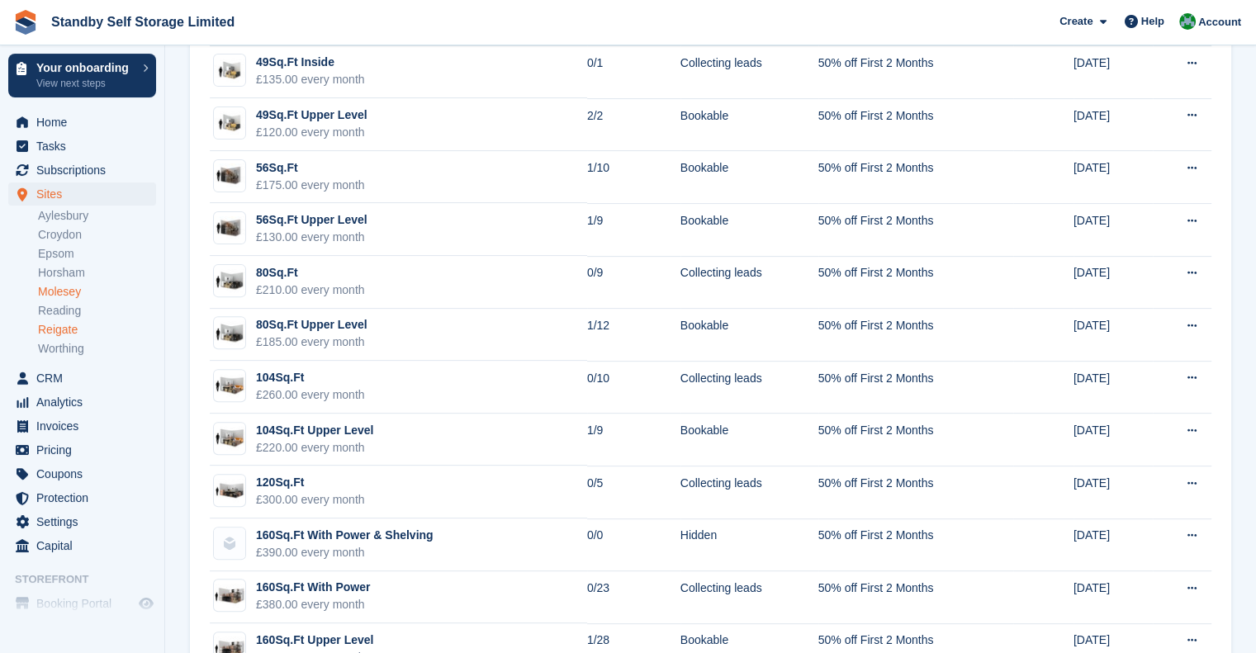
click at [67, 331] on link "Reigate" at bounding box center [97, 330] width 118 height 16
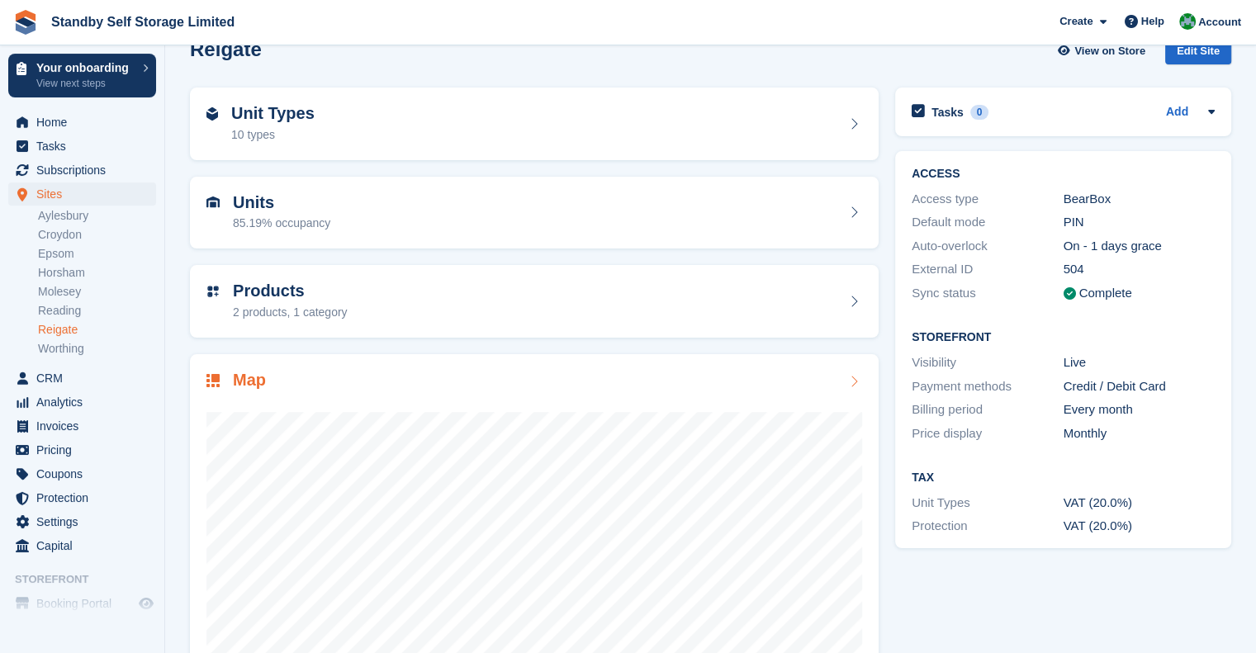
scroll to position [165, 0]
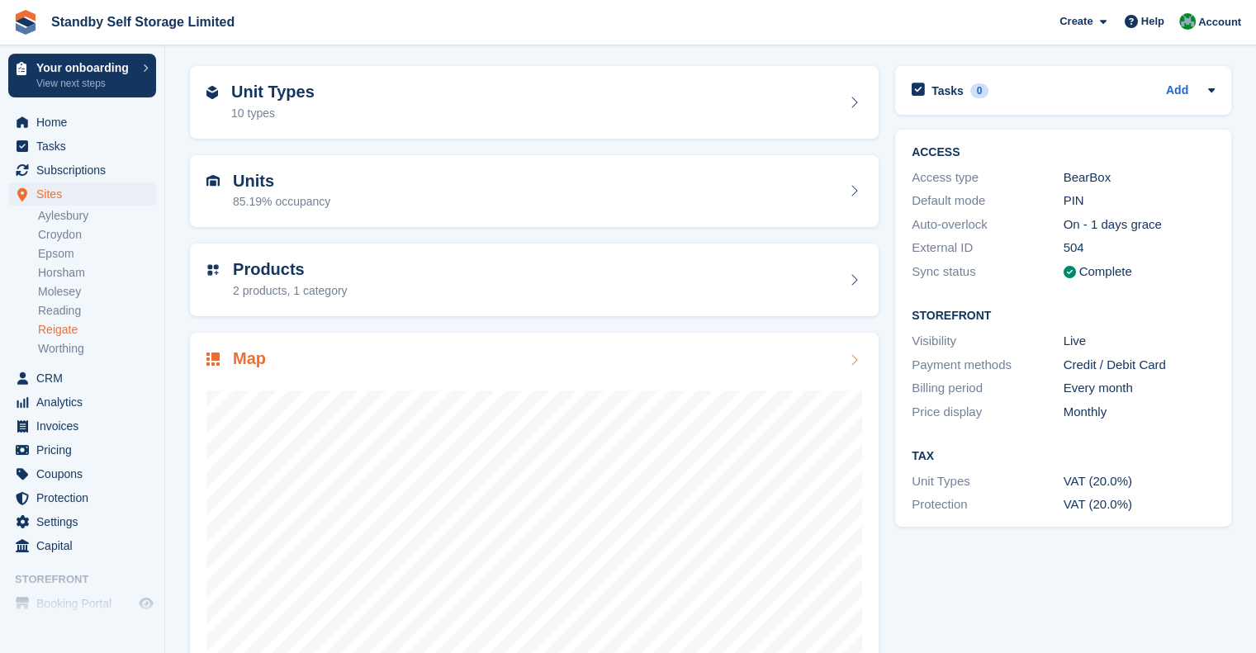
click at [334, 339] on div "Map" at bounding box center [534, 526] width 689 height 386
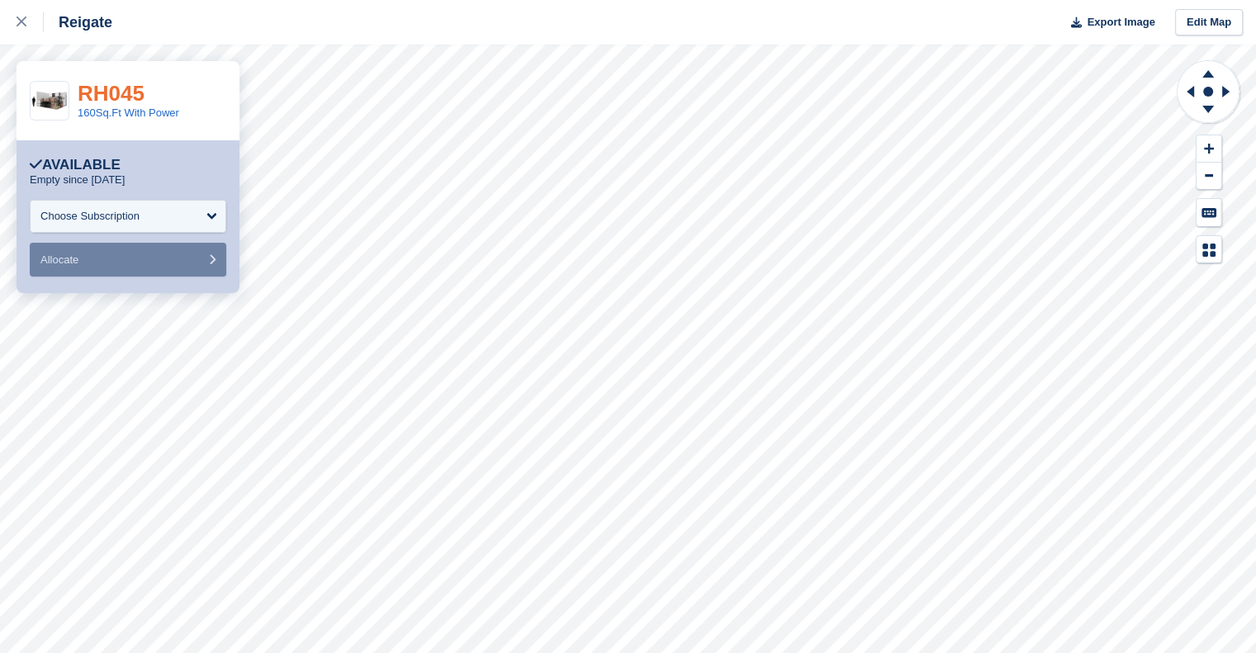
click at [123, 88] on link "RH045" at bounding box center [111, 93] width 67 height 25
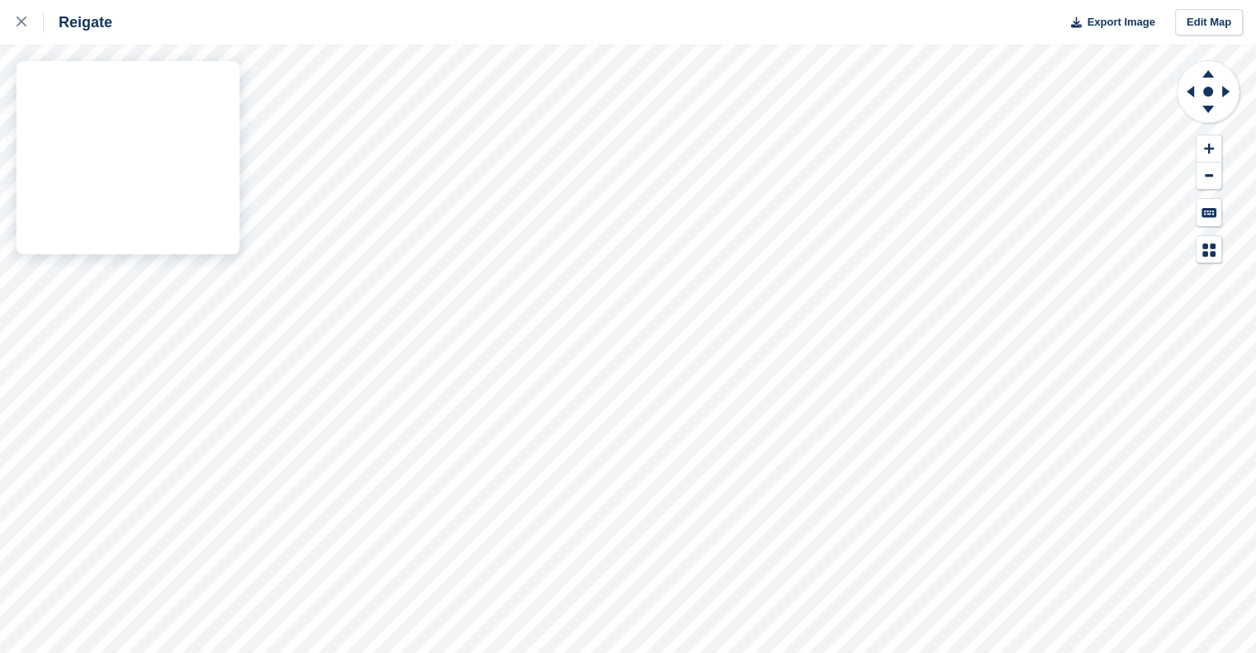
click at [80, 329] on div "Reigate Export Image Edit Map" at bounding box center [628, 326] width 1256 height 653
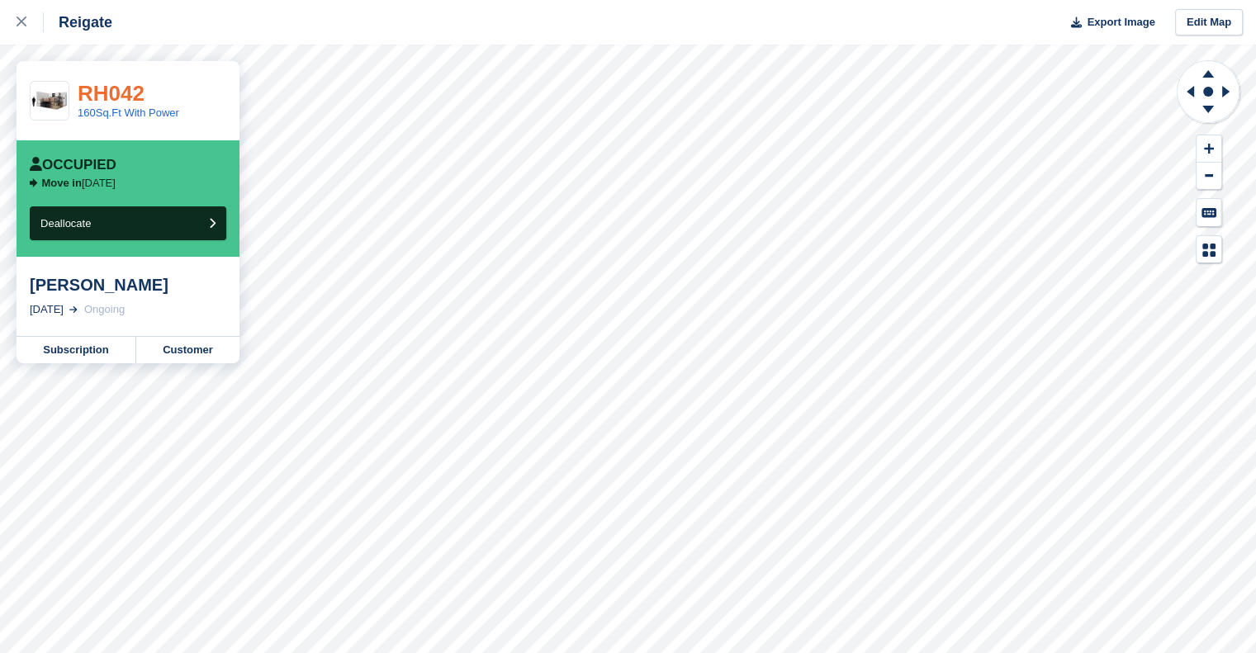
click at [111, 92] on link "RH042" at bounding box center [111, 93] width 67 height 25
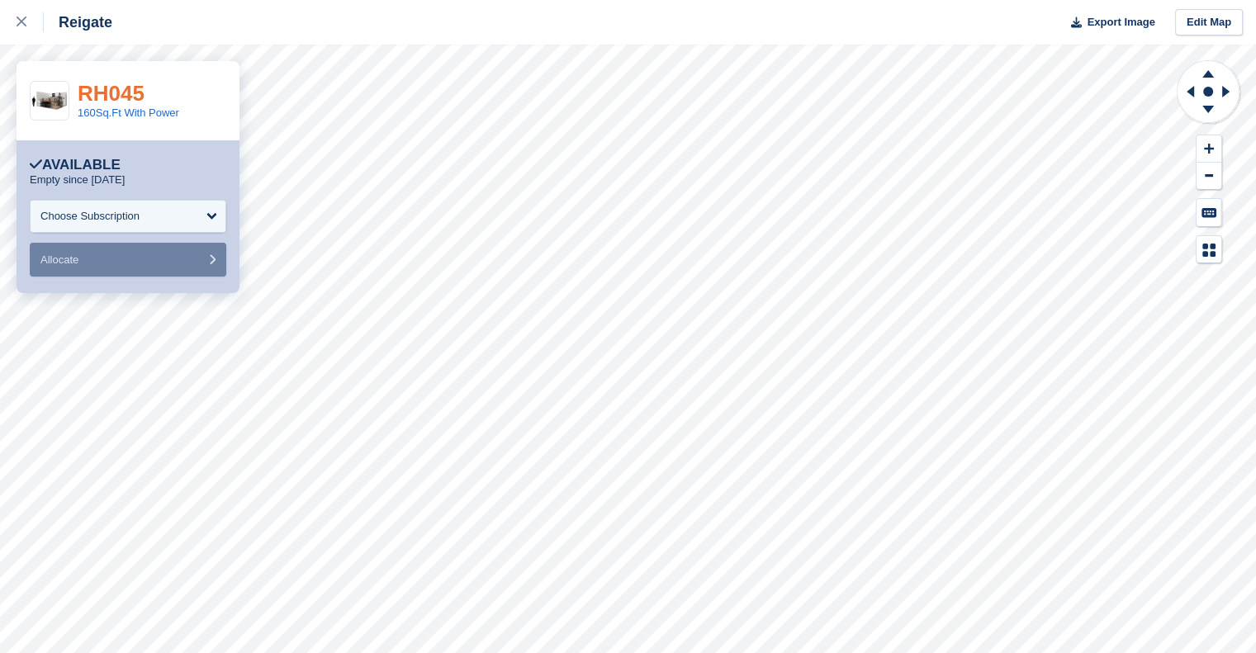
click at [126, 85] on link "RH045" at bounding box center [111, 93] width 67 height 25
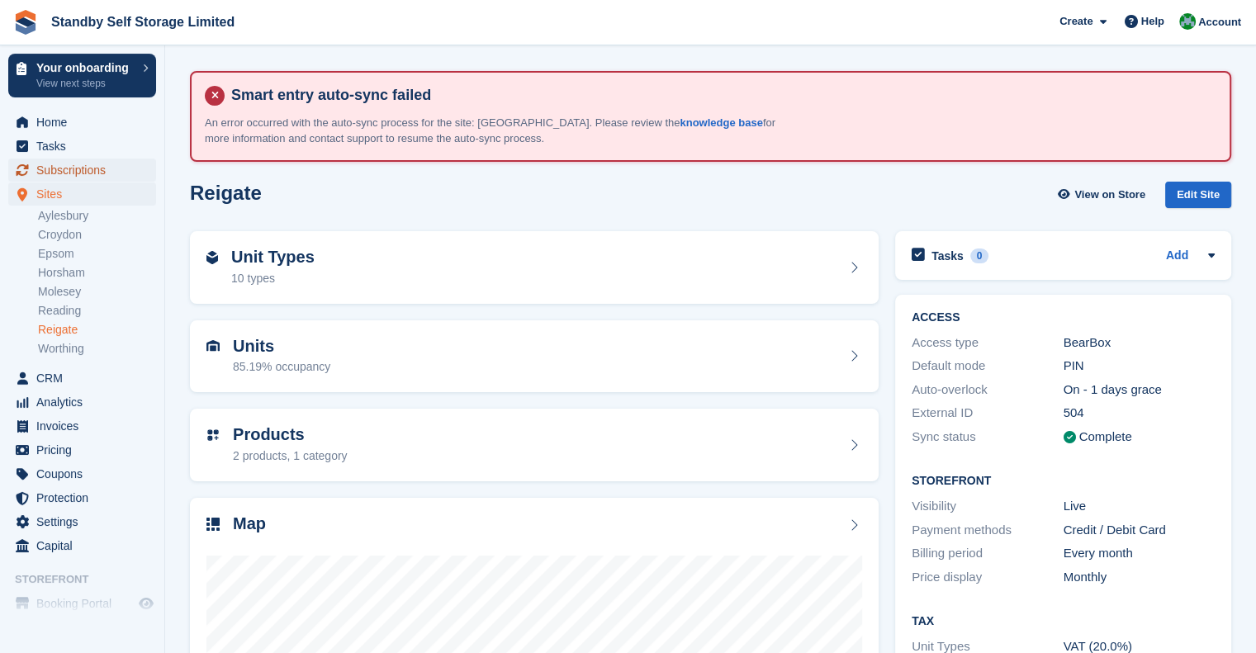
click at [66, 168] on span "Subscriptions" at bounding box center [85, 170] width 99 height 23
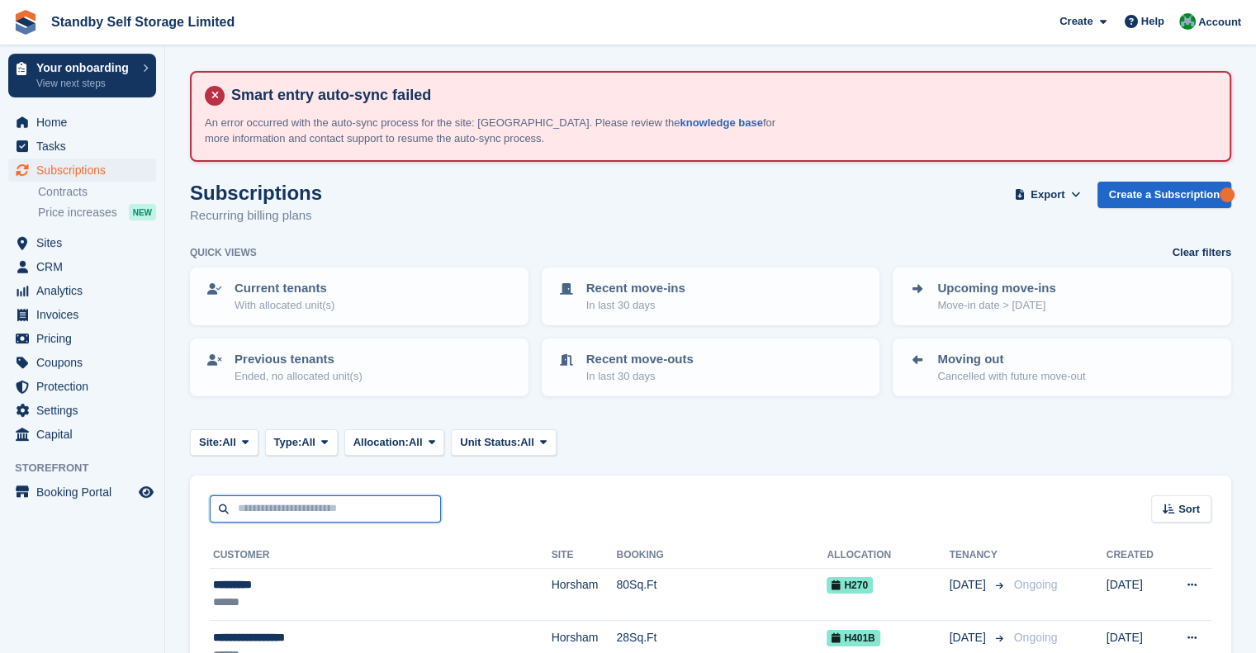
click at [248, 501] on input "text" at bounding box center [325, 508] width 231 height 27
type input "******"
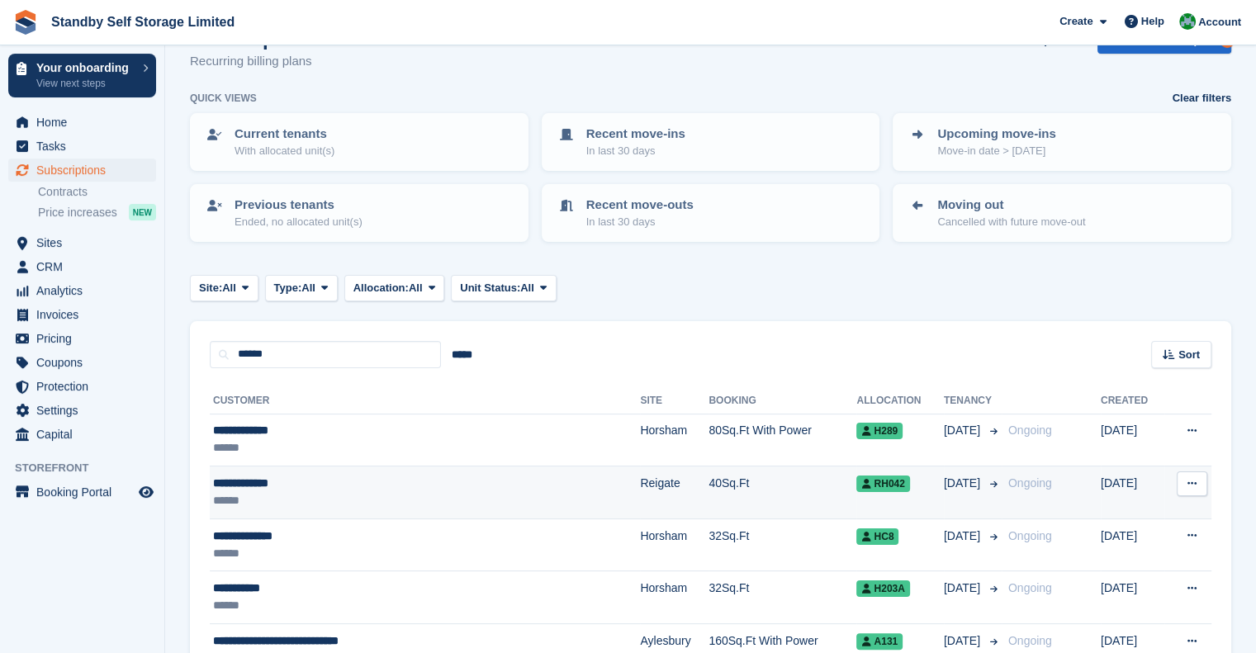
scroll to position [165, 0]
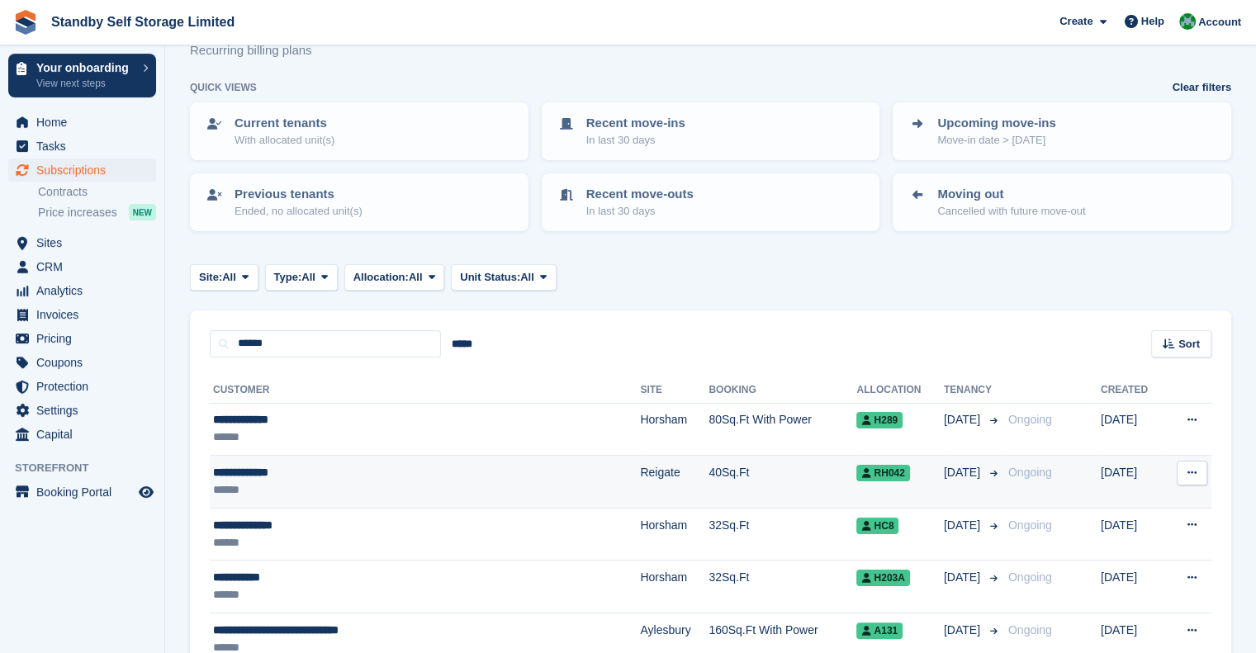
click at [406, 481] on div "******" at bounding box center [370, 489] width 315 height 17
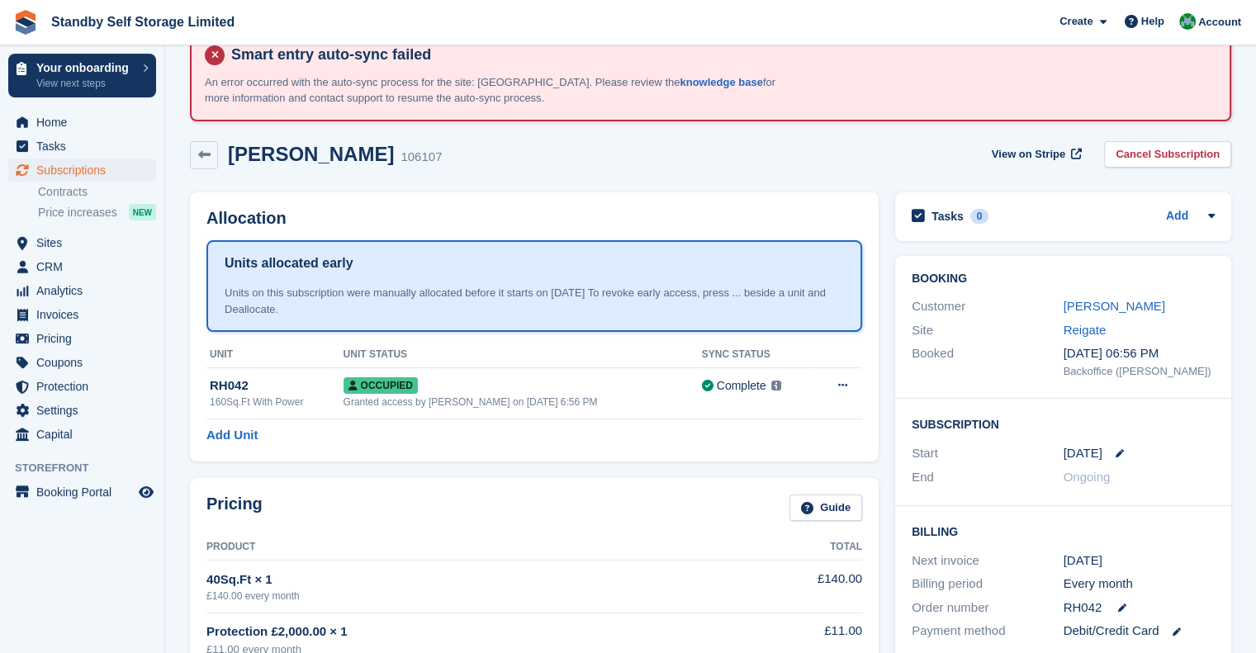
scroll to position [165, 0]
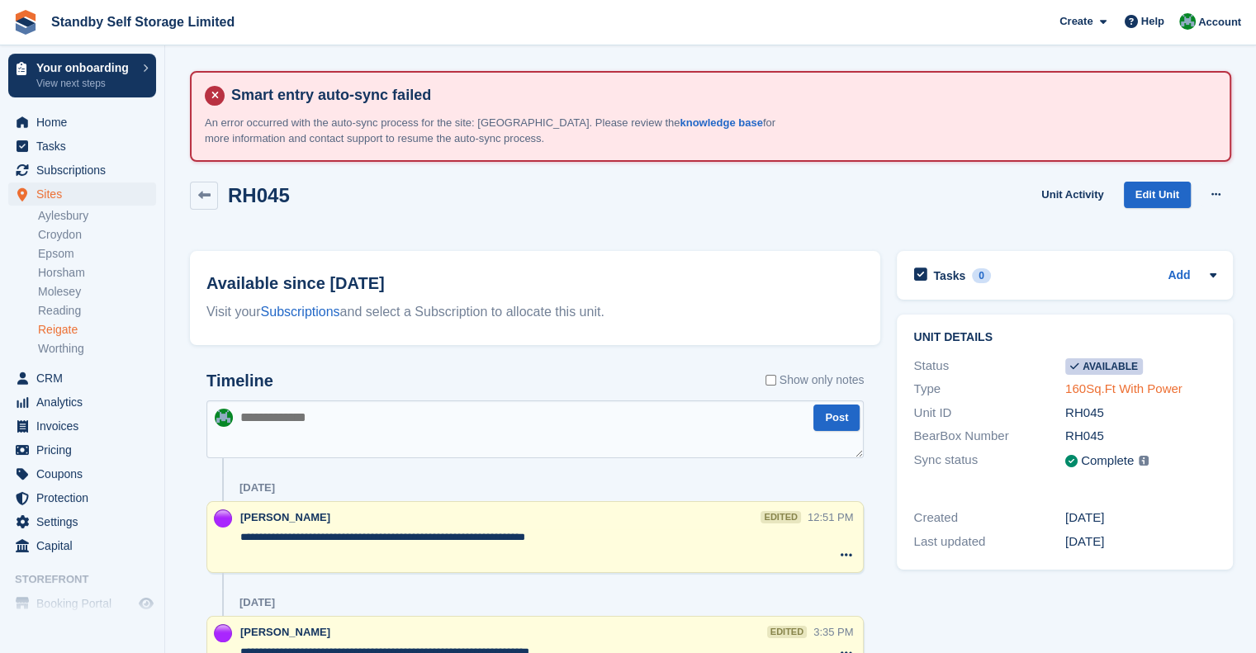
click at [1114, 390] on link "160Sq.Ft With Power" at bounding box center [1123, 389] width 117 height 14
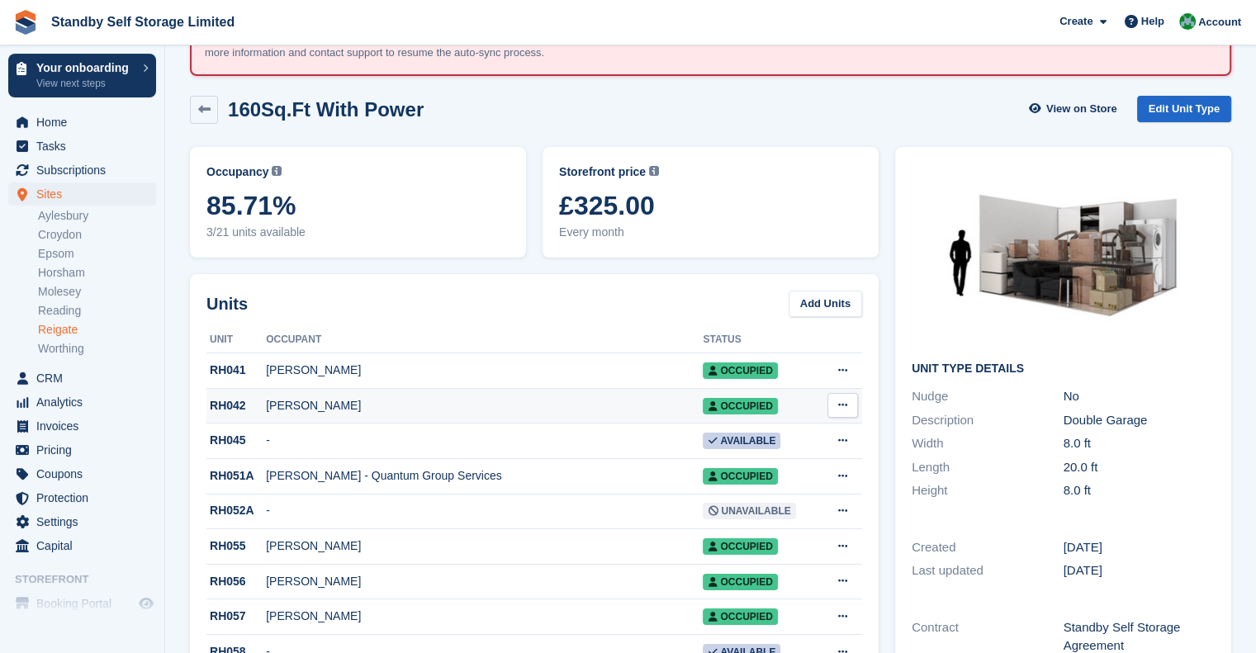
scroll to position [83, 0]
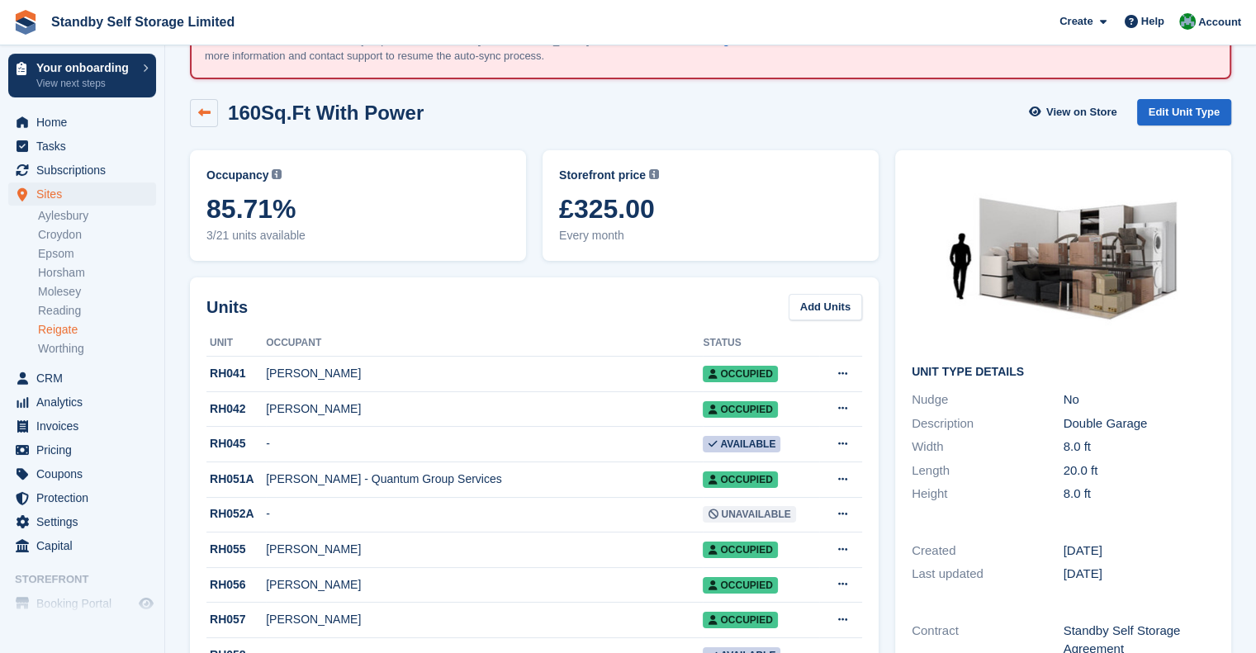
click at [211, 111] on link at bounding box center [204, 113] width 28 height 28
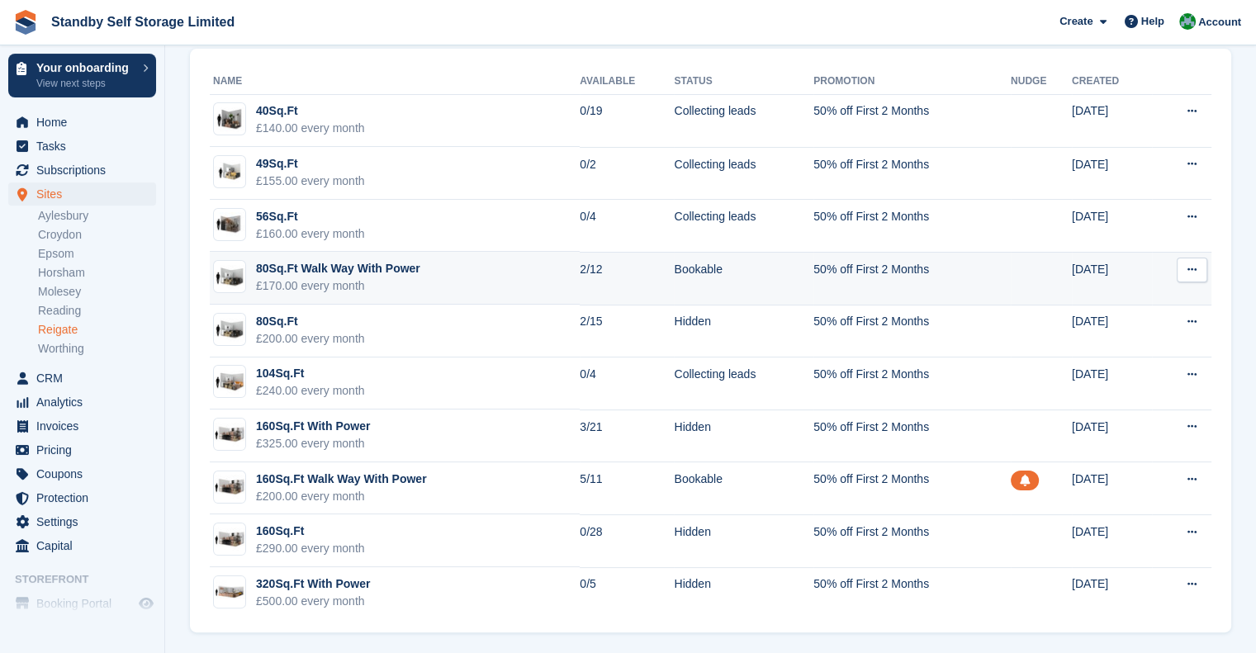
scroll to position [185, 0]
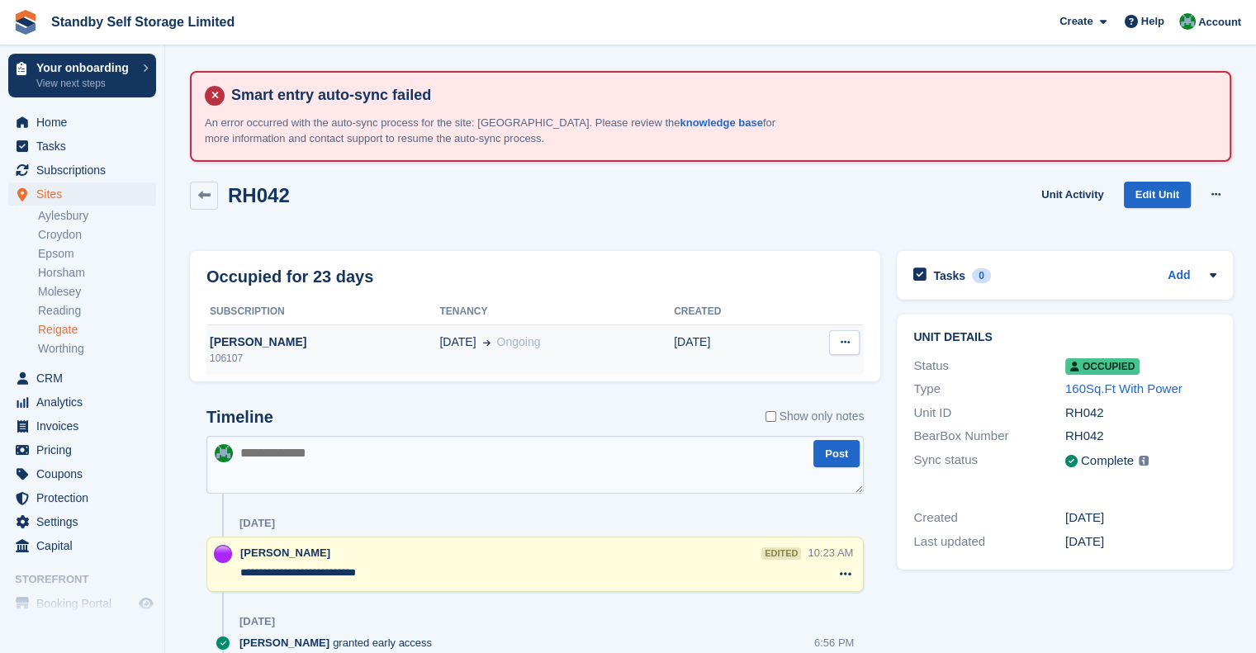
click at [466, 363] on td "30 Sep Ongoing" at bounding box center [556, 350] width 235 height 50
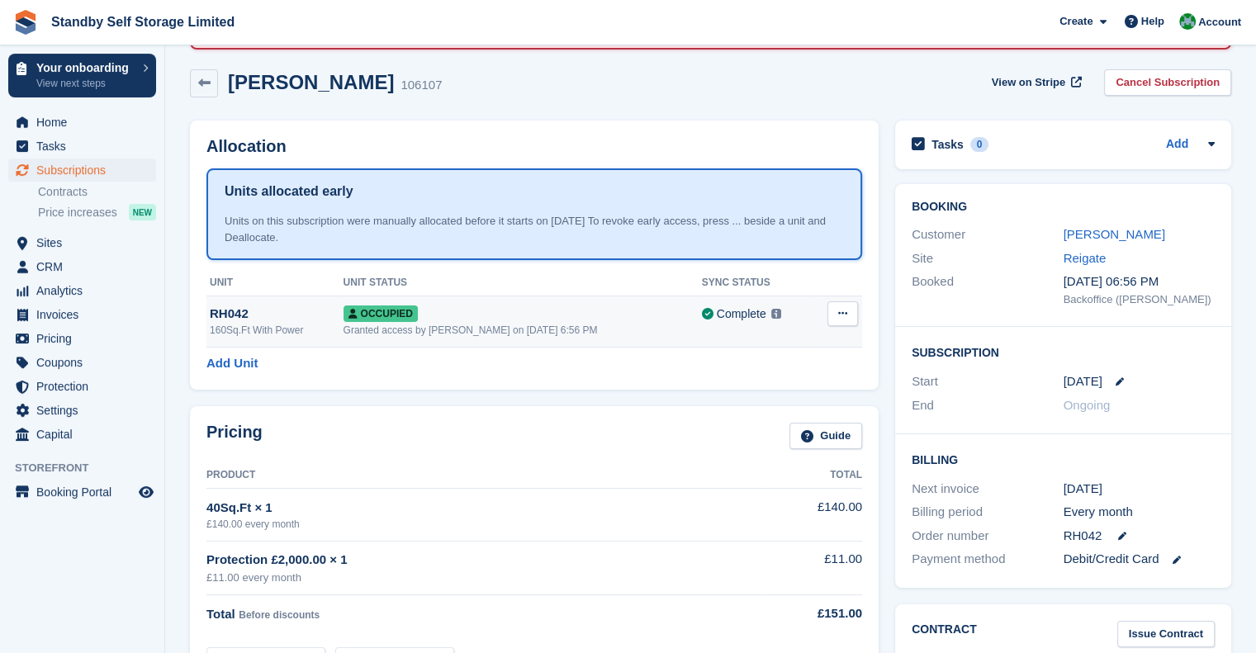
scroll to position [165, 0]
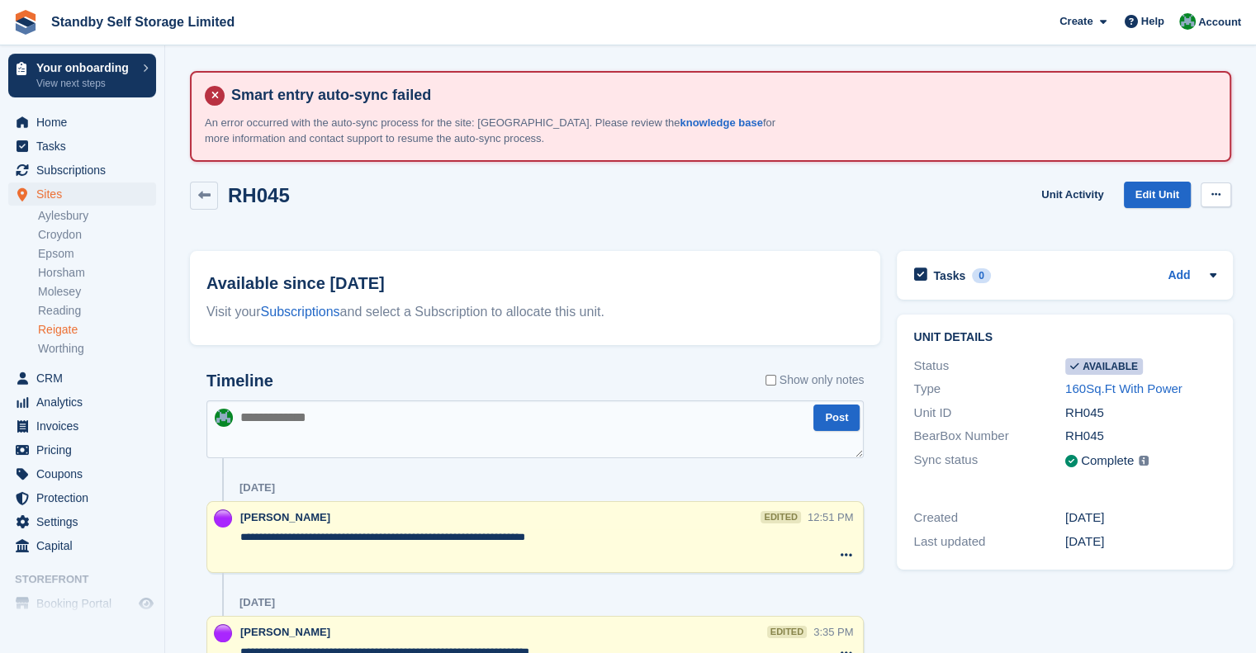
click at [1224, 197] on button at bounding box center [1216, 194] width 31 height 25
drag, startPoint x: 1164, startPoint y: 230, endPoint x: 918, endPoint y: 293, distance: 254.0
click at [1164, 230] on p "Make unavailable" at bounding box center [1152, 226] width 144 height 21
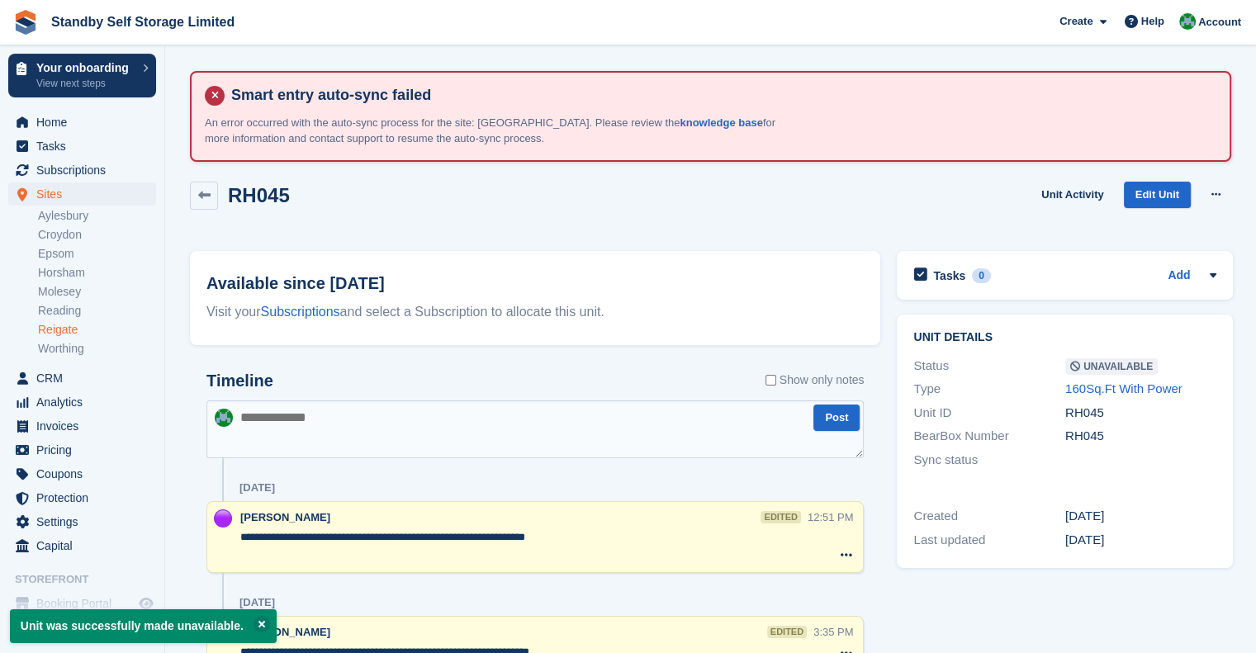
click at [347, 423] on textarea at bounding box center [534, 430] width 657 height 58
paste textarea "**********"
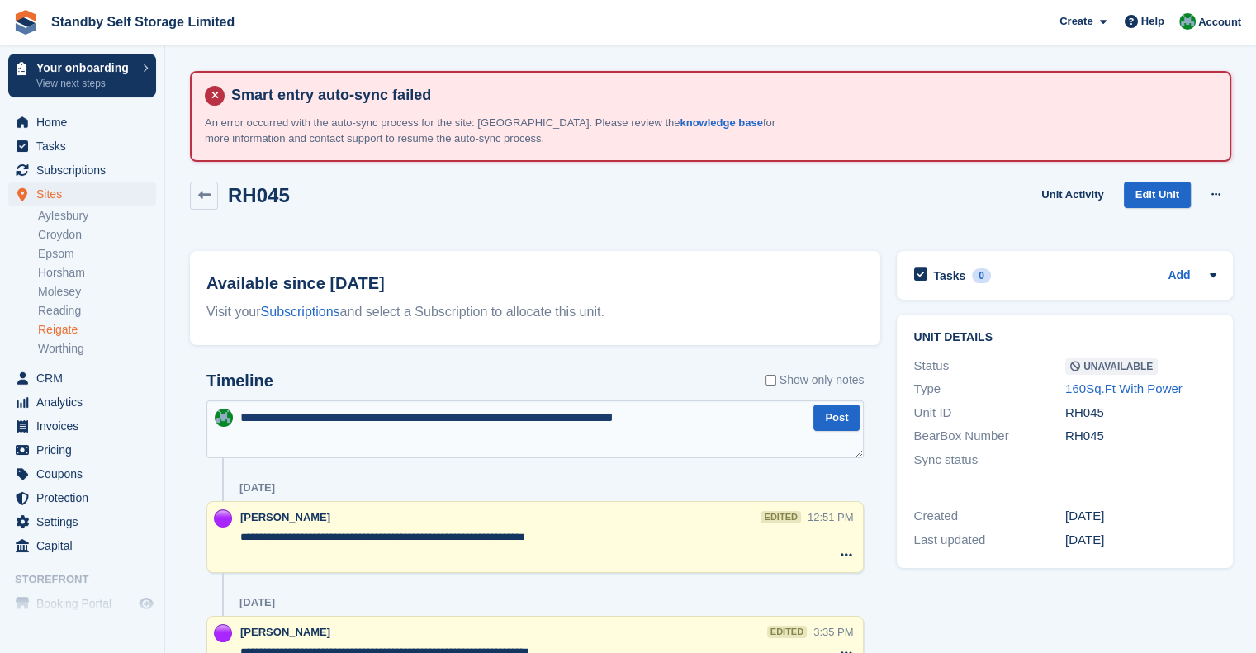
type textarea "**********"
